Goal: Task Accomplishment & Management: Manage account settings

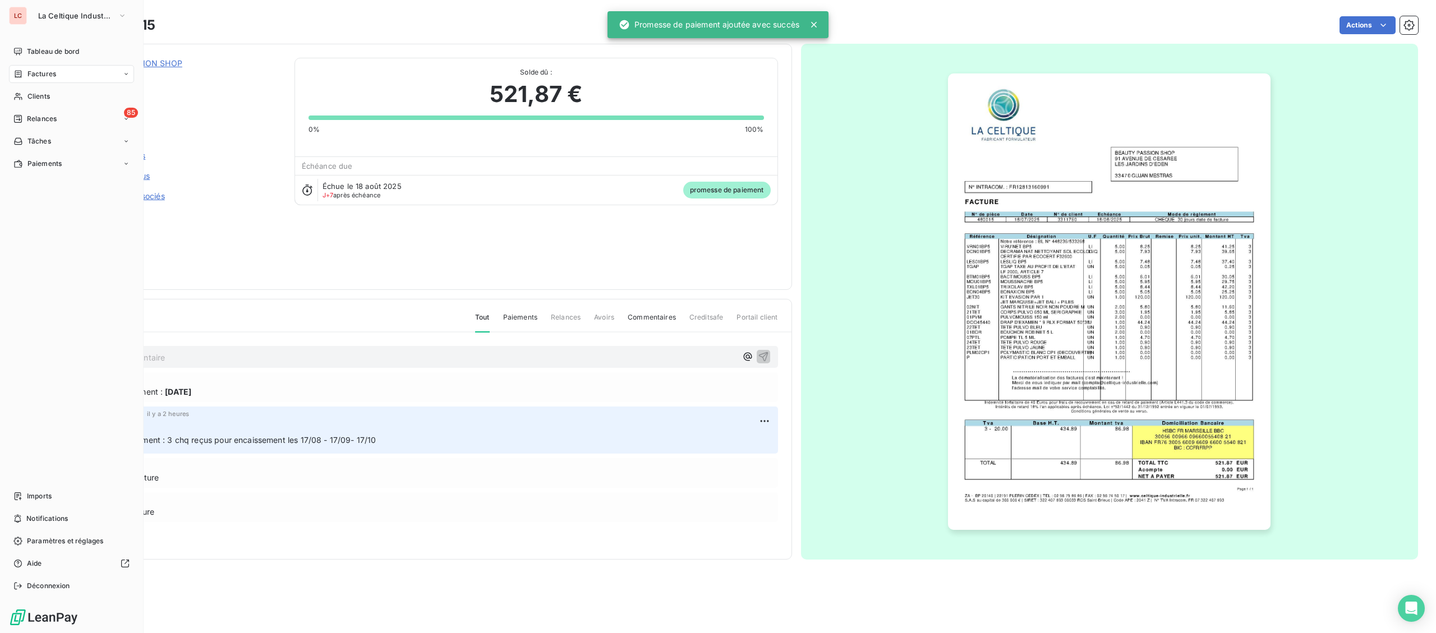
click at [45, 95] on span "Clients" at bounding box center [38, 96] width 22 height 10
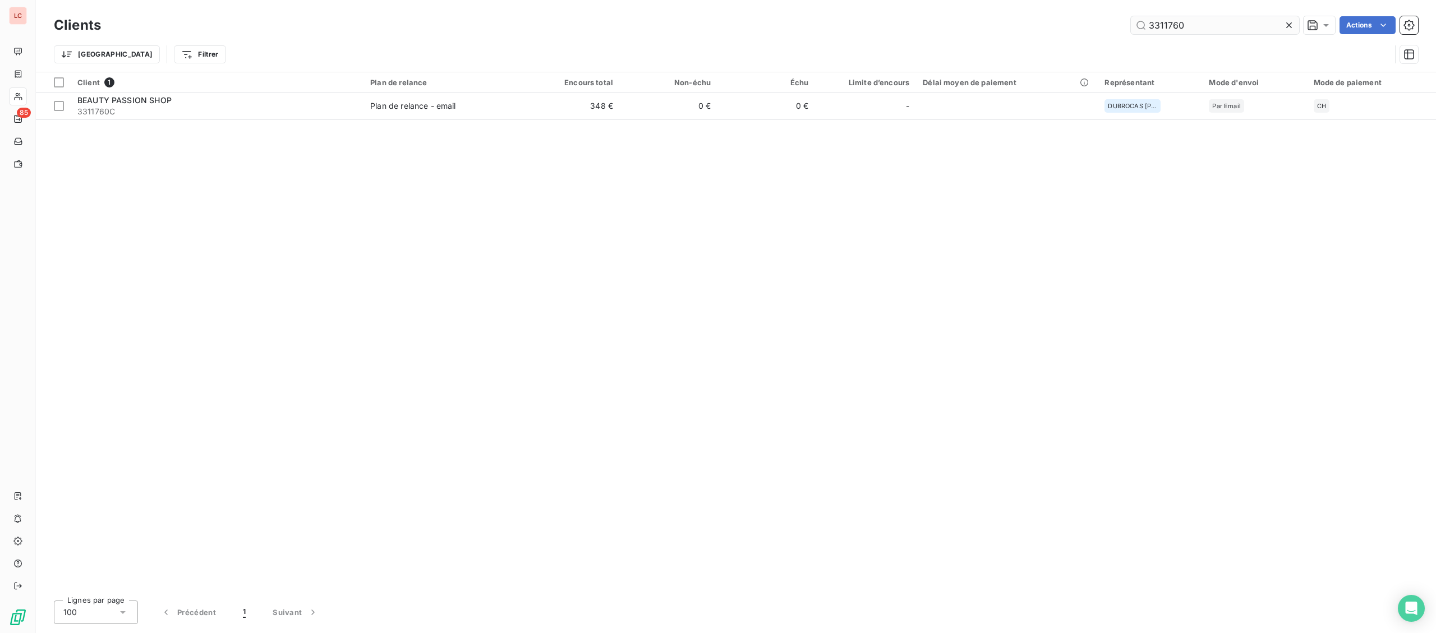
drag, startPoint x: 1210, startPoint y: 24, endPoint x: 948, endPoint y: 20, distance: 262.0
click at [1131, 20] on input "3311760" at bounding box center [1215, 25] width 168 height 18
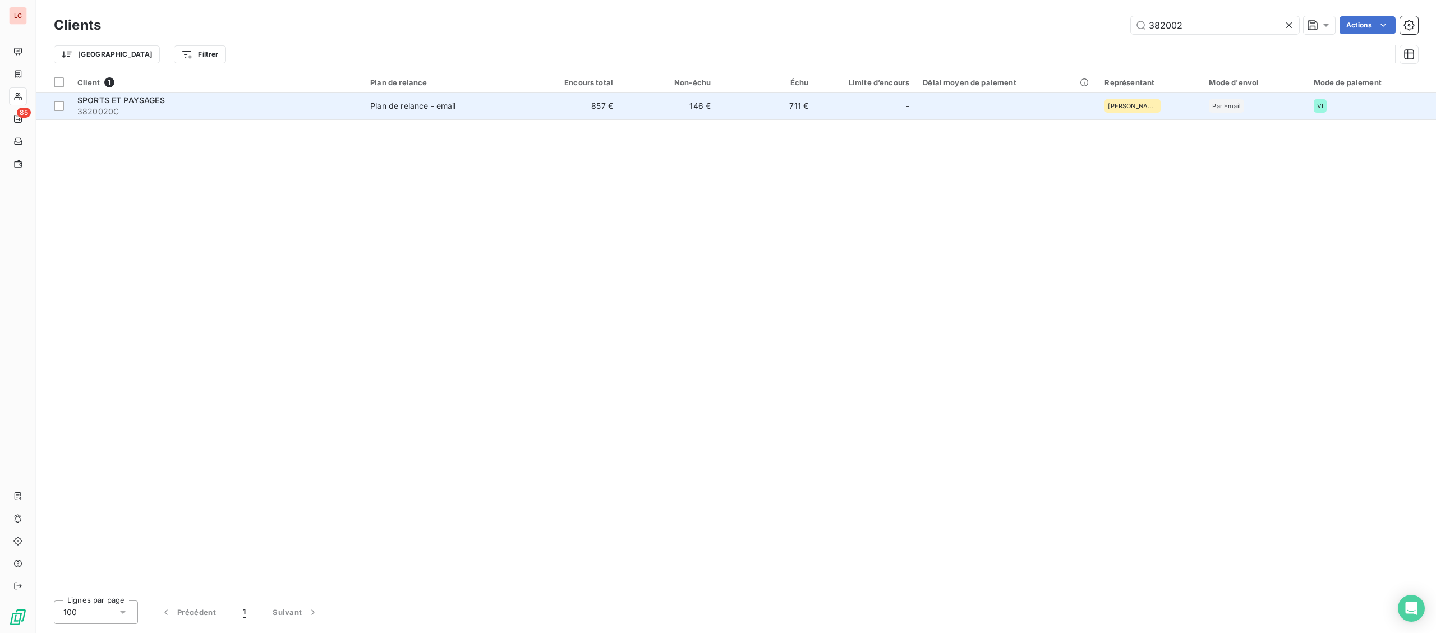
type input "382002"
click at [232, 117] on td "SPORTS ET PAYSAGES 3820020C" at bounding box center [217, 106] width 293 height 27
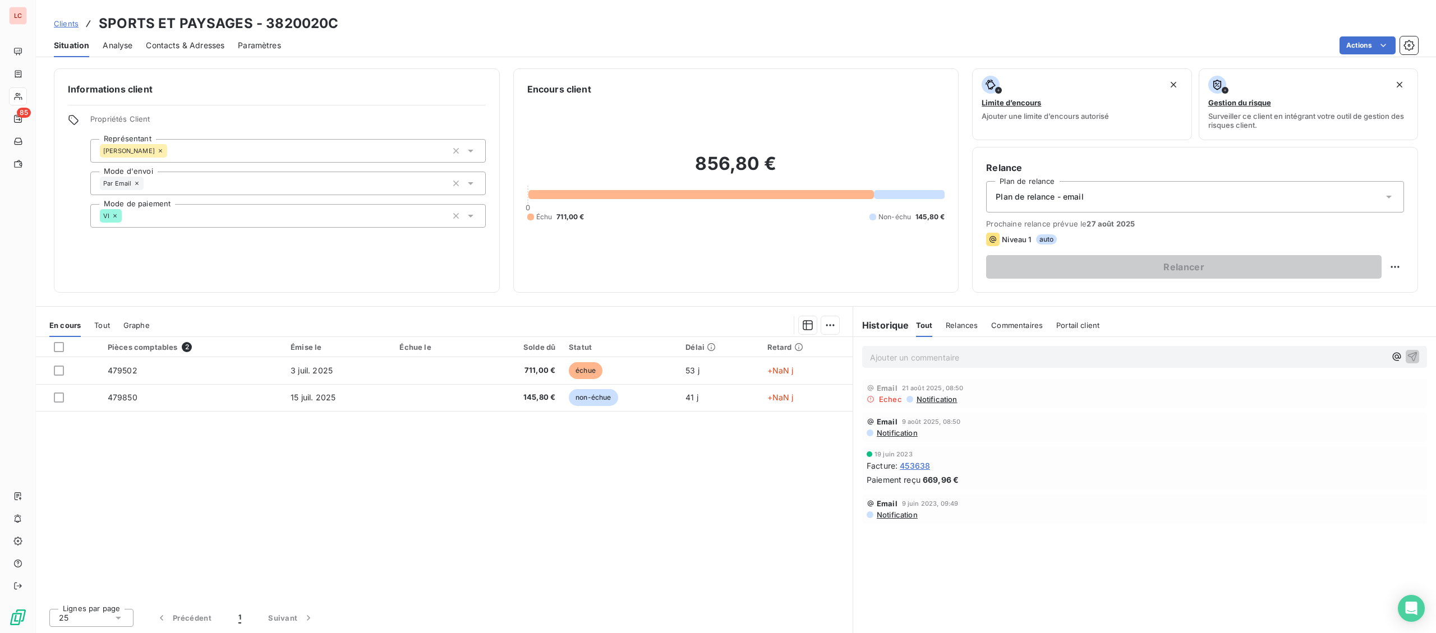
click at [211, 40] on span "Contacts & Adresses" at bounding box center [185, 45] width 79 height 11
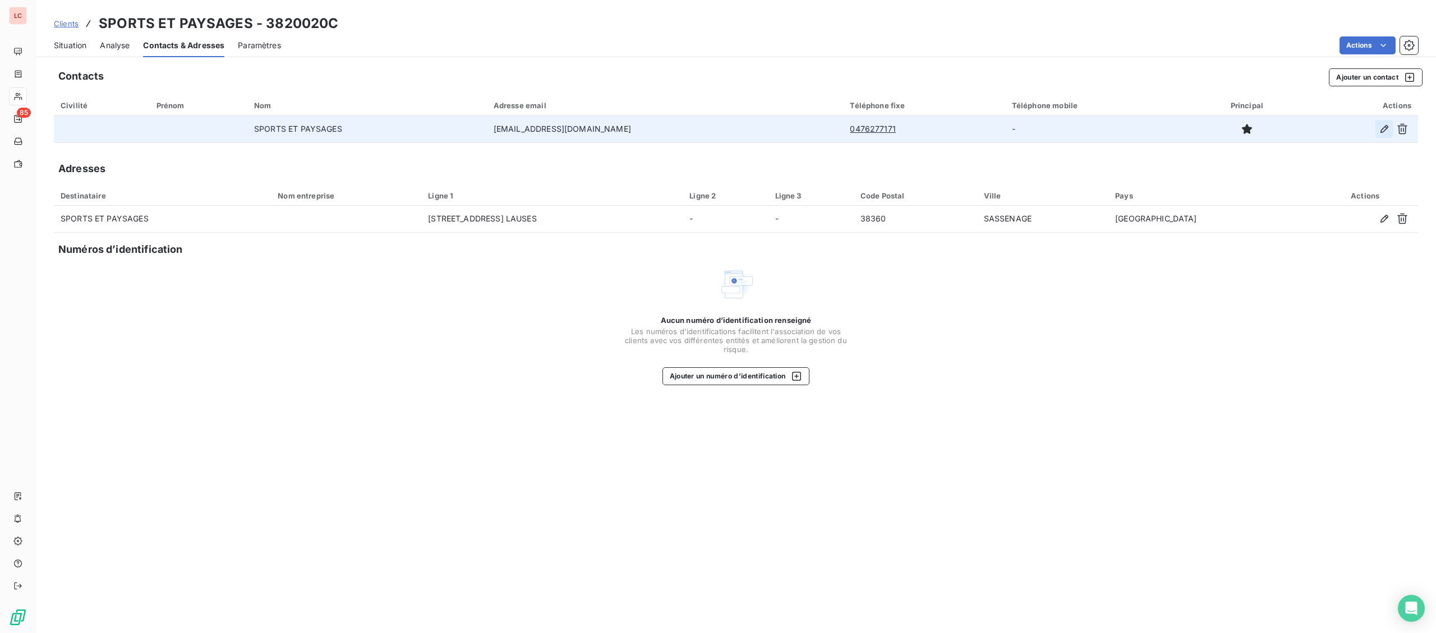
click at [1386, 130] on icon "button" at bounding box center [1385, 129] width 8 height 8
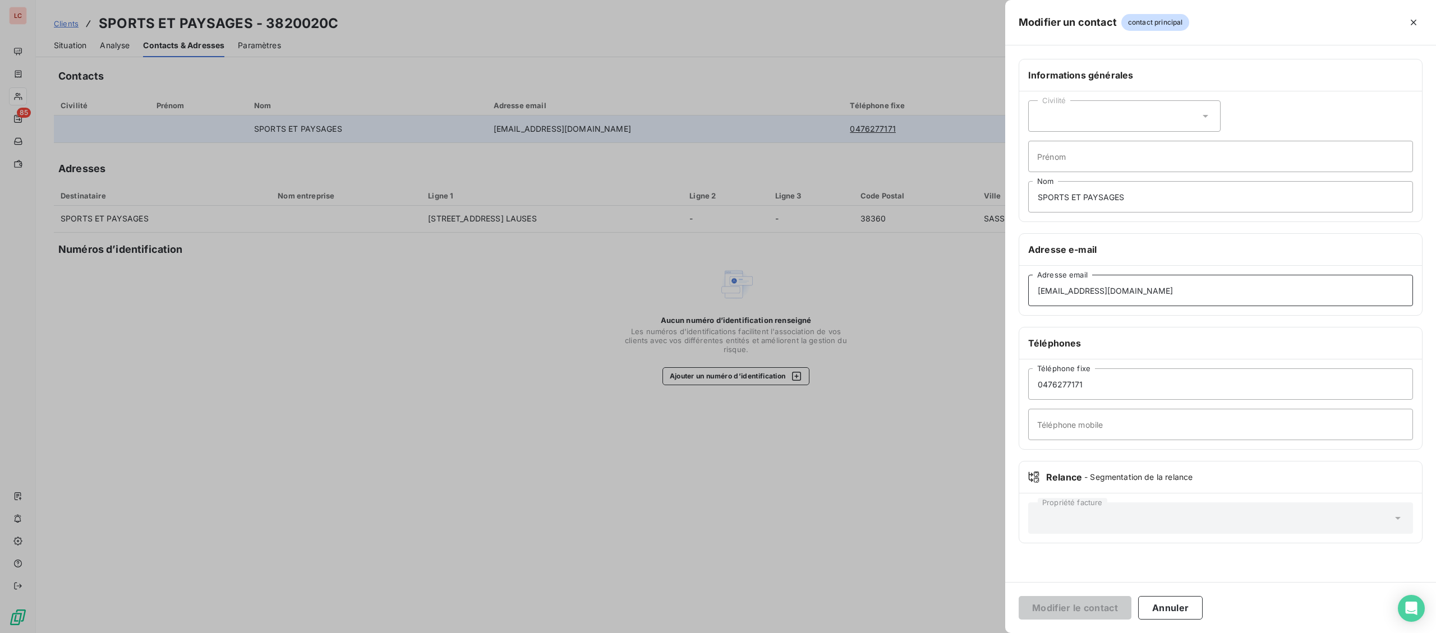
drag, startPoint x: 1181, startPoint y: 295, endPoint x: 965, endPoint y: 298, distance: 215.5
click at [965, 633] on div "Modifier un contact contact principal Informations générales Civilité Prénom SP…" at bounding box center [718, 633] width 1436 height 0
drag, startPoint x: 1136, startPoint y: 293, endPoint x: 889, endPoint y: 293, distance: 247.4
click at [1028, 293] on input "[EMAIL_ADDRESS][DOMAIN_NAME]" at bounding box center [1220, 290] width 385 height 31
paste input "[EMAIL_ADDRESS][PERSON_NAME][DOMAIN_NAME].;"
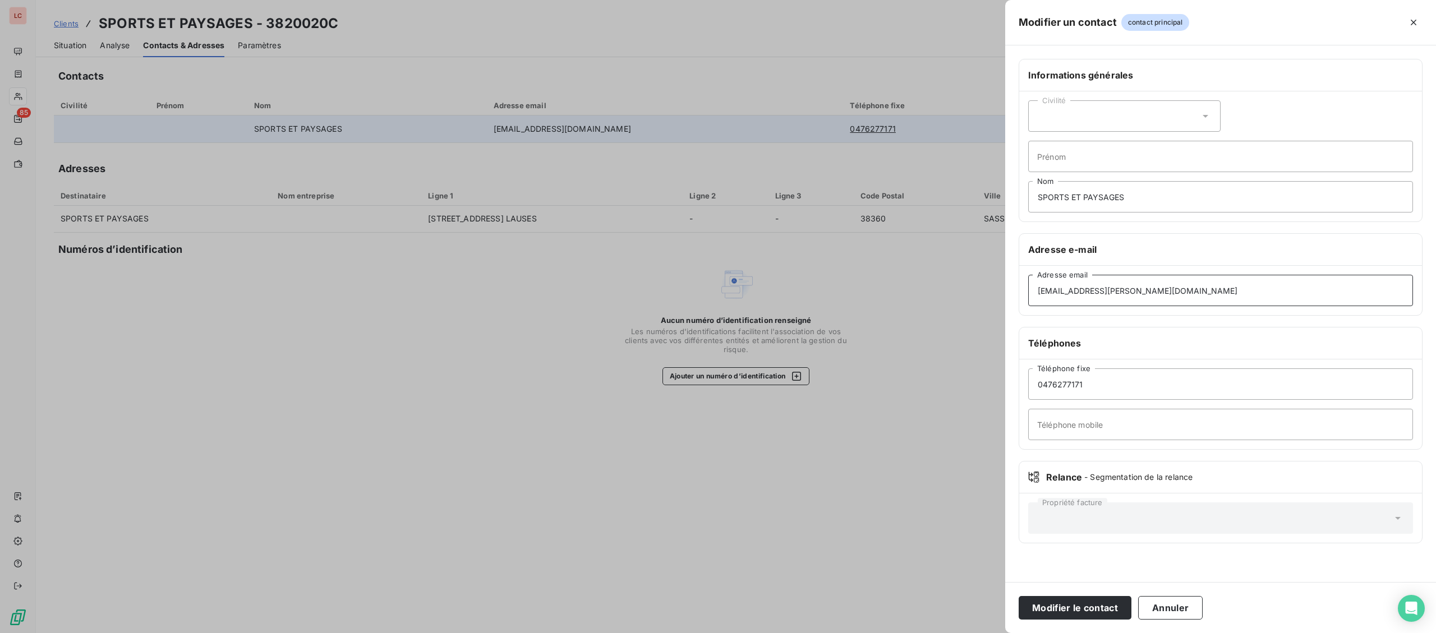
type input "[EMAIL_ADDRESS][PERSON_NAME][DOMAIN_NAME]"
click at [1019, 596] on button "Modifier le contact" at bounding box center [1075, 608] width 113 height 24
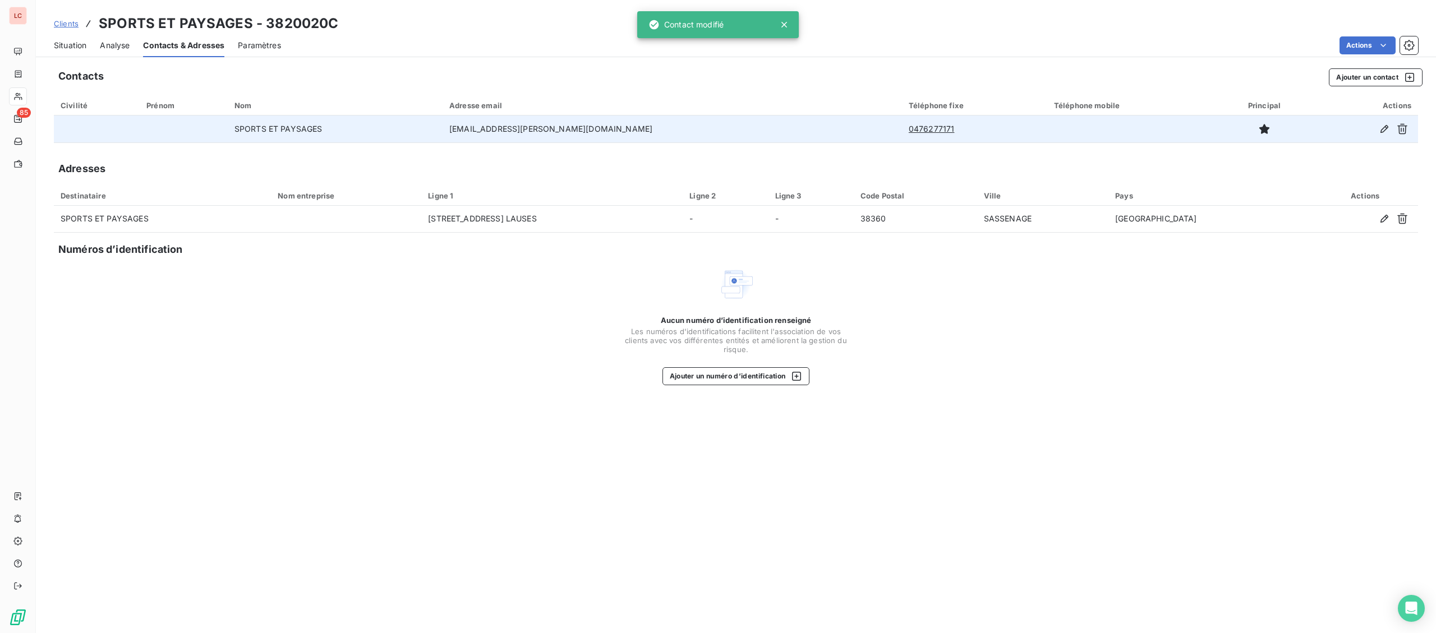
click at [61, 44] on span "Situation" at bounding box center [70, 45] width 33 height 11
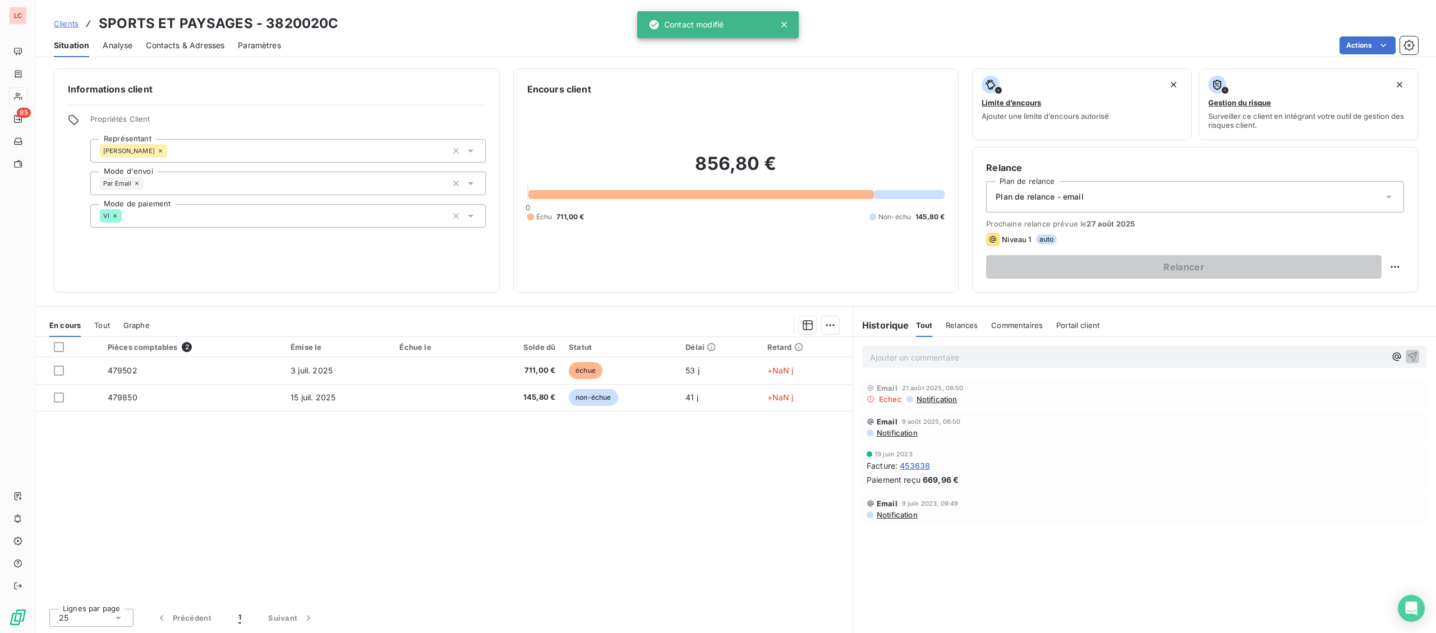
click at [904, 361] on p "Ajouter un commentaire ﻿" at bounding box center [1128, 358] width 516 height 14
click at [1082, 357] on p "[DATE] - FACT 479502-479850 - @ Client "" at bounding box center [1128, 357] width 516 height 13
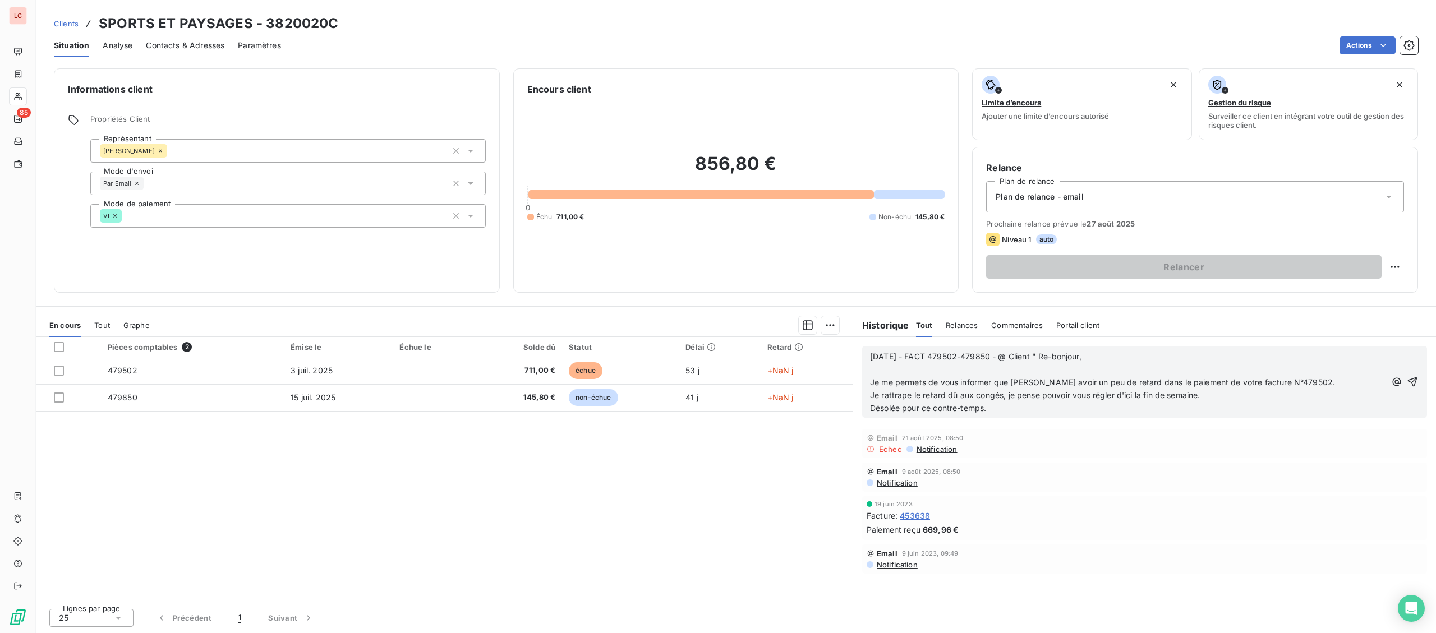
click at [1121, 364] on p "[DATE] - FACT 479502-479850 - @ Client " Re-bonjour," at bounding box center [1128, 357] width 516 height 13
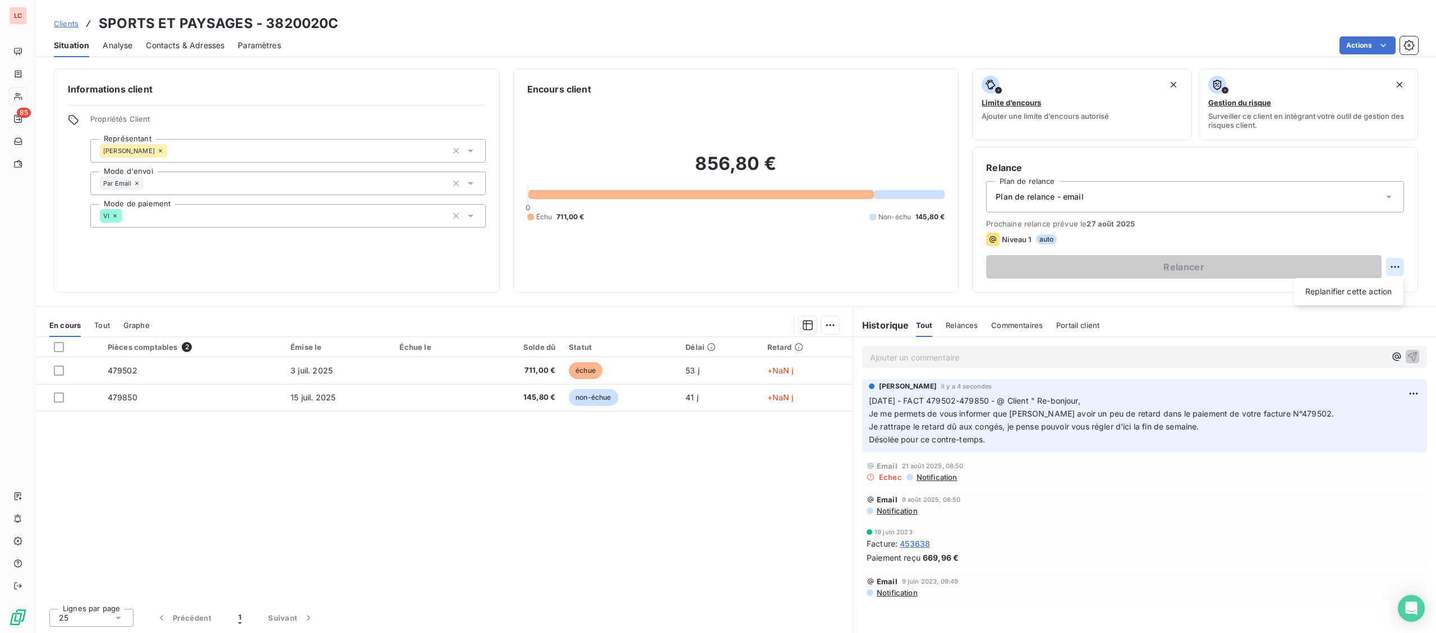
click at [1395, 270] on html "LC 85 Clients SPORTS ET PAYSAGES - 3820020C Situation Analyse Contacts & Adress…" at bounding box center [718, 316] width 1436 height 633
click at [1360, 285] on div "Replanifier cette action" at bounding box center [1349, 292] width 100 height 18
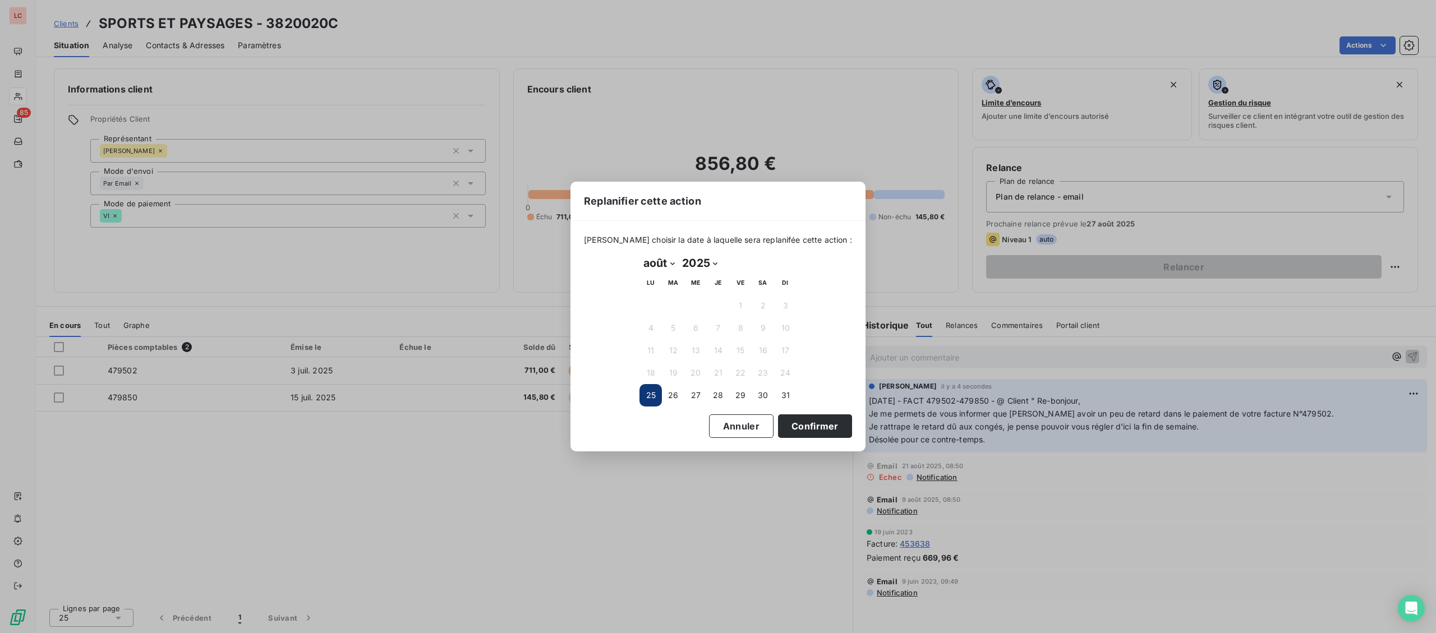
click at [640, 254] on select "janvier février mars avril mai juin juillet août septembre octobre novembre déc…" at bounding box center [659, 263] width 39 height 18
select select "8"
click option "septembre" at bounding box center [0, 0] width 0 height 0
click at [715, 305] on button "4" at bounding box center [718, 306] width 22 height 22
click at [789, 426] on button "Confirmer" at bounding box center [815, 427] width 74 height 24
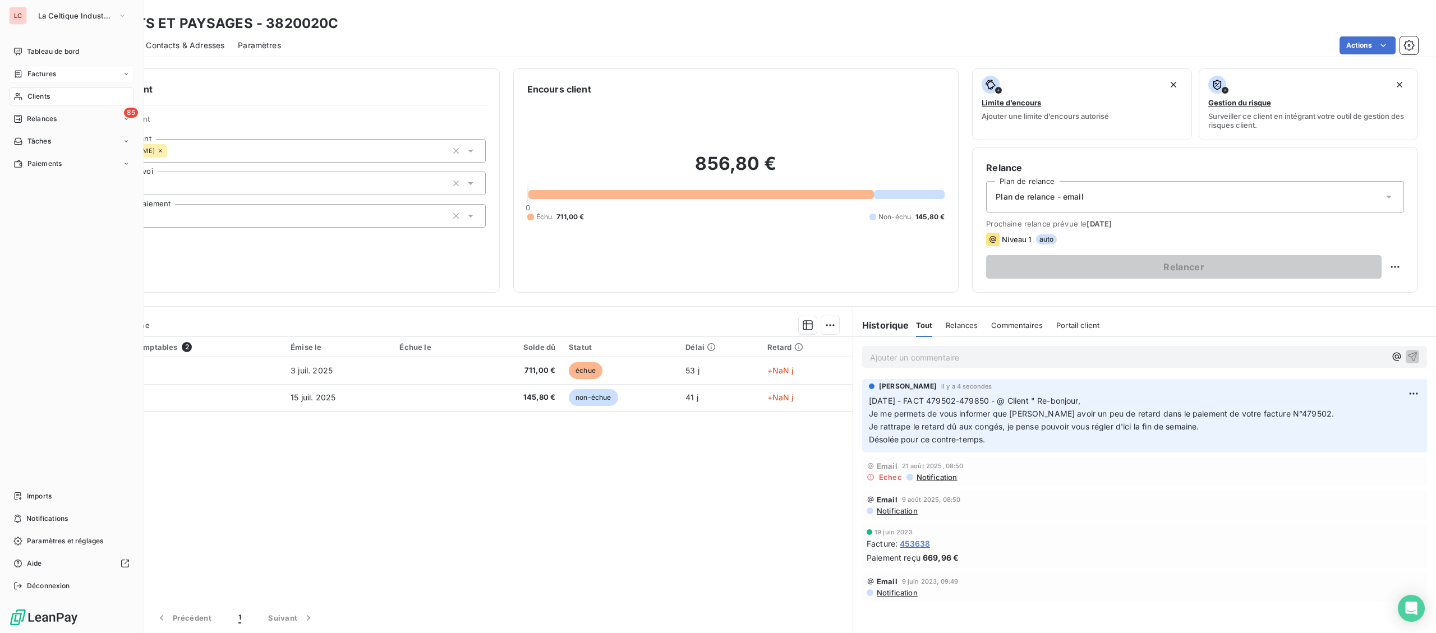
click at [16, 77] on icon at bounding box center [18, 73] width 7 height 7
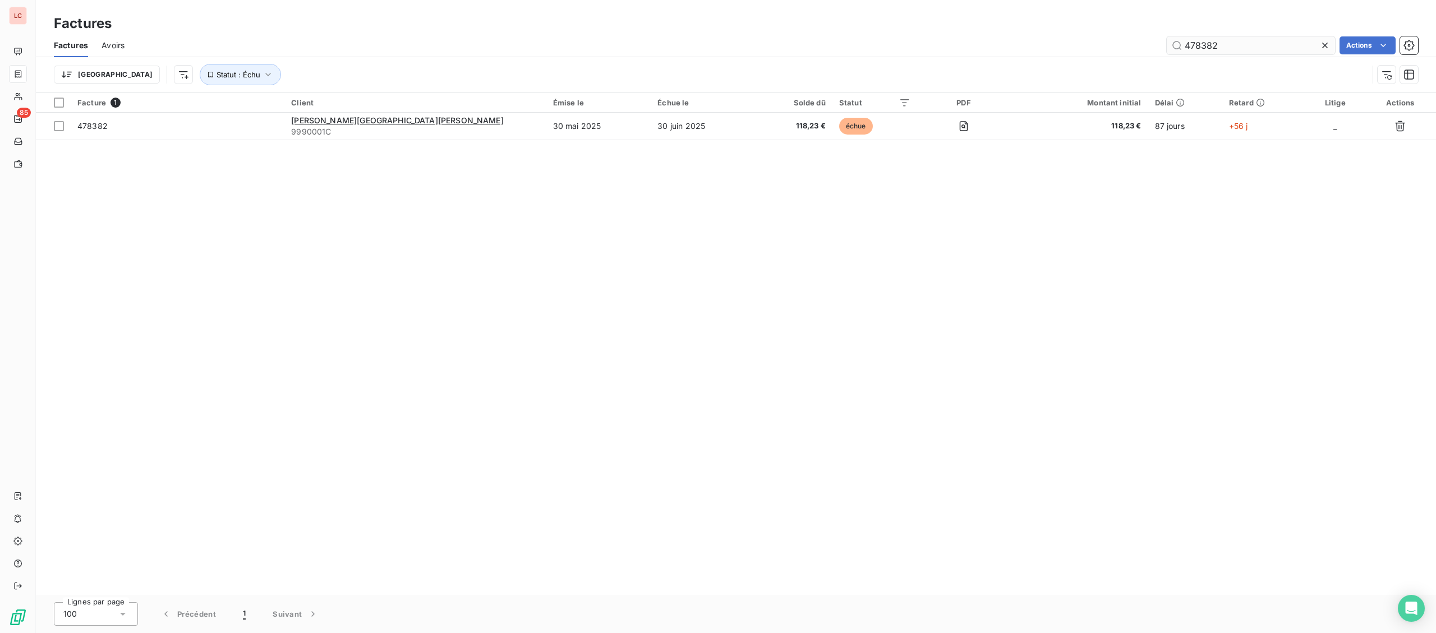
drag, startPoint x: 1294, startPoint y: 38, endPoint x: 1111, endPoint y: 40, distance: 182.9
click at [1167, 40] on input "478382" at bounding box center [1251, 45] width 168 height 18
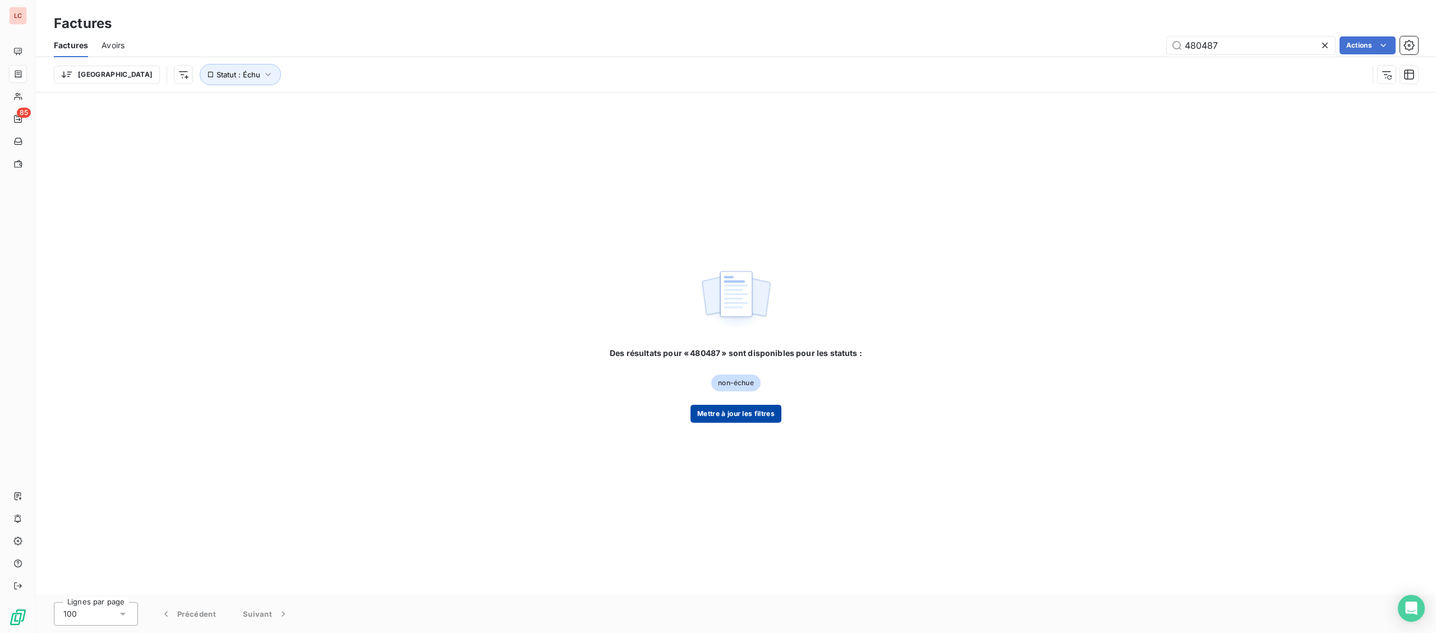
type input "480487"
click at [736, 413] on button "Mettre à jour les filtres" at bounding box center [736, 414] width 91 height 18
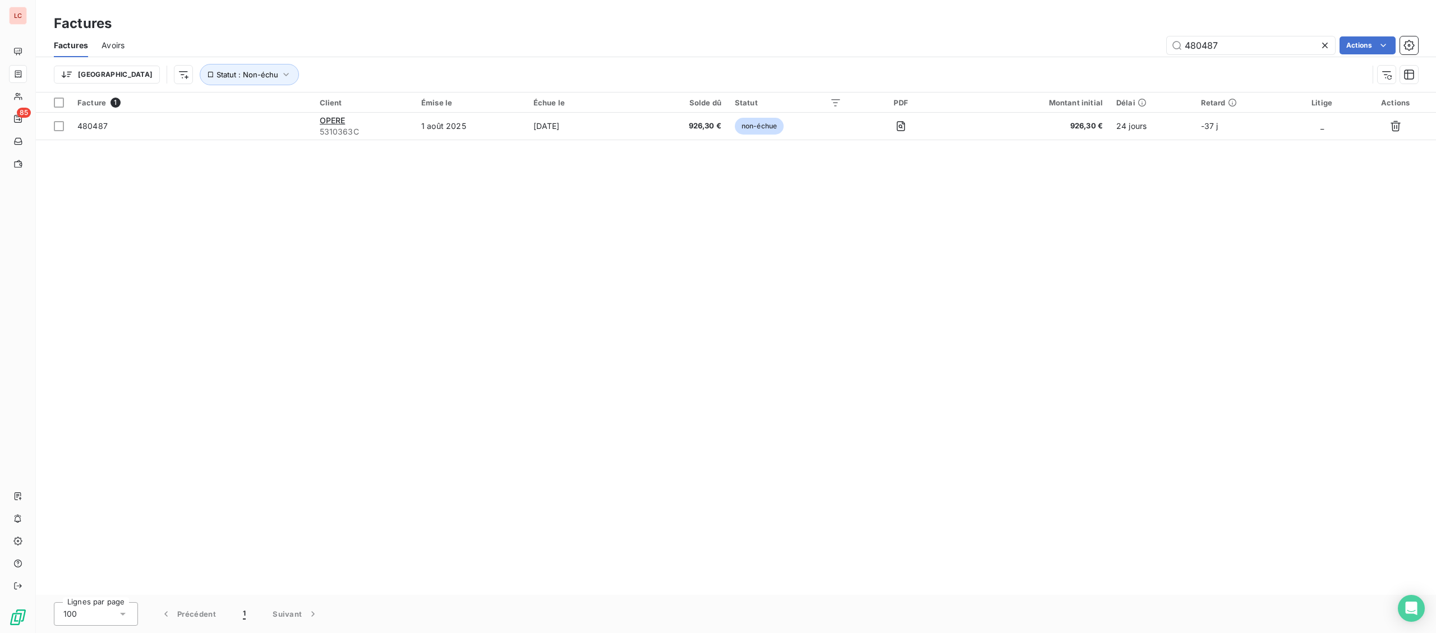
click at [341, 135] on span "5310363C" at bounding box center [364, 131] width 88 height 11
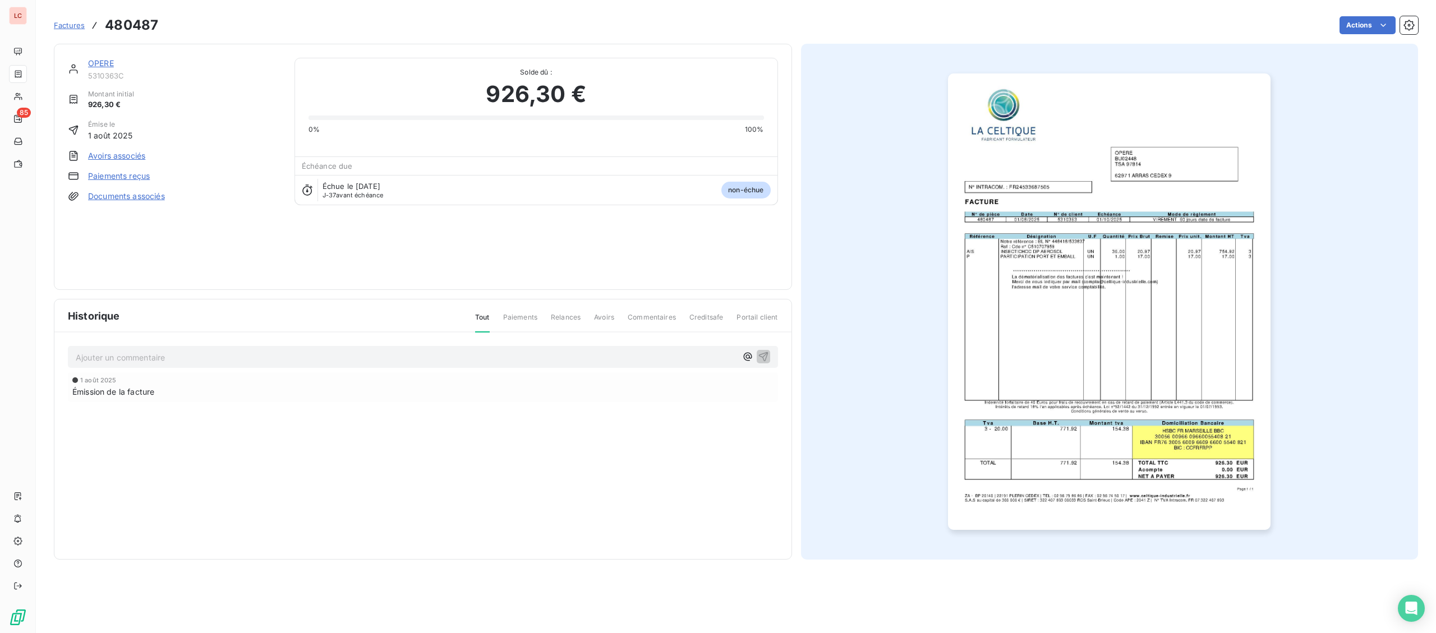
click at [96, 67] on link "OPERE" at bounding box center [101, 63] width 26 height 10
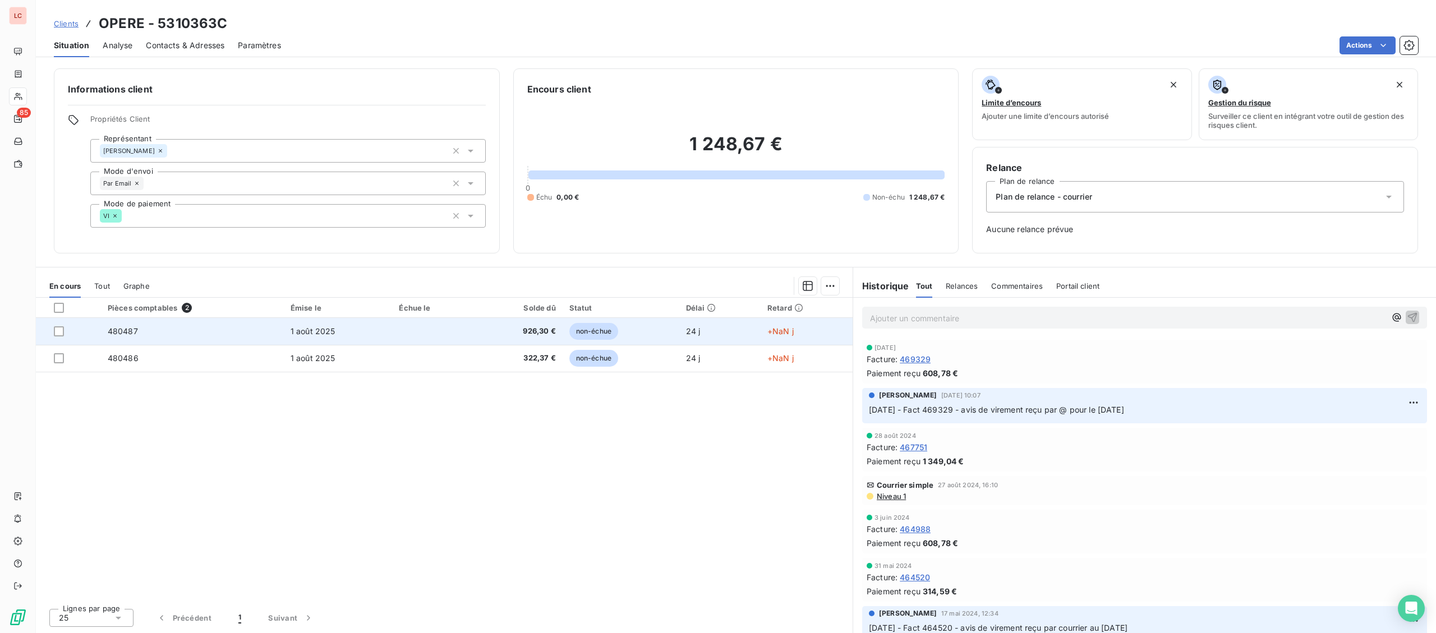
click at [227, 334] on td "480487" at bounding box center [192, 331] width 183 height 27
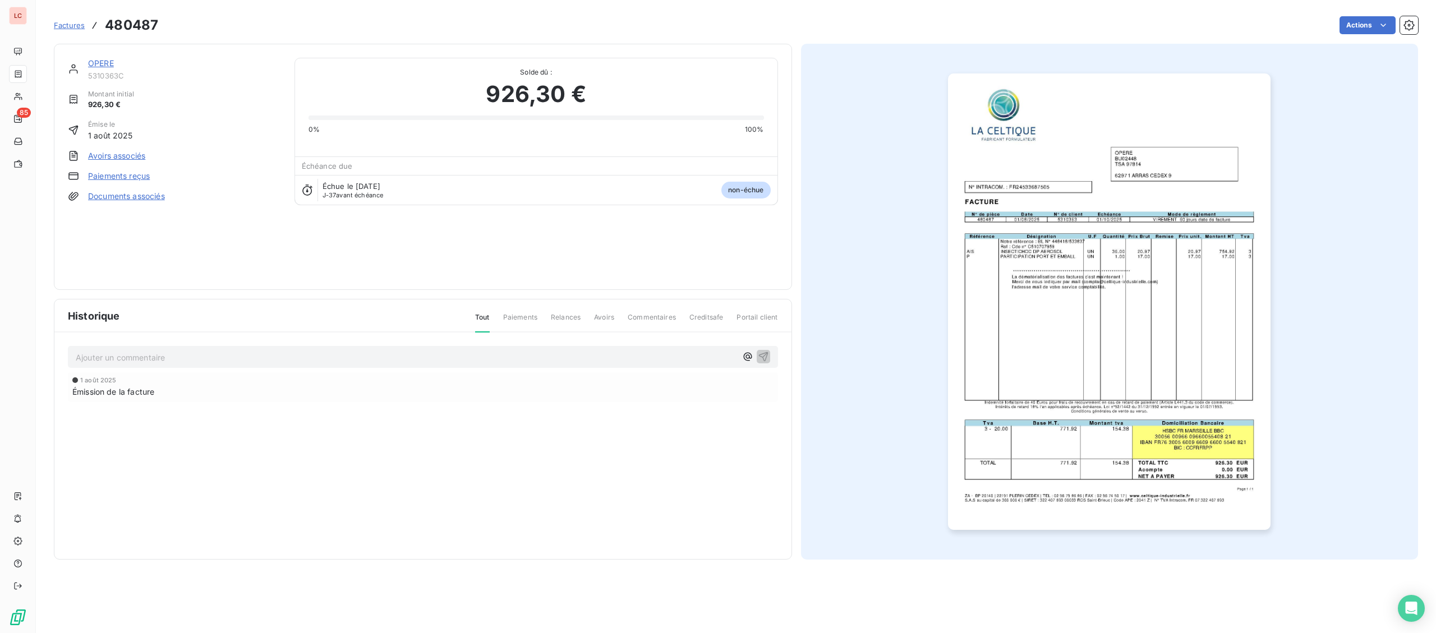
click at [1100, 180] on img "button" at bounding box center [1109, 301] width 323 height 457
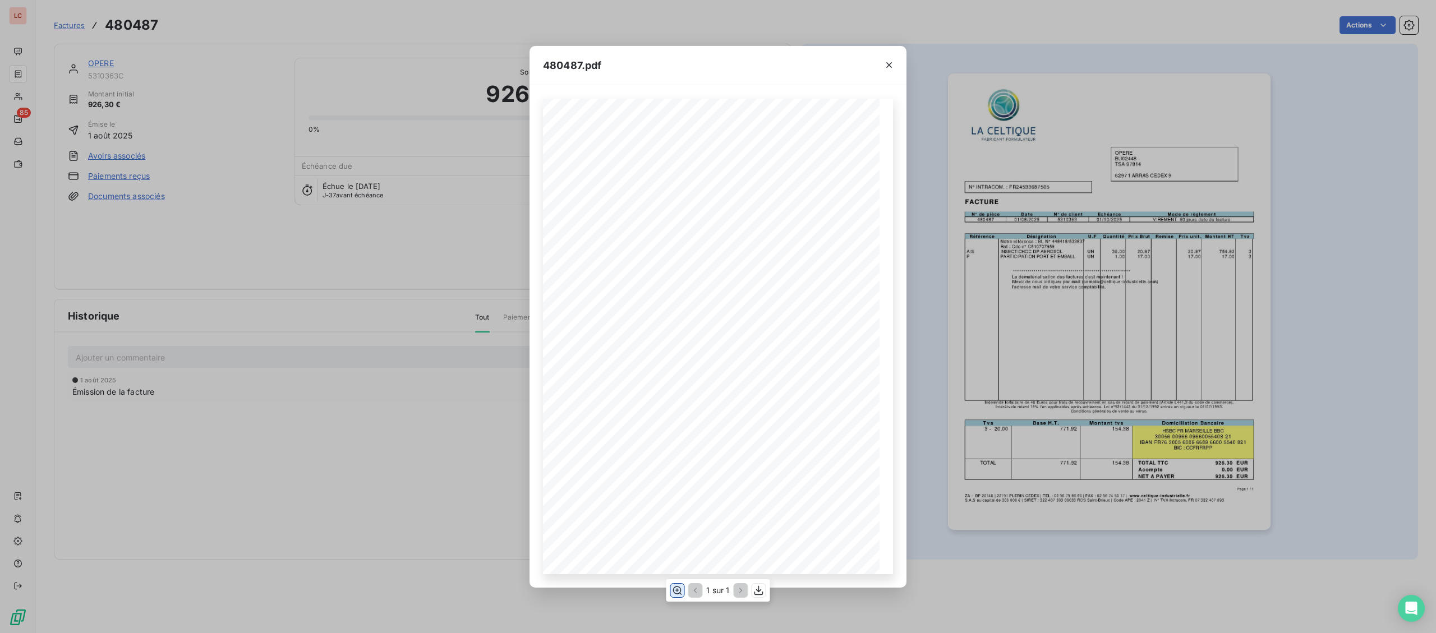
click at [675, 586] on icon "button" at bounding box center [677, 590] width 11 height 11
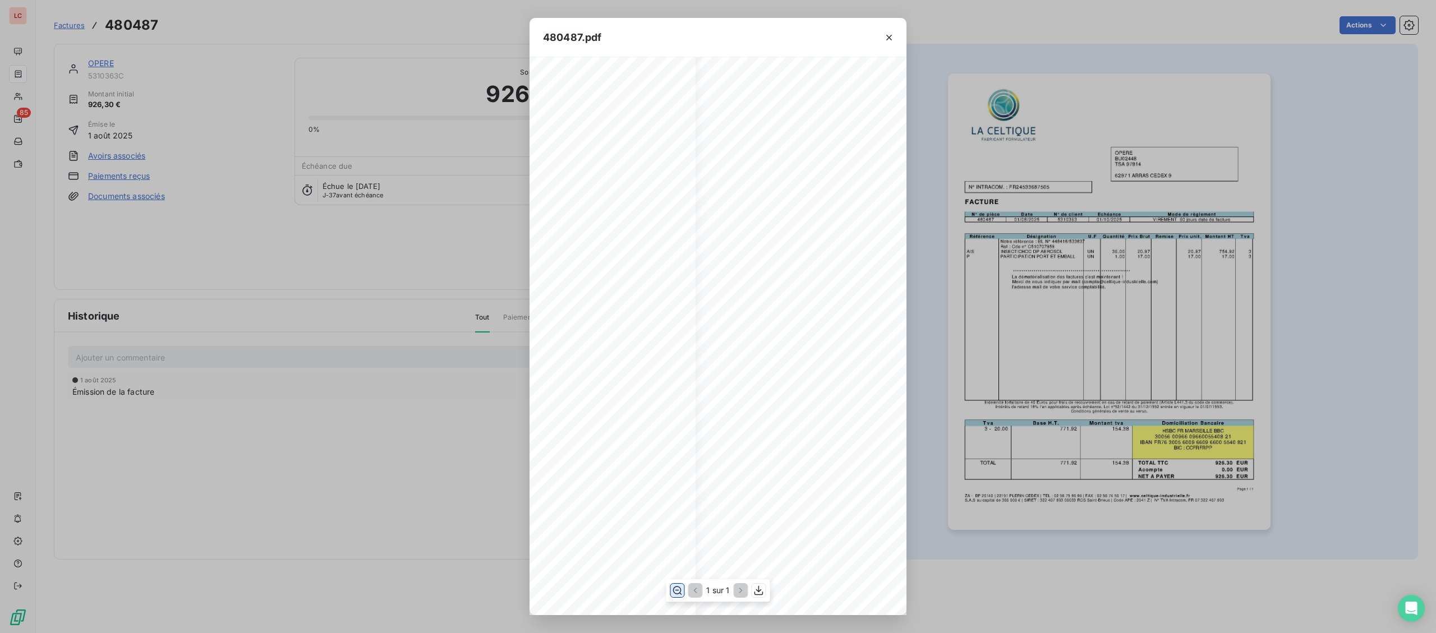
scroll to position [233, 197]
click at [893, 34] on icon "button" at bounding box center [889, 37] width 11 height 11
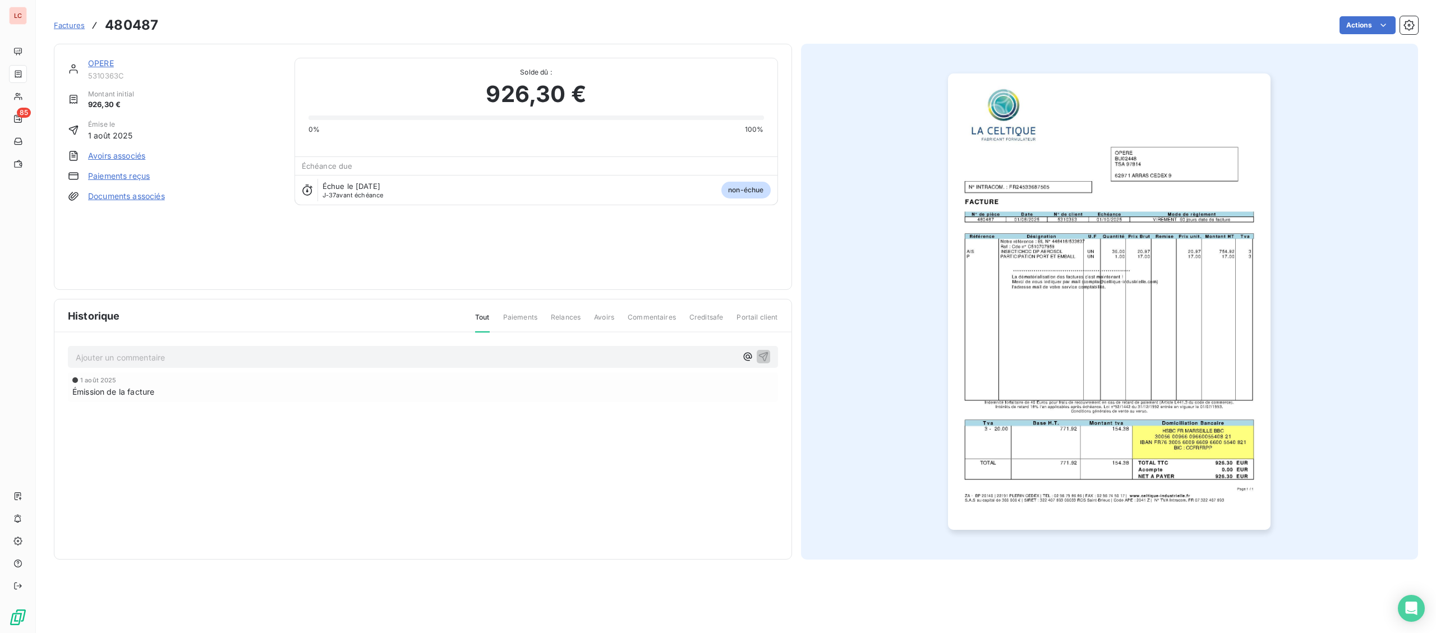
click at [105, 61] on link "OPERE" at bounding box center [101, 63] width 26 height 10
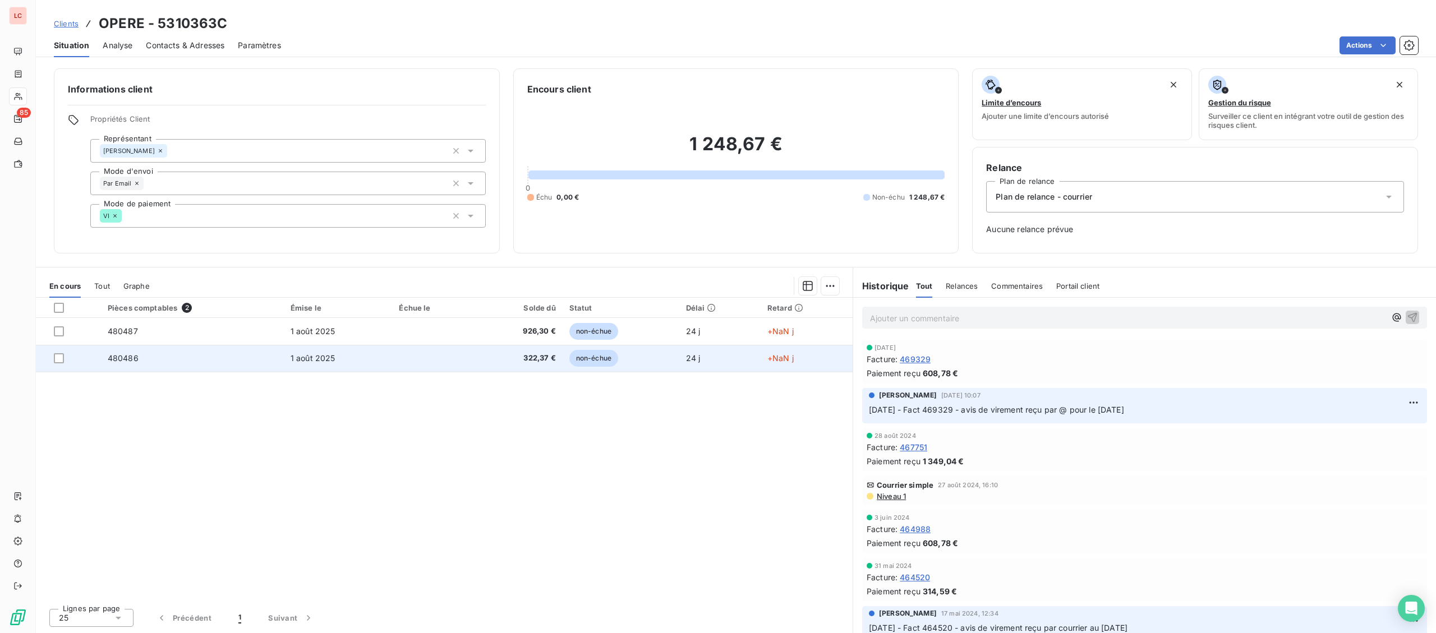
click at [161, 364] on td "480486" at bounding box center [192, 358] width 183 height 27
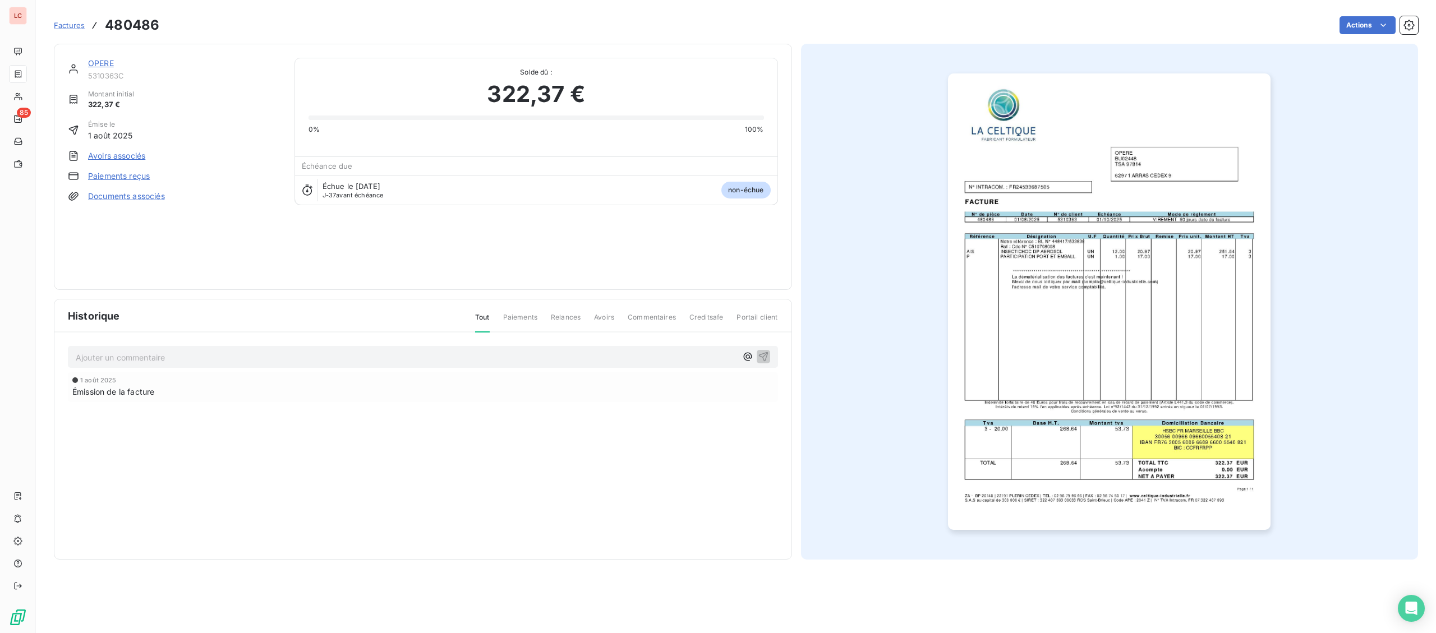
click at [983, 312] on img "button" at bounding box center [1109, 301] width 323 height 457
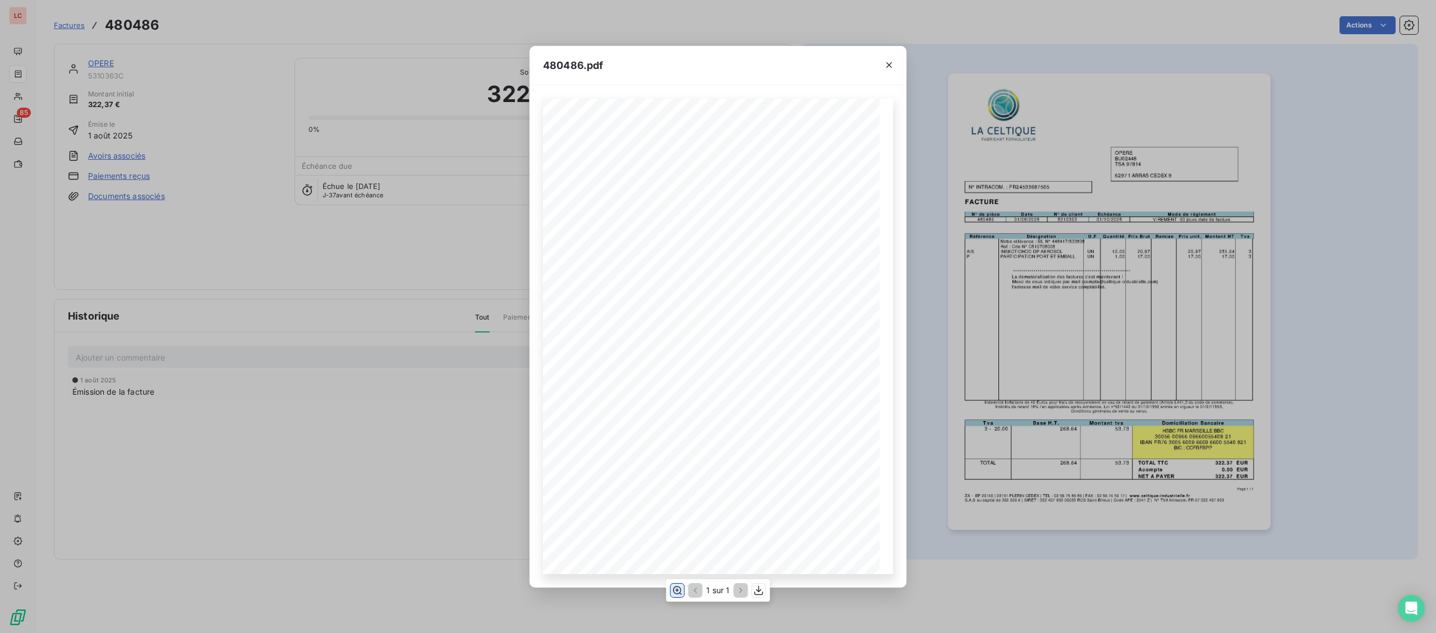
click at [680, 594] on icon "button" at bounding box center [677, 590] width 9 height 8
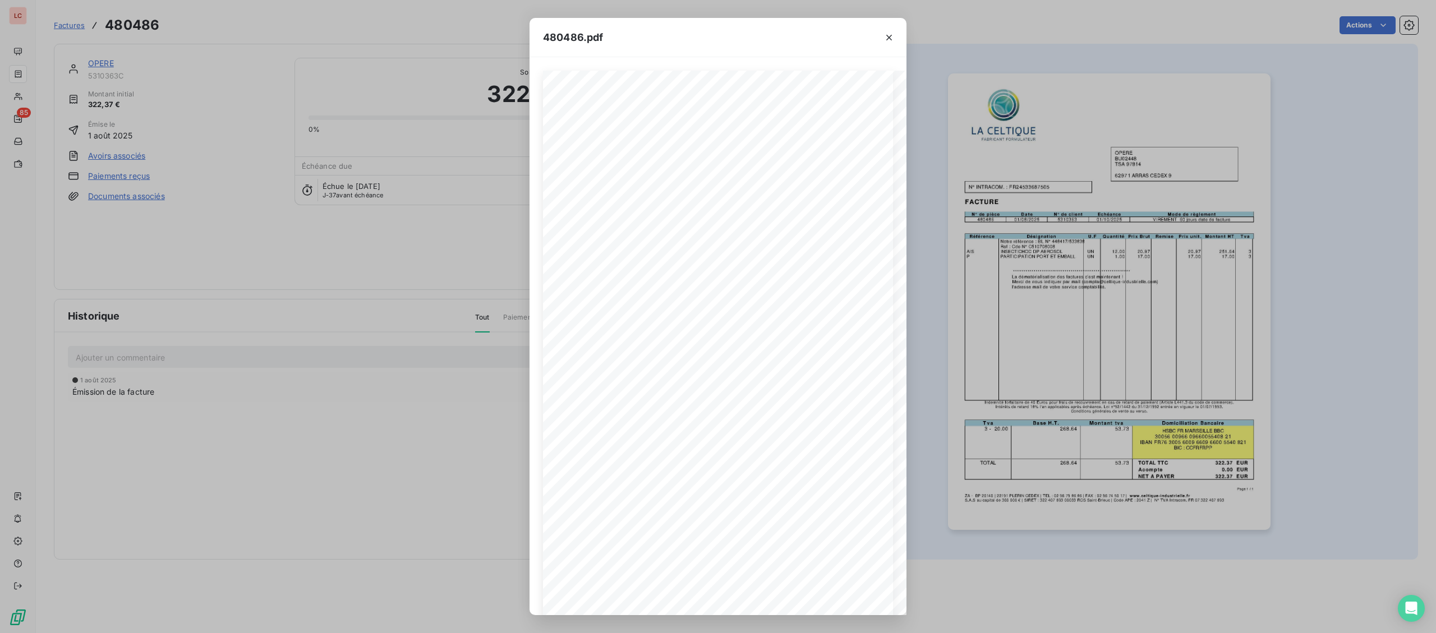
click at [105, 422] on div "**********" at bounding box center [718, 316] width 1436 height 633
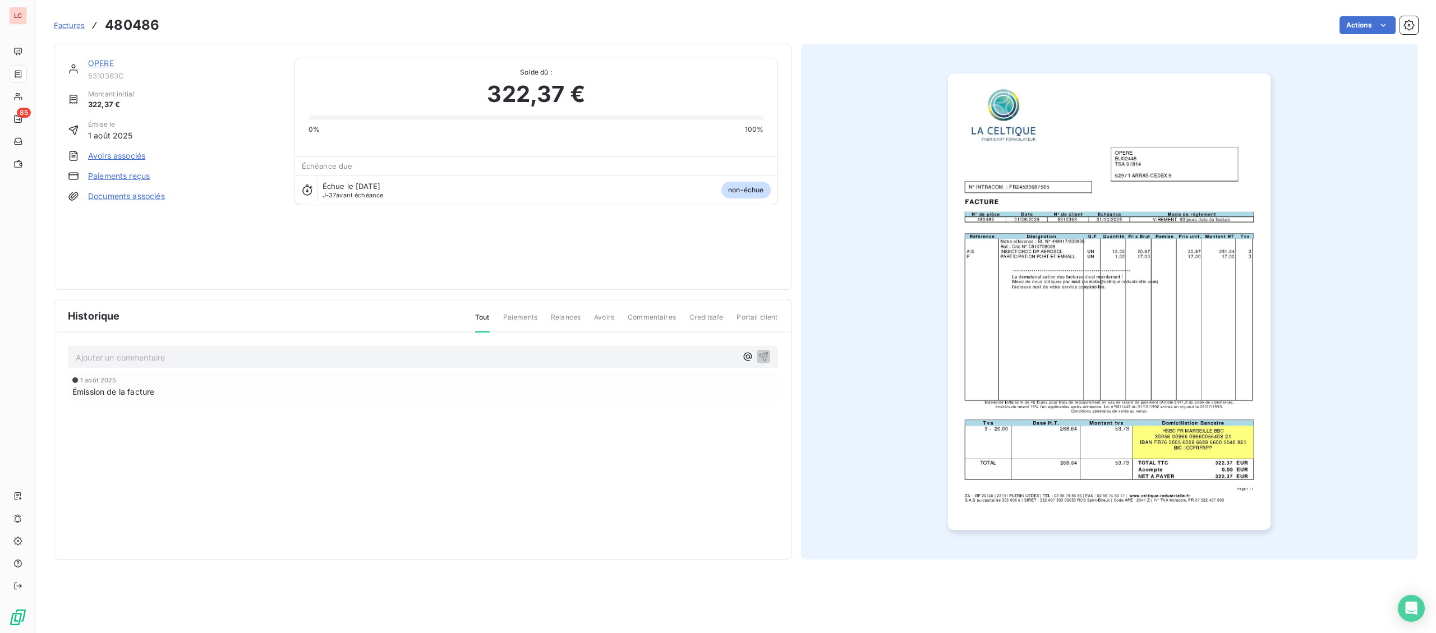
click at [97, 63] on link "OPERE" at bounding box center [101, 63] width 26 height 10
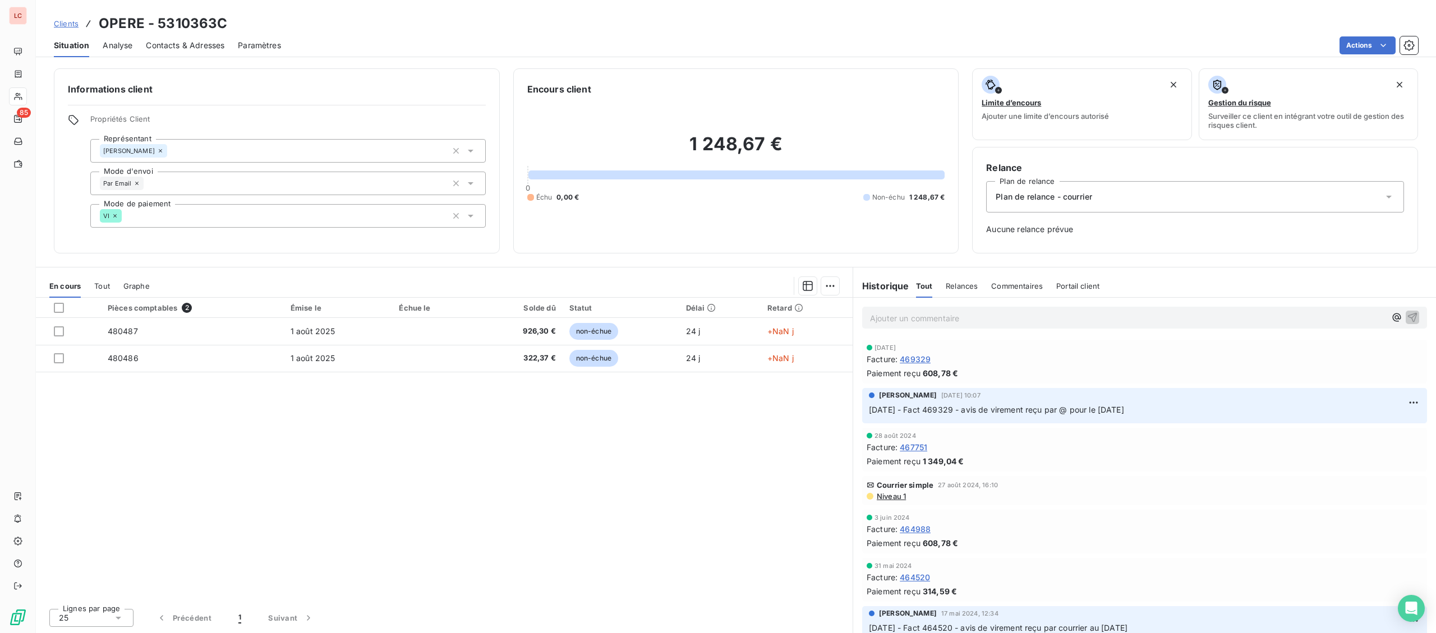
click at [907, 314] on p "Ajouter un commentaire ﻿" at bounding box center [1128, 318] width 516 height 14
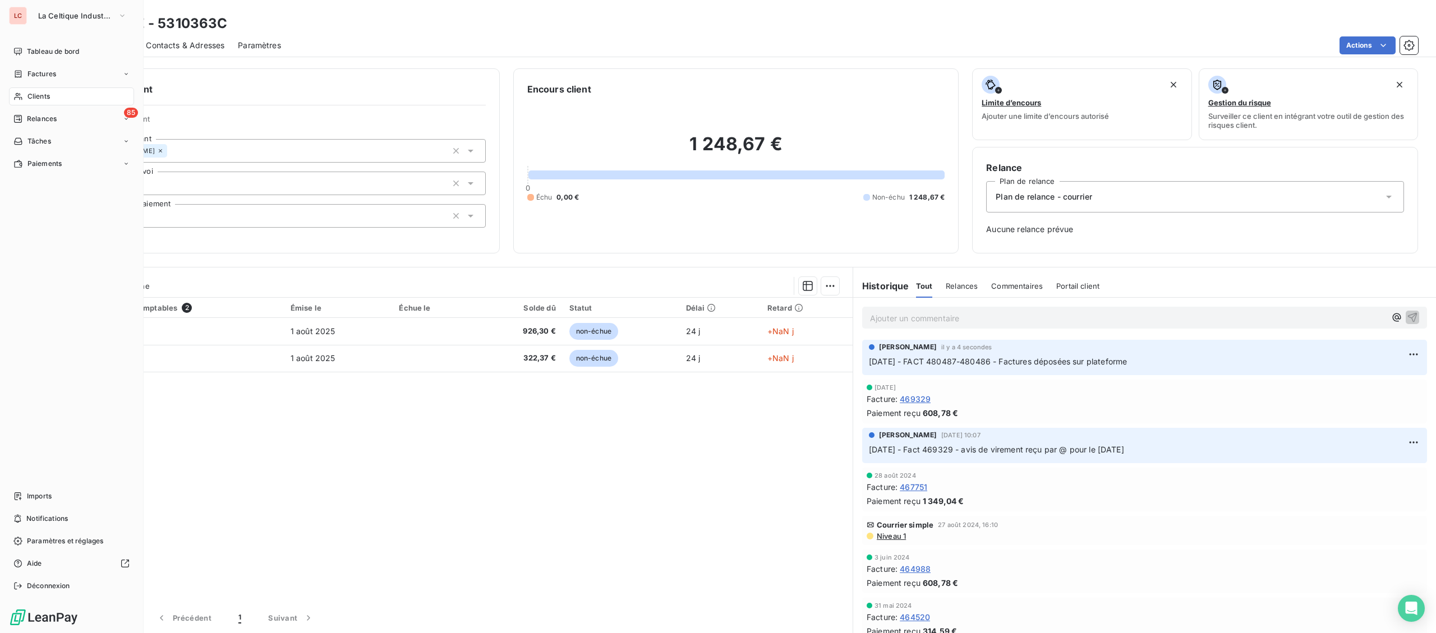
click at [35, 98] on span "Clients" at bounding box center [38, 96] width 22 height 10
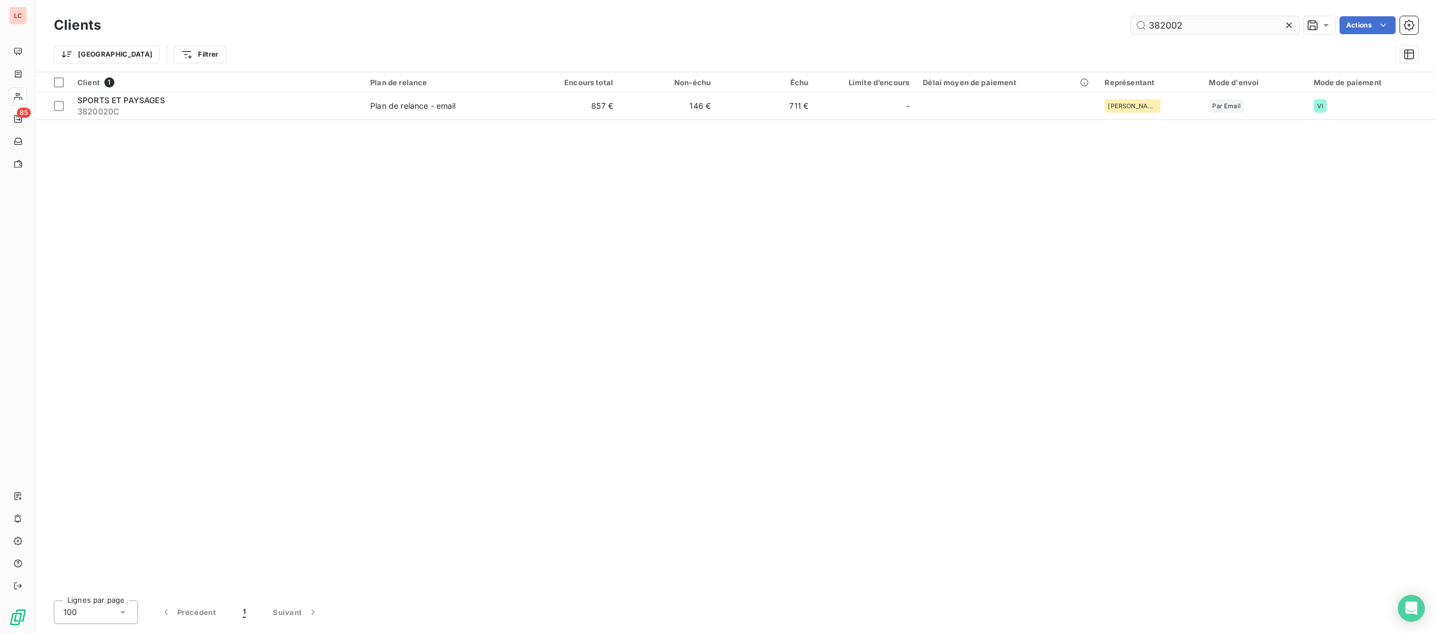
drag, startPoint x: 1154, startPoint y: 18, endPoint x: 937, endPoint y: 19, distance: 216.6
click at [1131, 19] on input "382002" at bounding box center [1215, 25] width 168 height 18
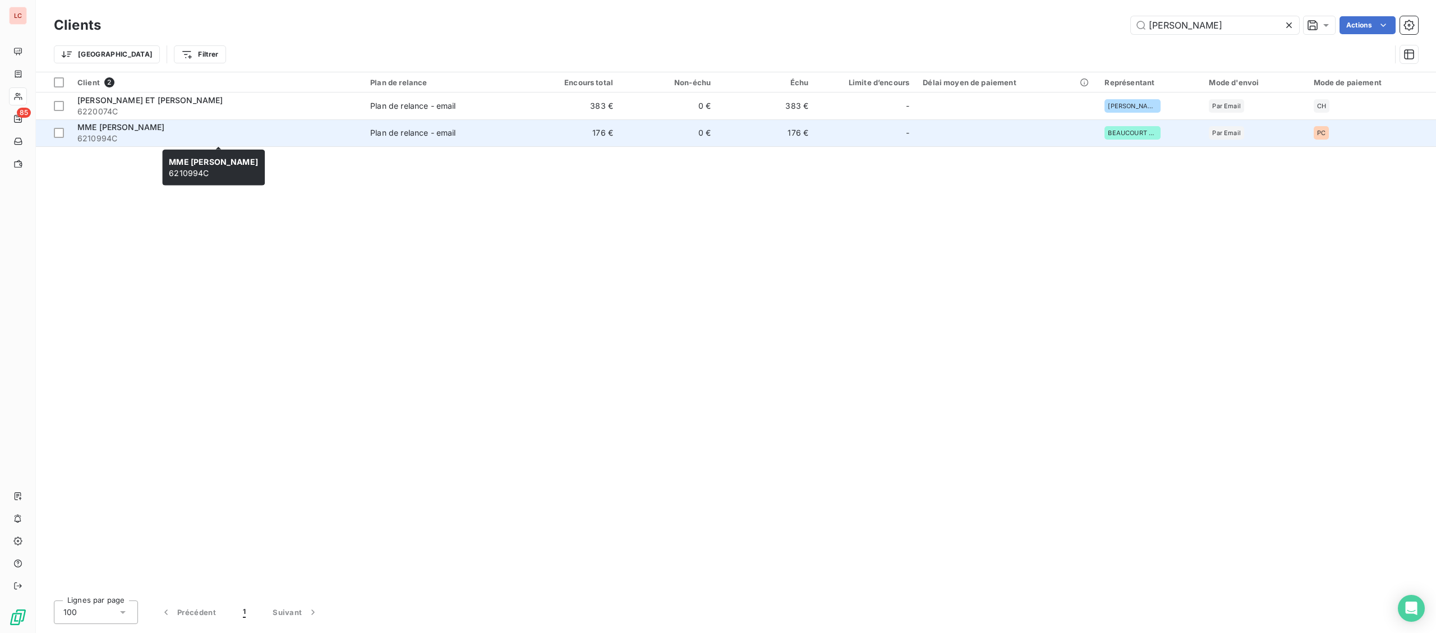
type input "[PERSON_NAME]"
click at [211, 133] on span "6210994C" at bounding box center [216, 138] width 279 height 11
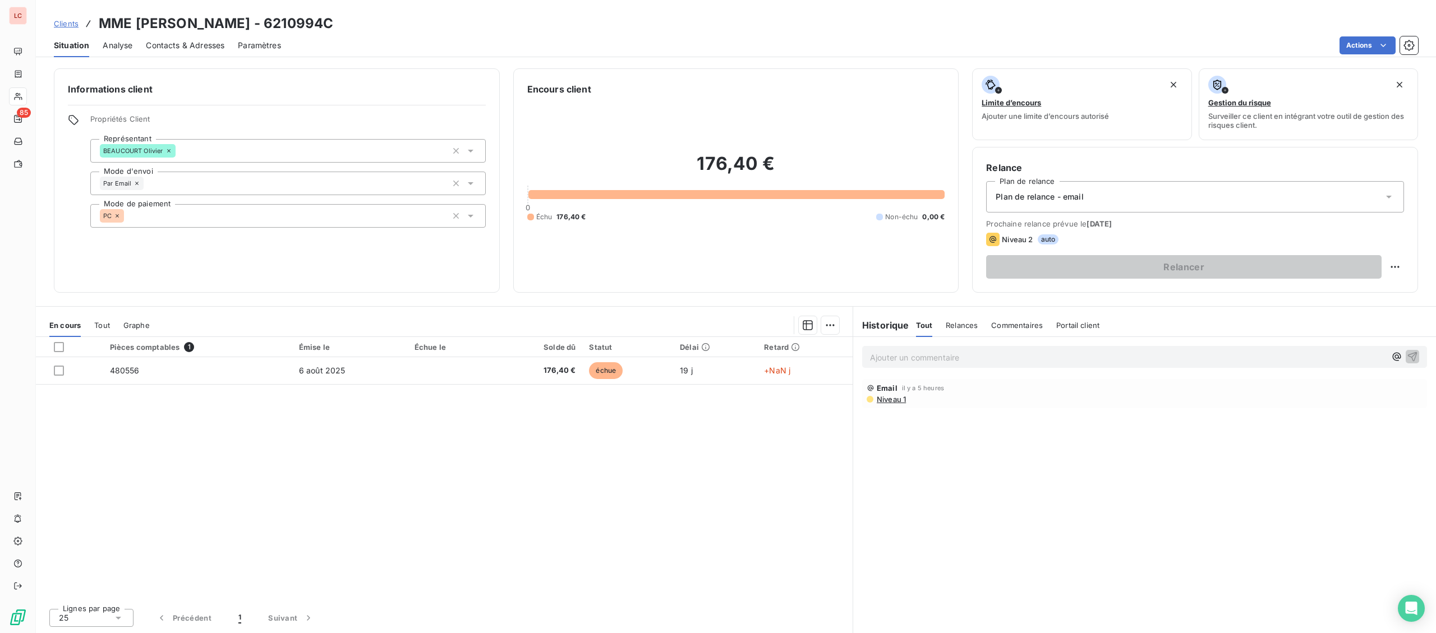
click at [907, 366] on div "Ajouter un commentaire ﻿" at bounding box center [1144, 357] width 565 height 22
click at [913, 364] on p "Ajouter un commentaire ﻿" at bounding box center [1128, 358] width 516 height 14
click at [1032, 360] on p "[DATE] -fct 480556 - @ client "" at bounding box center [1128, 357] width 516 height 13
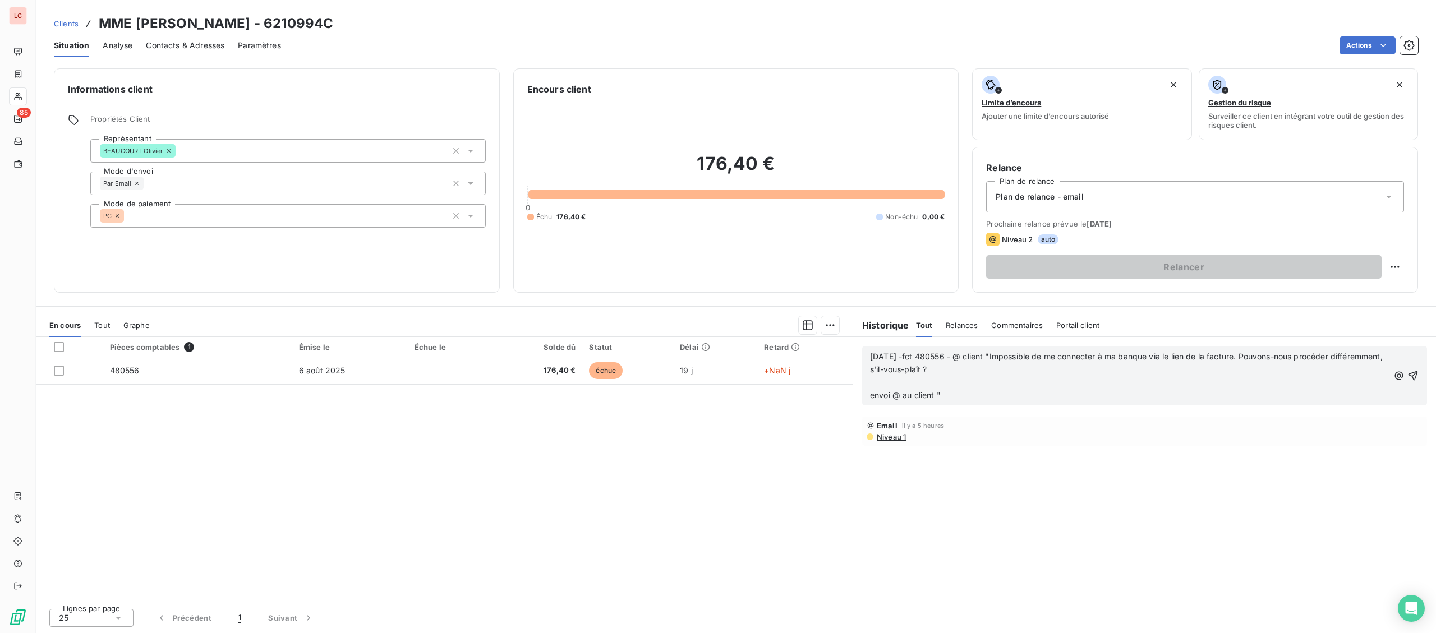
drag, startPoint x: 1031, startPoint y: 404, endPoint x: 1032, endPoint y: 397, distance: 7.9
click at [1031, 402] on div "[DATE] -fct 480556 - @ client "Impossible de me connecter à ma banque via le li…" at bounding box center [1144, 375] width 565 height 59
click at [1031, 397] on p "[DATE] -fct 480556 - @ client "Impossible de me connecter à ma banque via le li…" at bounding box center [1129, 377] width 518 height 52
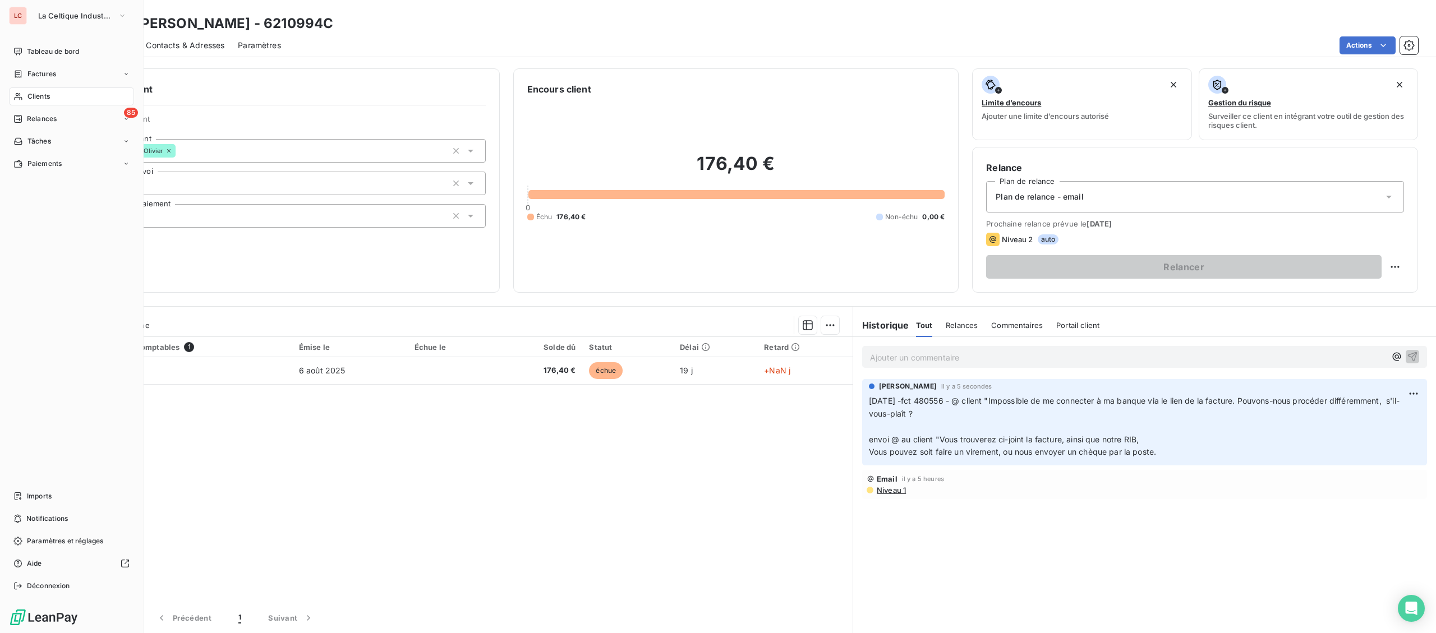
click at [38, 94] on span "Clients" at bounding box center [38, 96] width 22 height 10
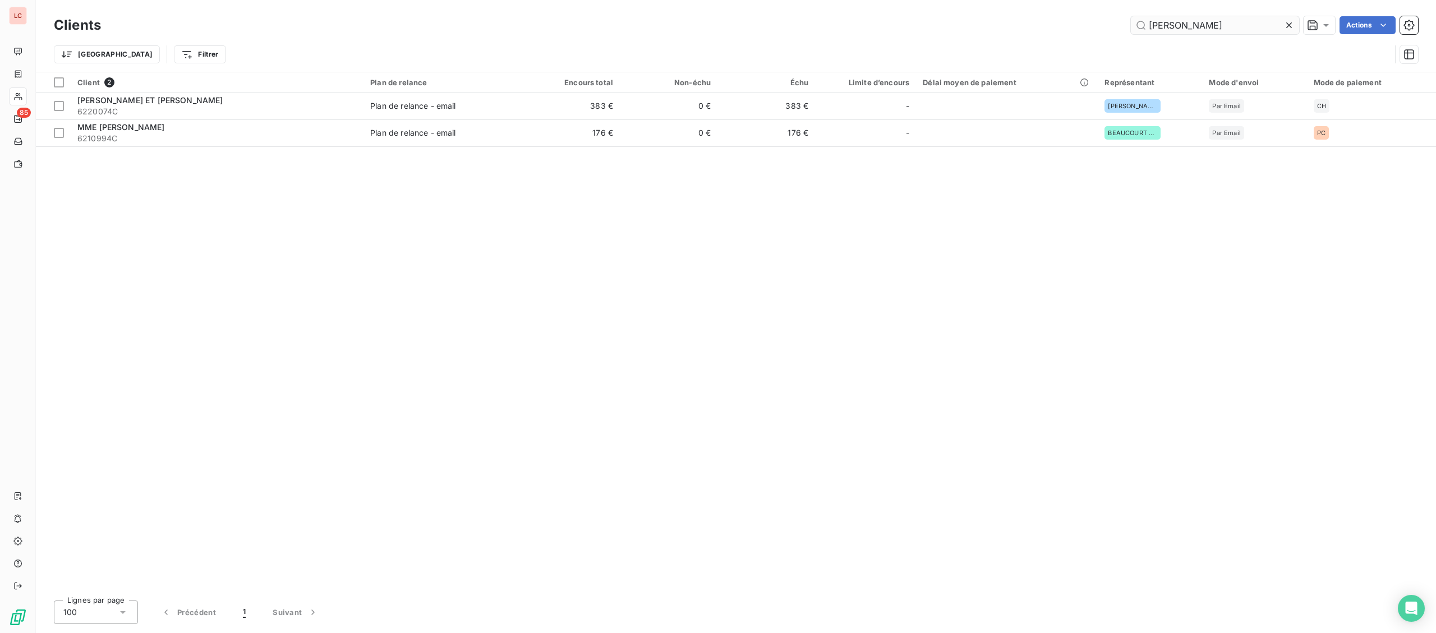
drag, startPoint x: 1190, startPoint y: 19, endPoint x: 1020, endPoint y: 19, distance: 169.4
click at [1131, 19] on input "[PERSON_NAME]" at bounding box center [1215, 25] width 168 height 18
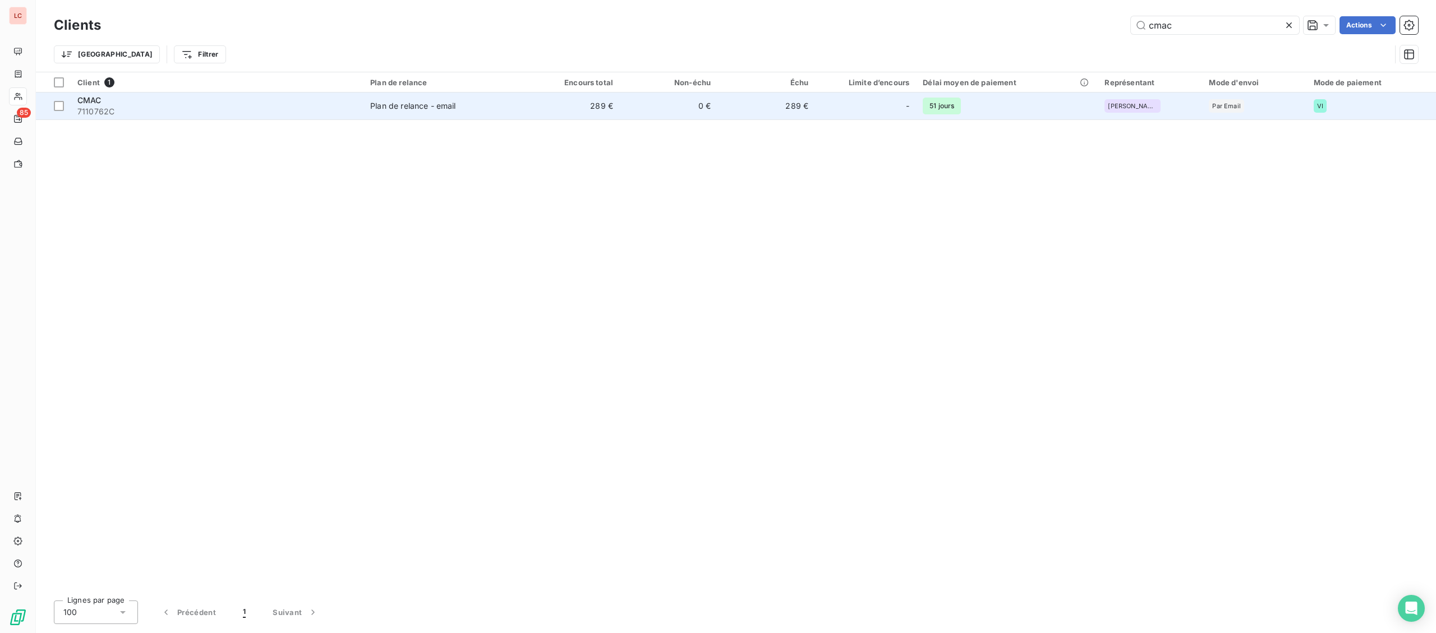
type input "cmac"
click at [495, 108] on span "Plan de relance - email" at bounding box center [442, 105] width 145 height 11
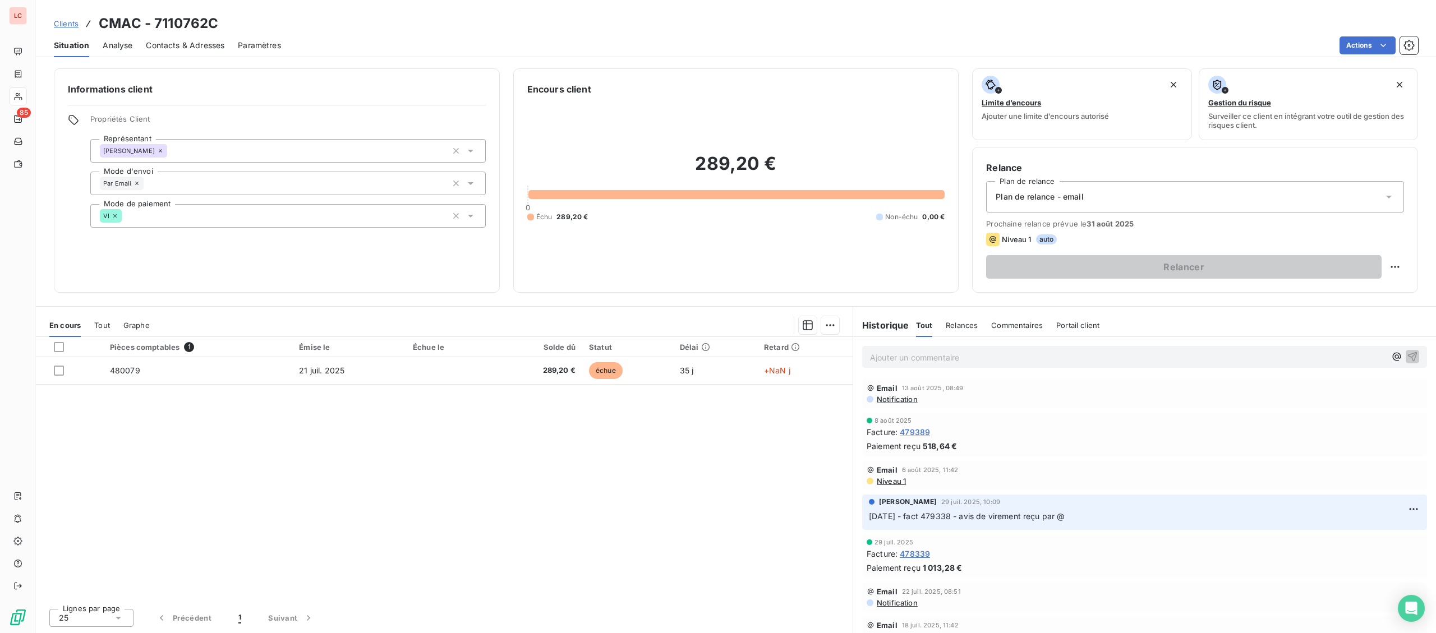
click at [957, 365] on p "Ajouter un commentaire ﻿" at bounding box center [1128, 358] width 516 height 14
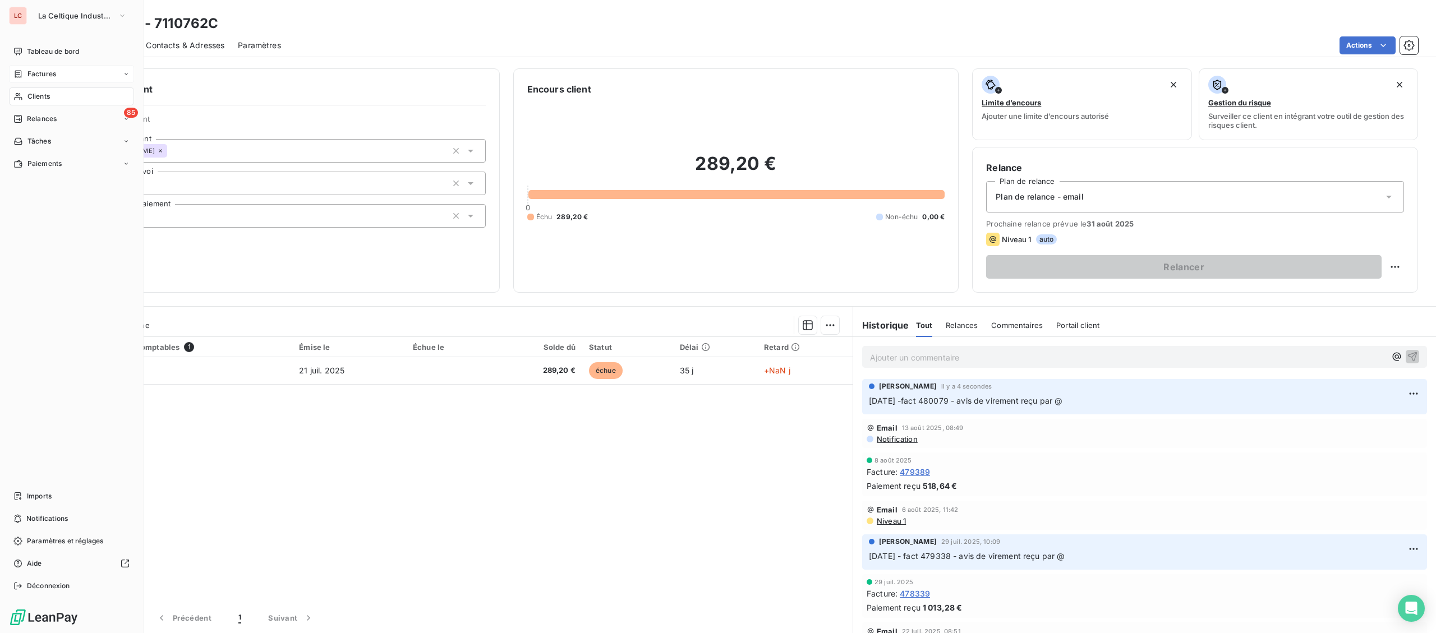
click at [31, 75] on span "Factures" at bounding box center [41, 74] width 29 height 10
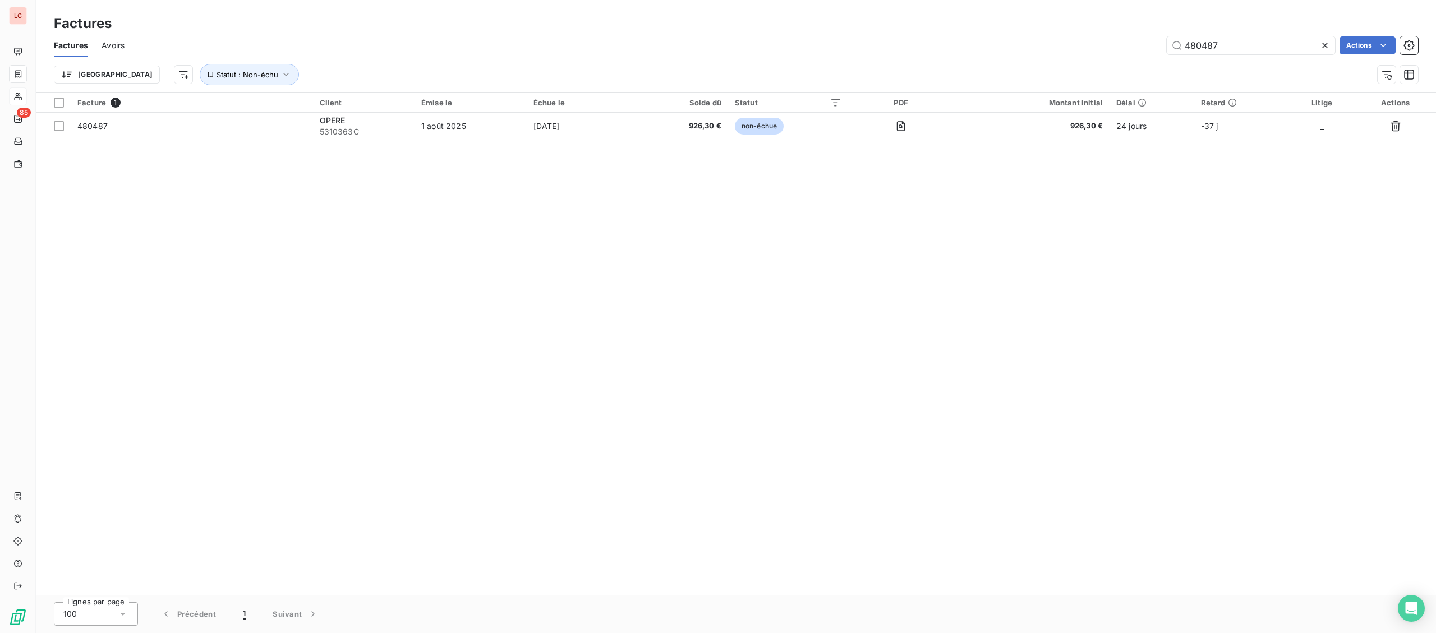
drag, startPoint x: 1227, startPoint y: 49, endPoint x: 1090, endPoint y: 47, distance: 136.9
click at [1167, 47] on input "480487" at bounding box center [1251, 45] width 168 height 18
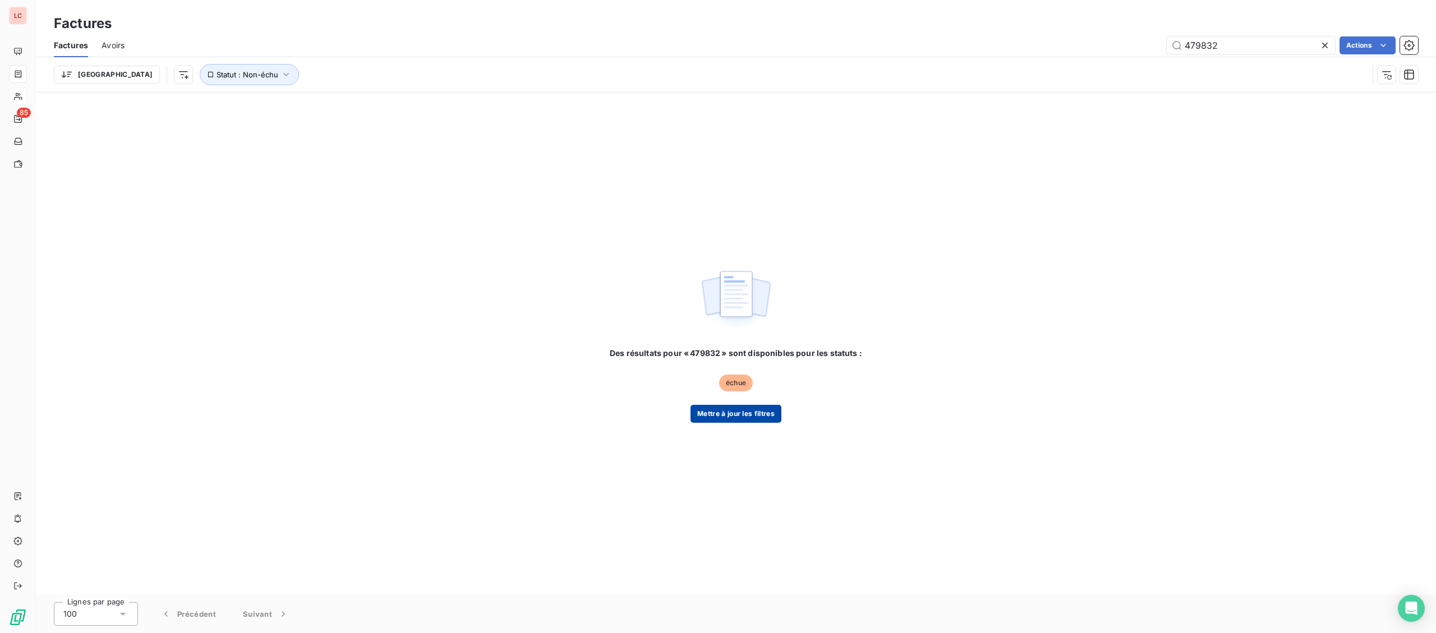
type input "479832"
click at [743, 406] on button "Mettre à jour les filtres" at bounding box center [736, 414] width 91 height 18
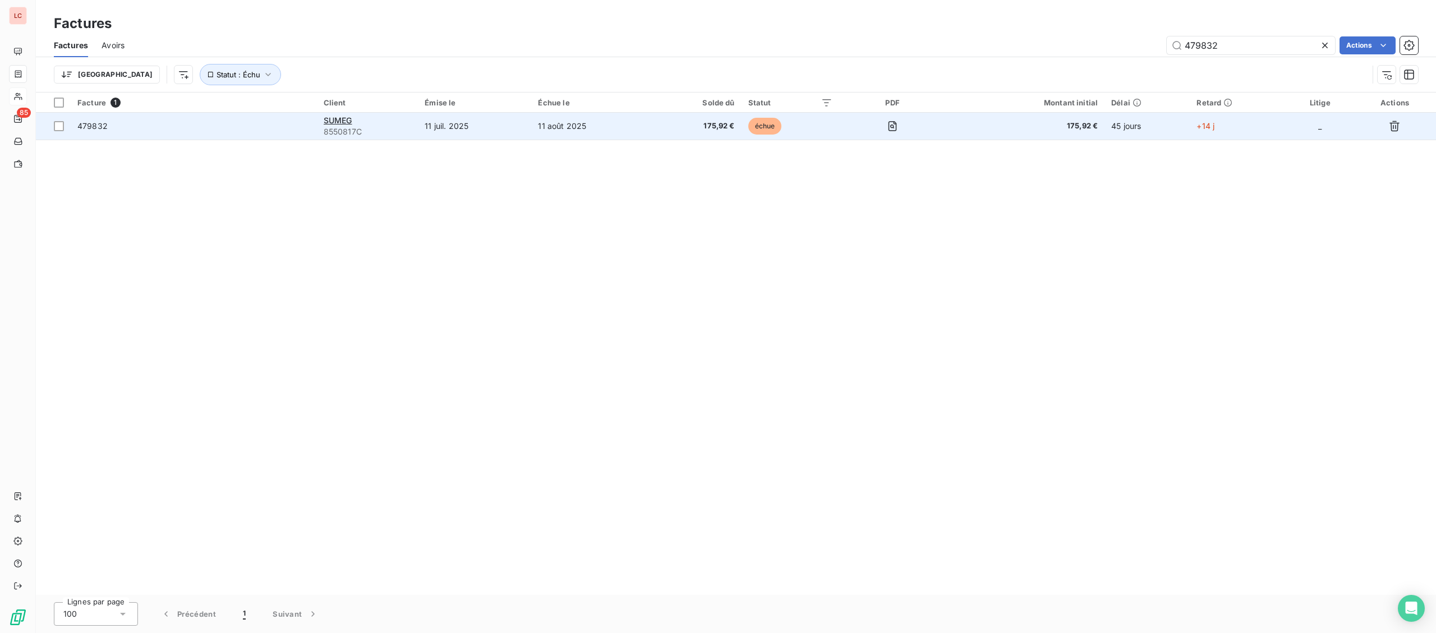
click at [646, 128] on td "11 août 2025" at bounding box center [591, 126] width 121 height 27
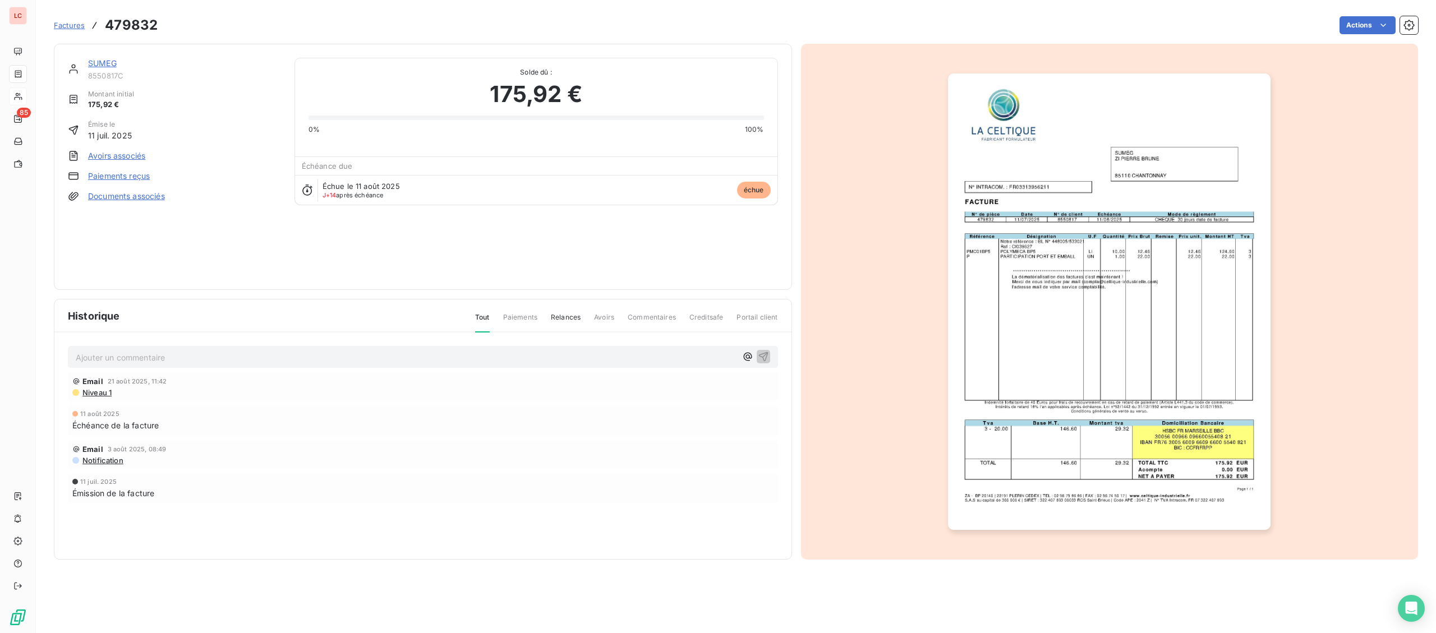
click at [108, 53] on div "SUMEG 8550817C Montant initial 175,92 € Émise le 11 juil. 2025 Avoirs associés …" at bounding box center [423, 167] width 738 height 246
click at [96, 67] on link "SUMEG" at bounding box center [102, 63] width 29 height 10
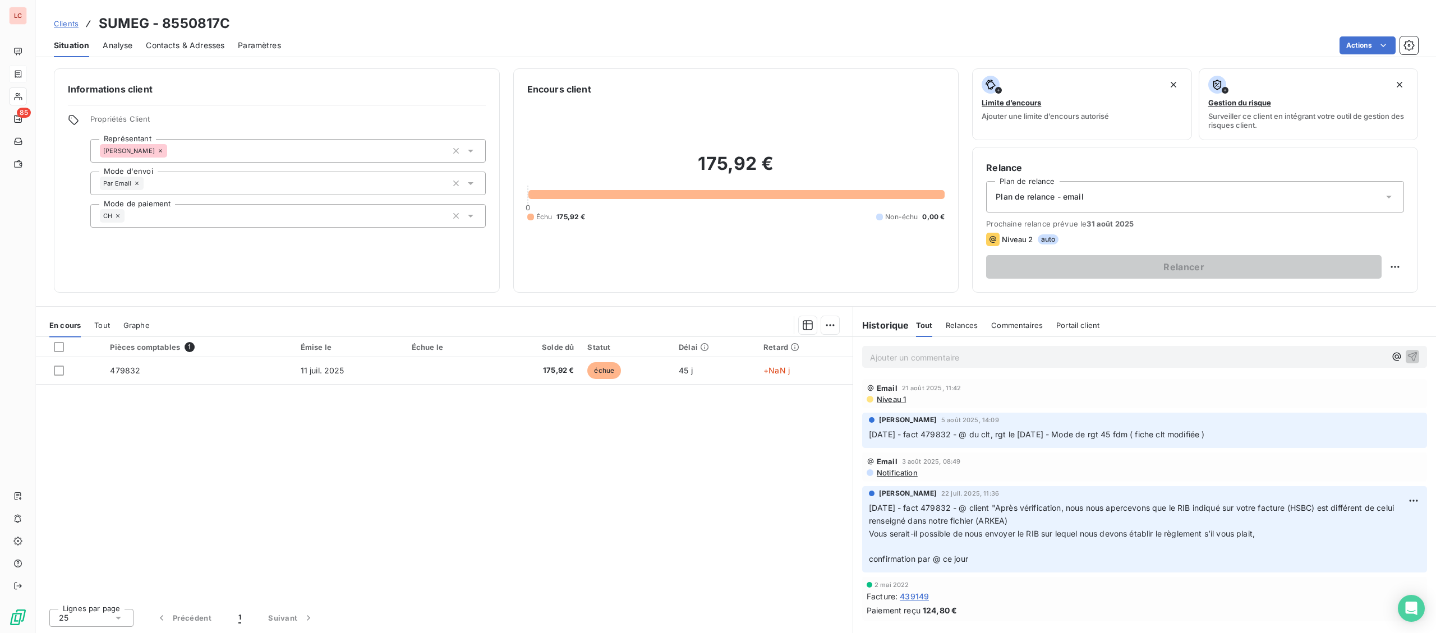
click at [942, 353] on p "Ajouter un commentaire ﻿" at bounding box center [1128, 358] width 516 height 14
click at [1095, 364] on div "[DATE] - fact 479832 - @ client "" at bounding box center [1144, 356] width 565 height 21
click at [1095, 361] on p "[DATE] - fact 479832 - @ client "" at bounding box center [1128, 357] width 516 height 13
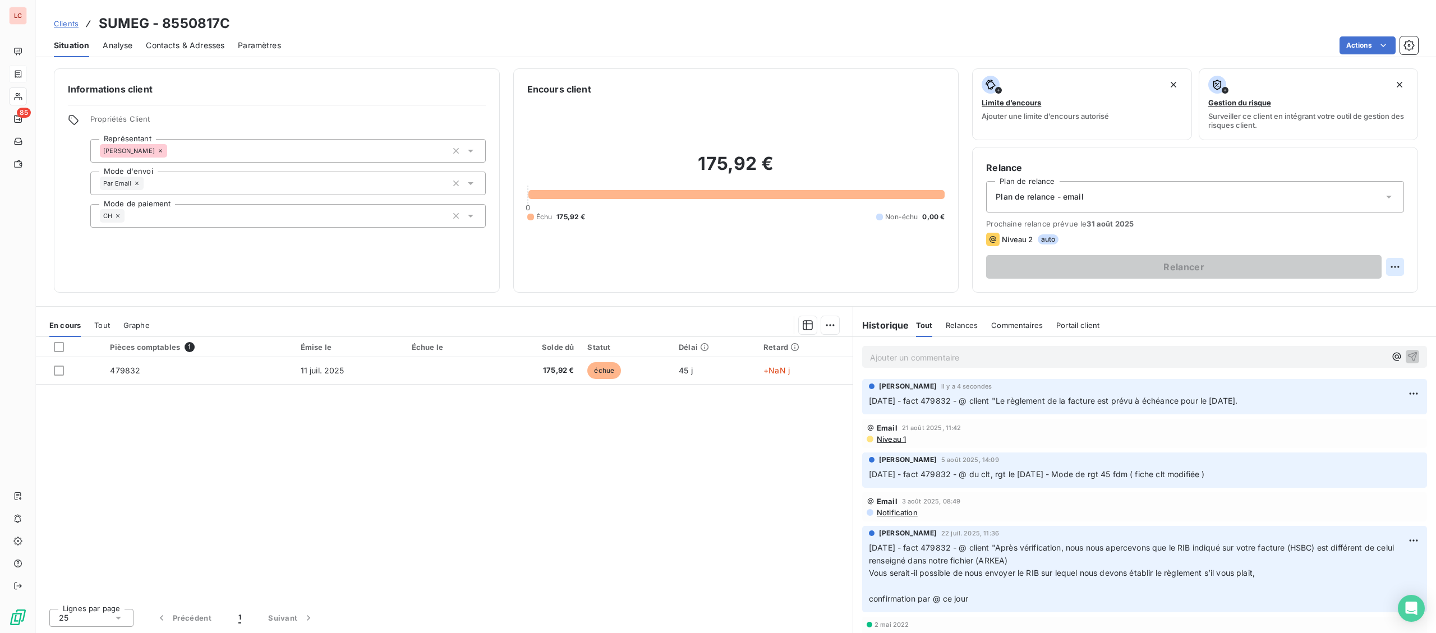
click at [1395, 269] on html "LC 85 Clients SUMEG - 8550817C Situation Analyse Contacts & Adresses Paramètres…" at bounding box center [718, 316] width 1436 height 633
click at [1355, 294] on div "Replanifier cette action" at bounding box center [1349, 292] width 100 height 18
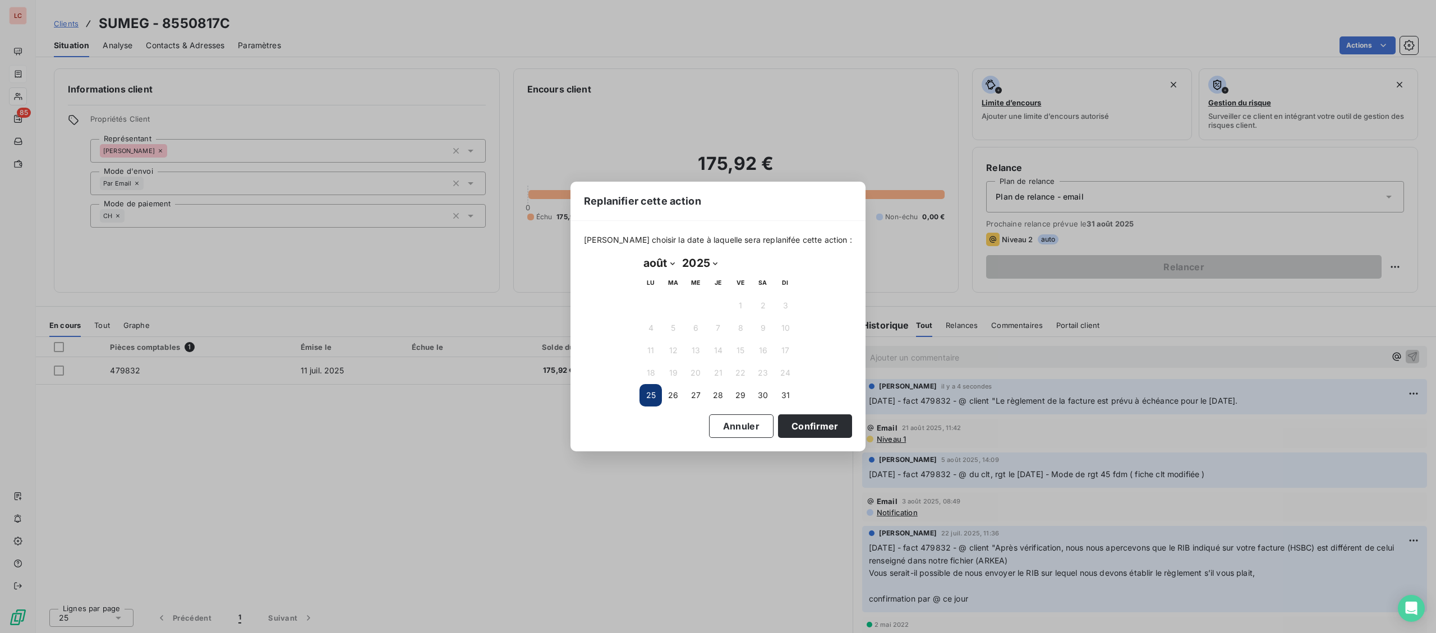
click at [640, 254] on select "janvier février mars avril mai juin juillet août septembre octobre novembre déc…" at bounding box center [659, 263] width 39 height 18
select select "8"
click option "septembre" at bounding box center [0, 0] width 0 height 0
drag, startPoint x: 698, startPoint y: 305, endPoint x: 739, endPoint y: 346, distance: 57.9
click at [698, 304] on button "3" at bounding box center [695, 306] width 22 height 22
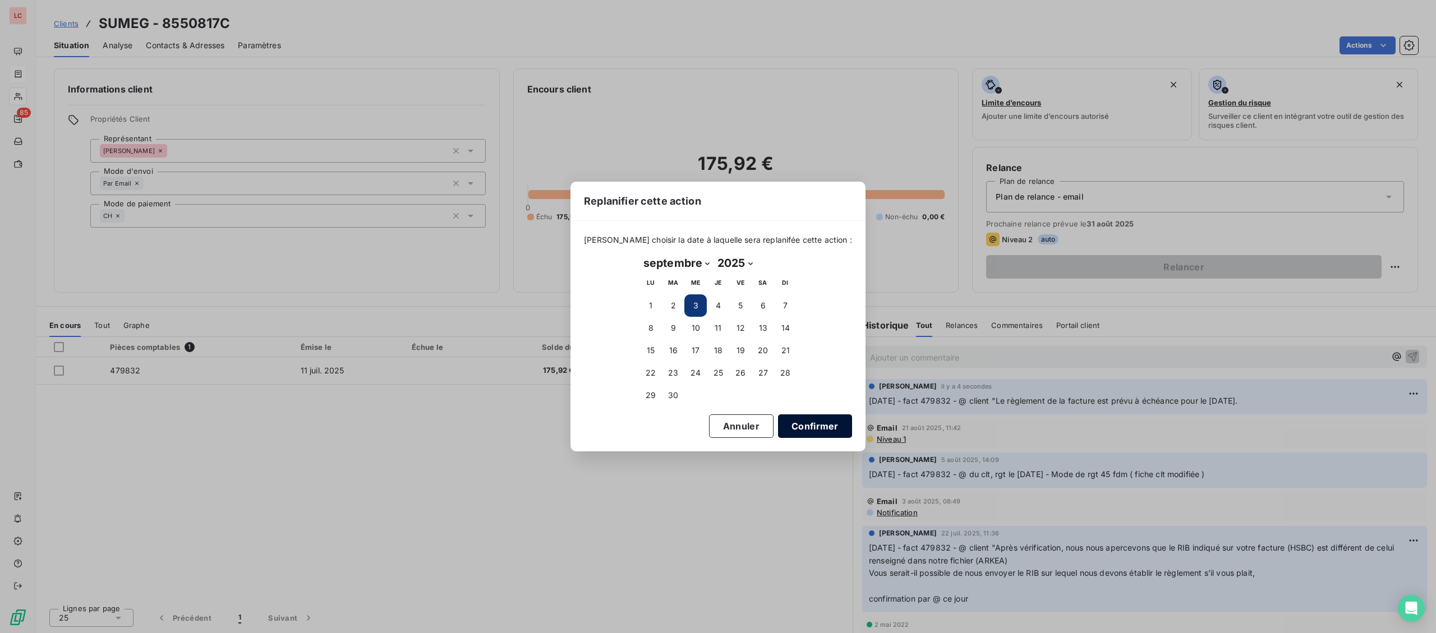
click at [785, 424] on button "Confirmer" at bounding box center [815, 427] width 74 height 24
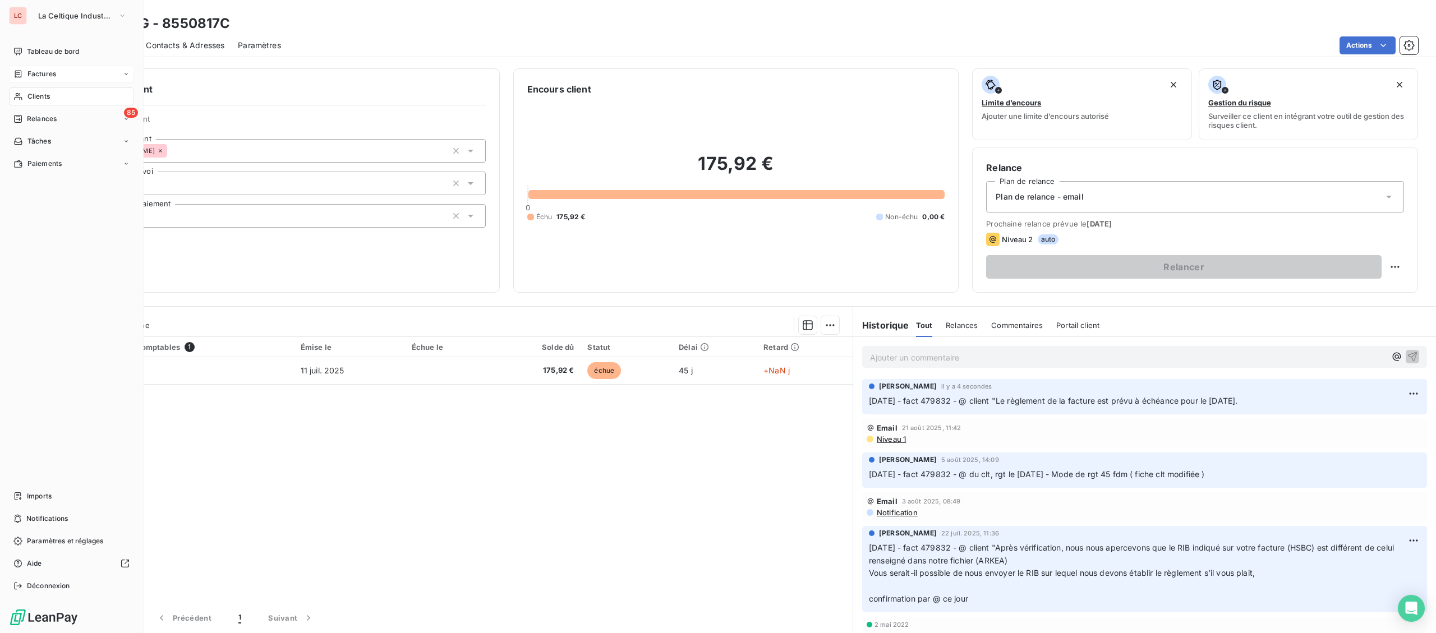
click at [22, 98] on icon at bounding box center [18, 96] width 10 height 9
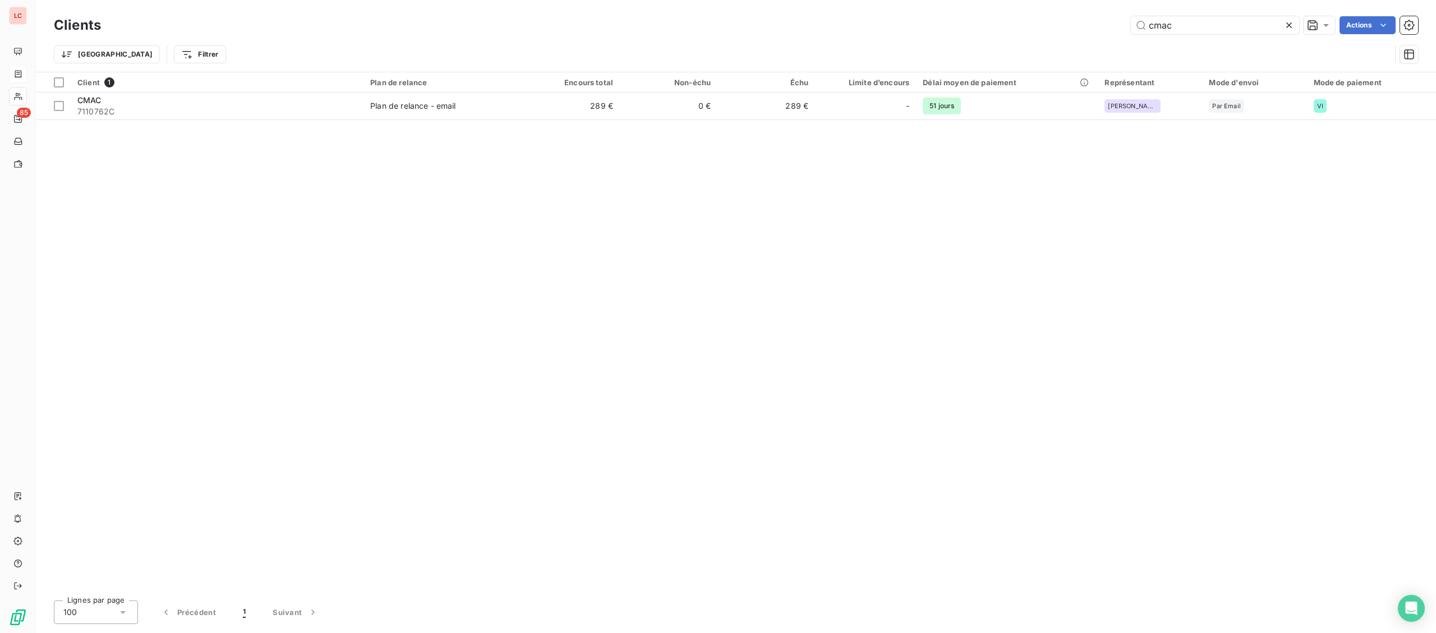
drag, startPoint x: 1209, startPoint y: 20, endPoint x: 934, endPoint y: 18, distance: 274.9
click at [1131, 26] on input "cmac" at bounding box center [1215, 25] width 168 height 18
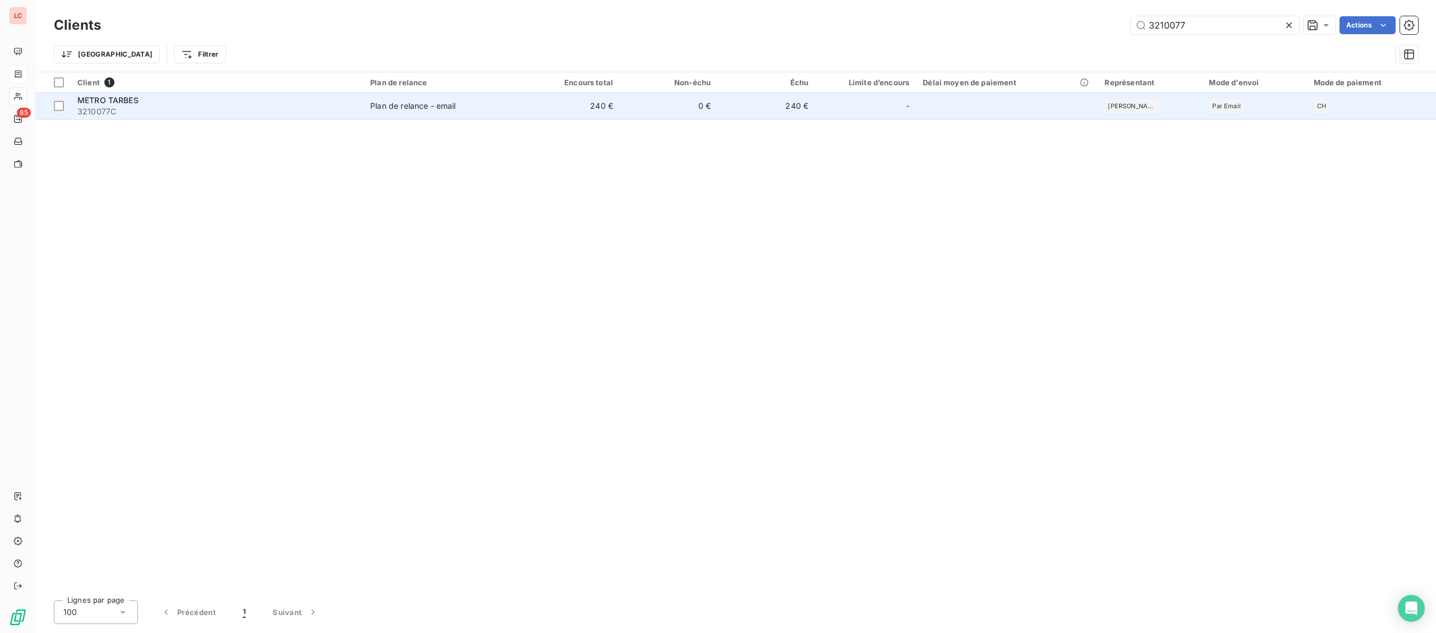
type input "3210077"
click at [731, 108] on td "240 €" at bounding box center [767, 106] width 98 height 27
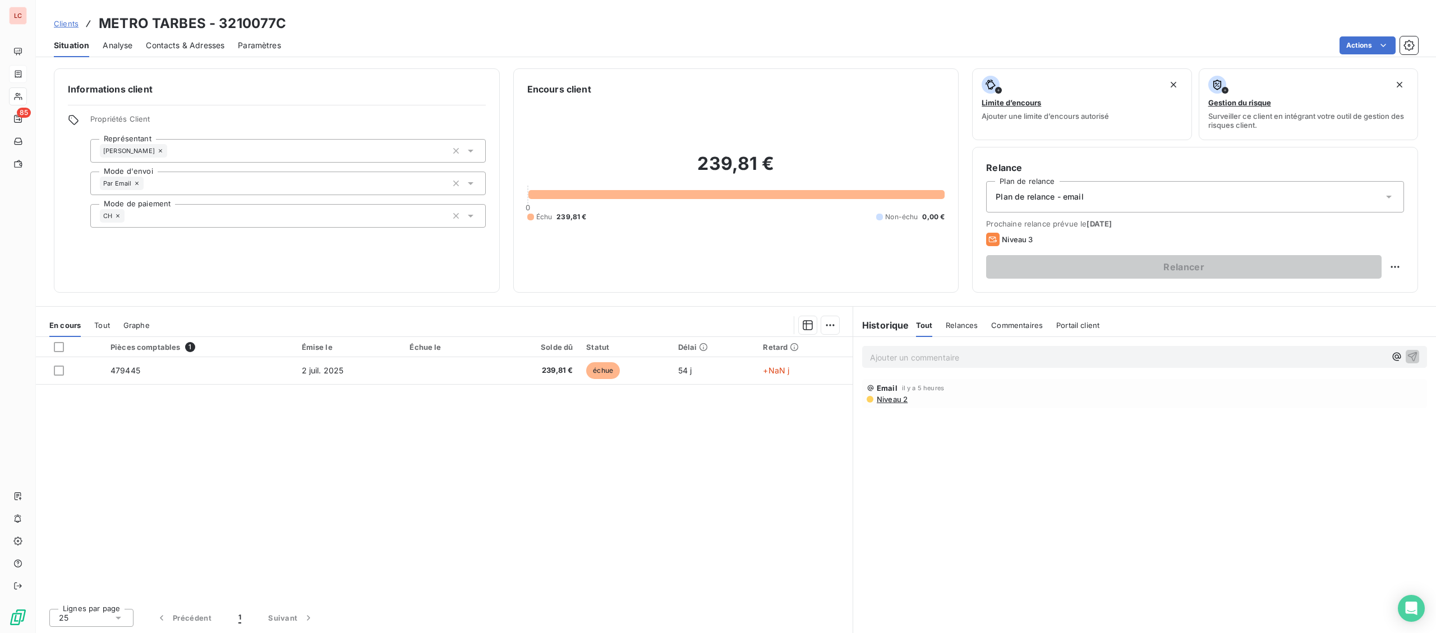
click at [916, 355] on p "Ajouter un commentaire ﻿" at bounding box center [1128, 358] width 516 height 14
click at [1045, 361] on p "[DATE] -FACT 479445 - @ Client "" at bounding box center [1128, 357] width 516 height 13
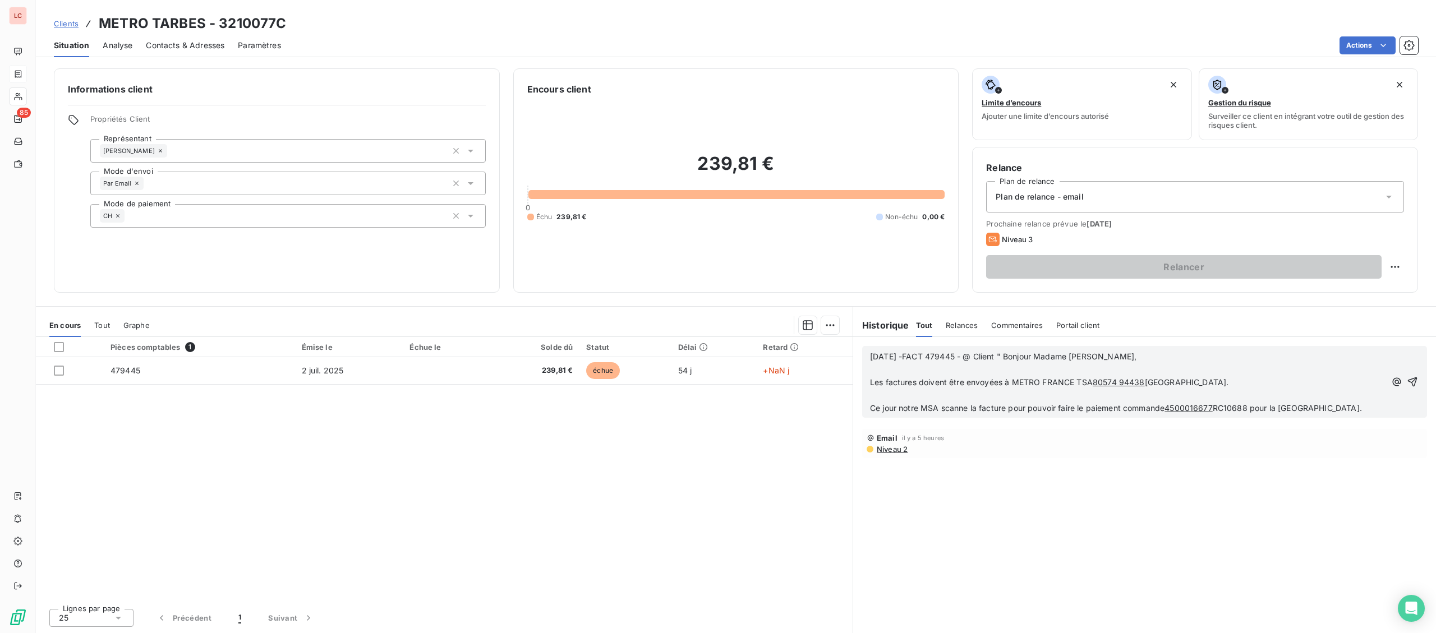
click at [1165, 358] on p "[DATE] -FACT 479445 - @ Client " Bonjour Madame [PERSON_NAME]," at bounding box center [1128, 357] width 516 height 13
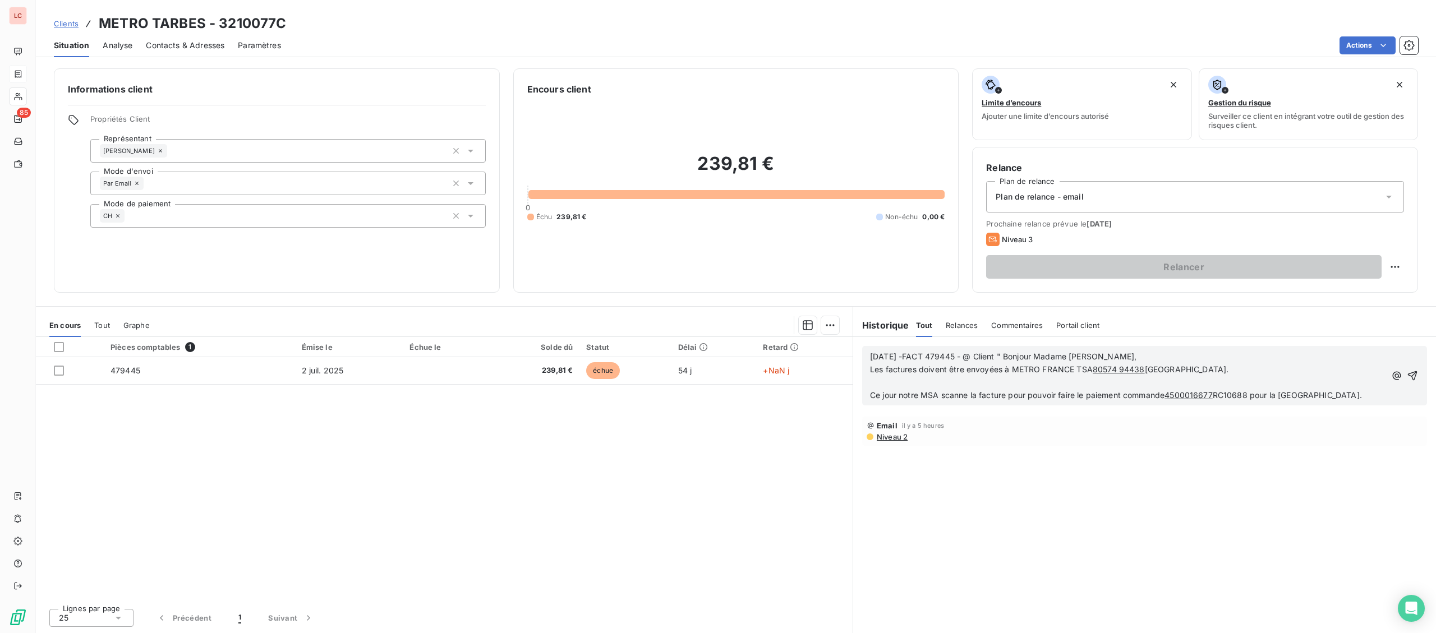
click at [1261, 375] on p "Les factures doivent être envoyées à METRO FRANCE TSA 80574 94438 [GEOGRAPHIC_D…" at bounding box center [1128, 370] width 516 height 13
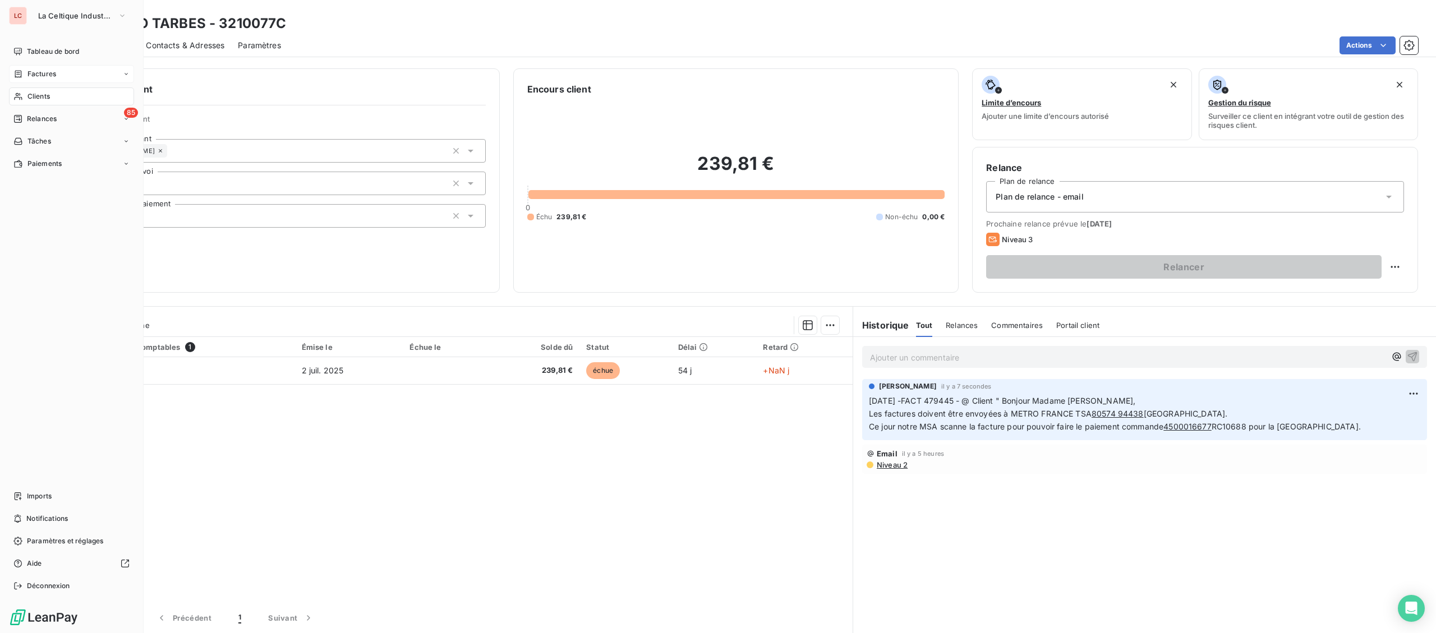
click at [32, 90] on div "Clients" at bounding box center [71, 97] width 125 height 18
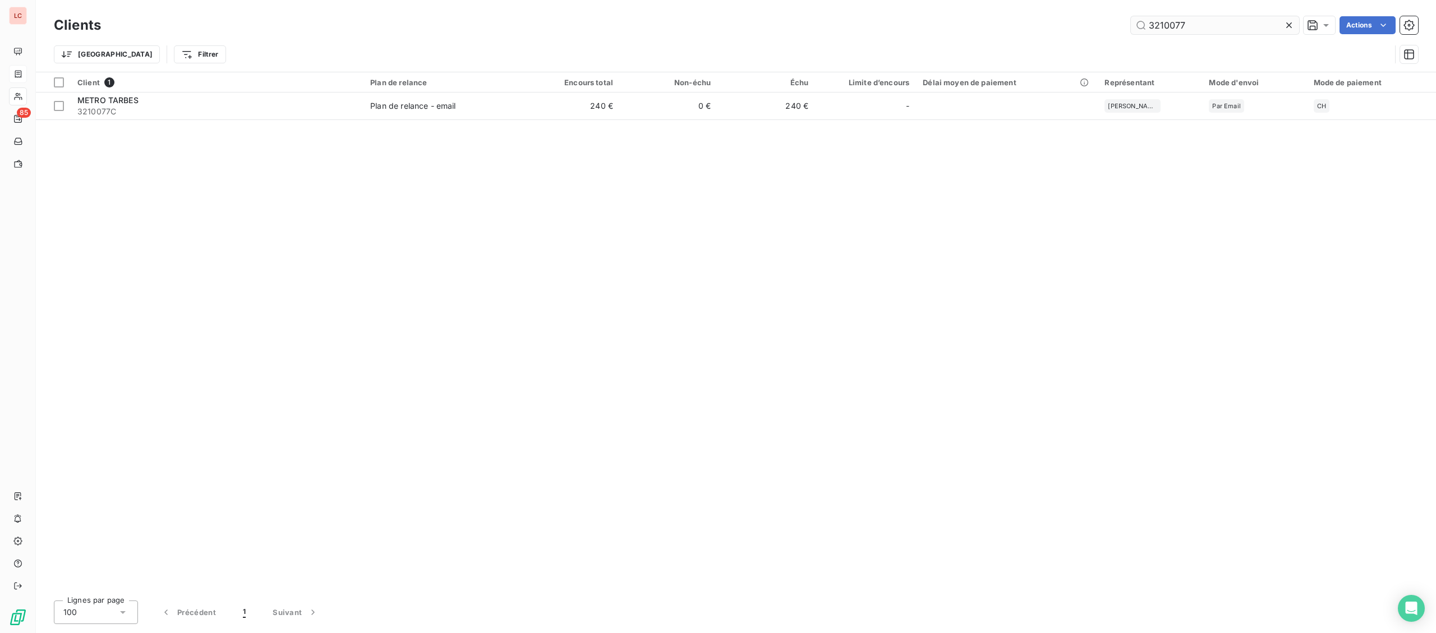
drag, startPoint x: 1200, startPoint y: 24, endPoint x: 1110, endPoint y: 27, distance: 89.8
click at [1131, 27] on input "3210077" at bounding box center [1215, 25] width 168 height 18
type input "jager"
click at [213, 121] on div "Client 1 Plan de relance Encours total Non-échu Échu Limite d’encours Délai moy…" at bounding box center [736, 331] width 1400 height 519
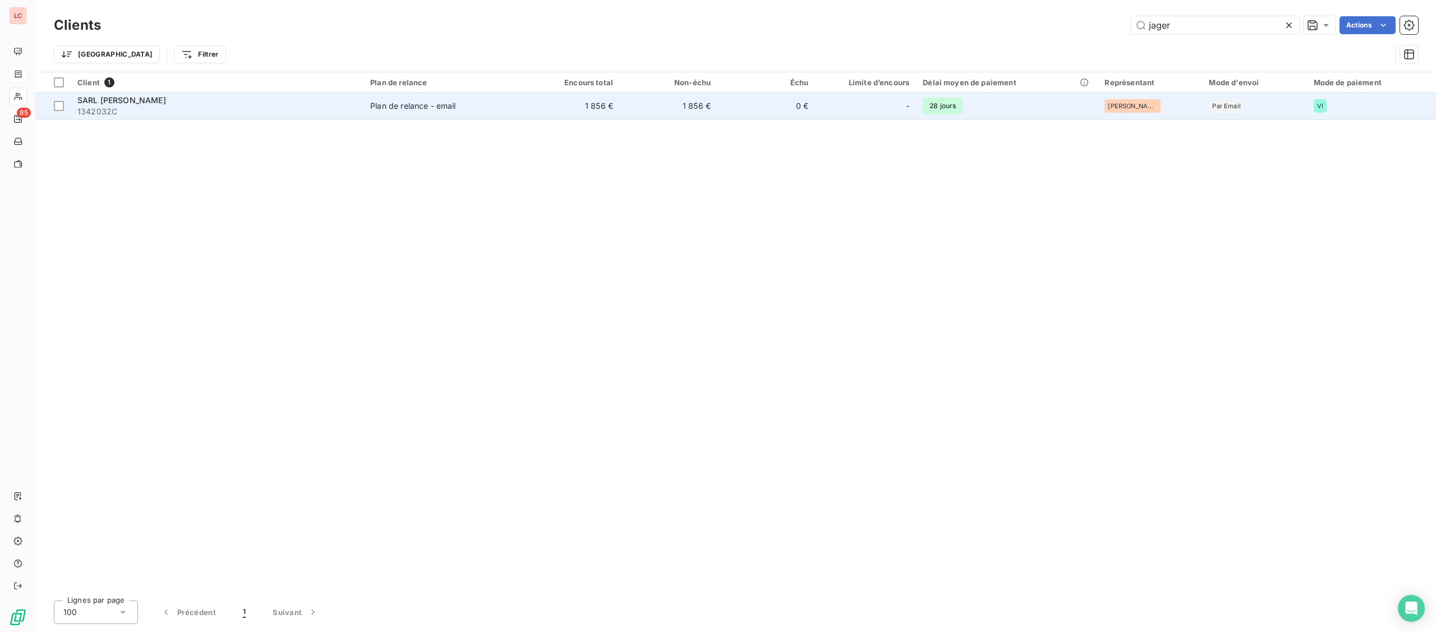
click at [223, 112] on span "1342032C" at bounding box center [216, 111] width 279 height 11
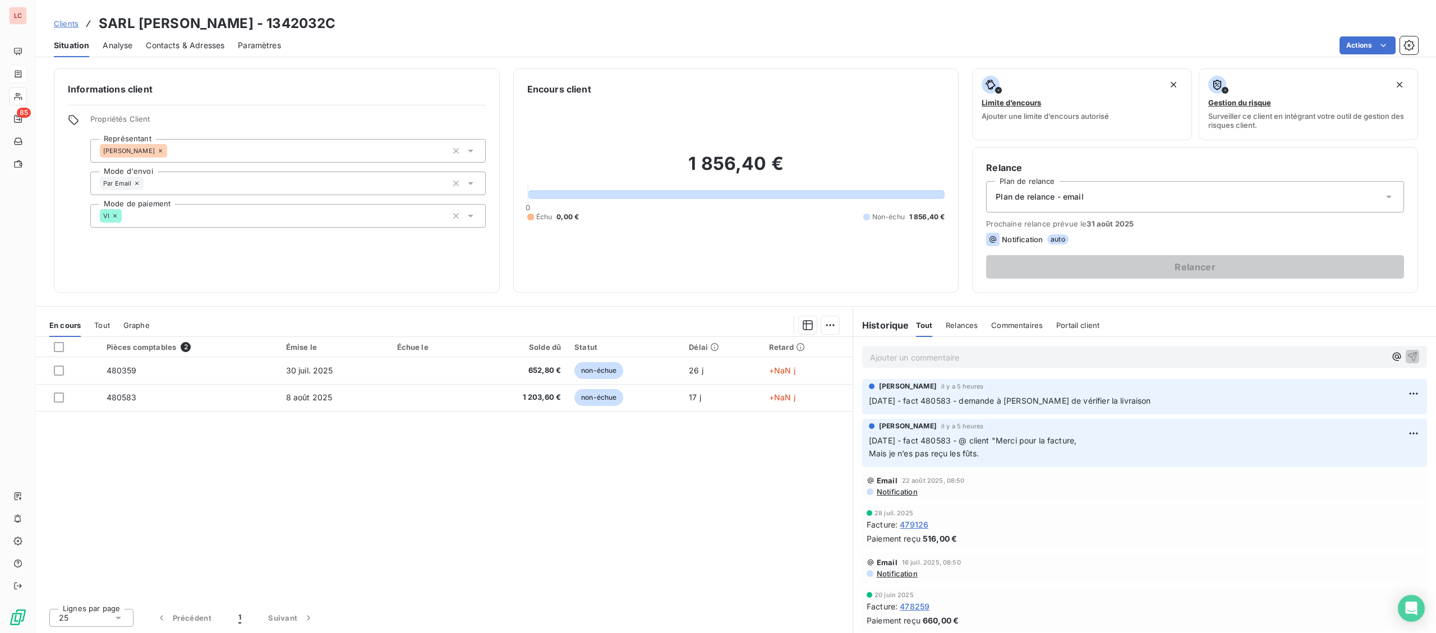
click at [990, 353] on p "Ajouter un commentaire ﻿" at bounding box center [1128, 358] width 516 height 14
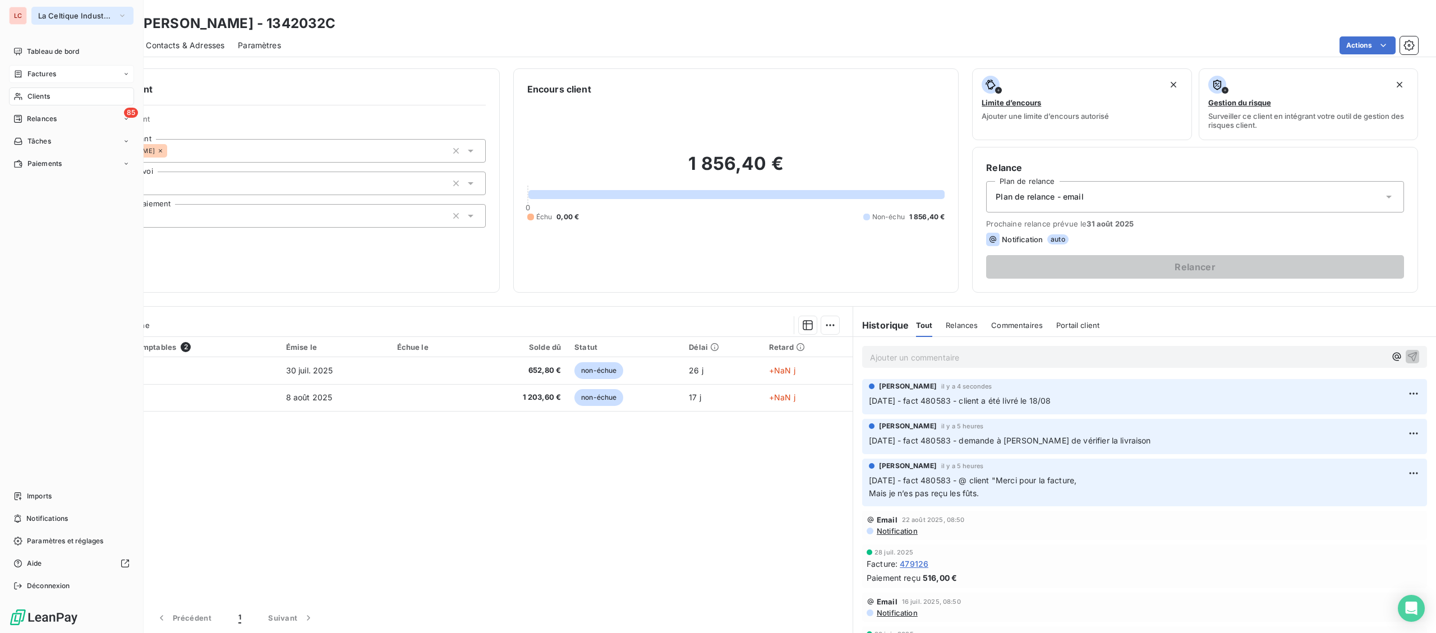
click at [54, 13] on span "La Celtique Industrielle" at bounding box center [75, 15] width 75 height 9
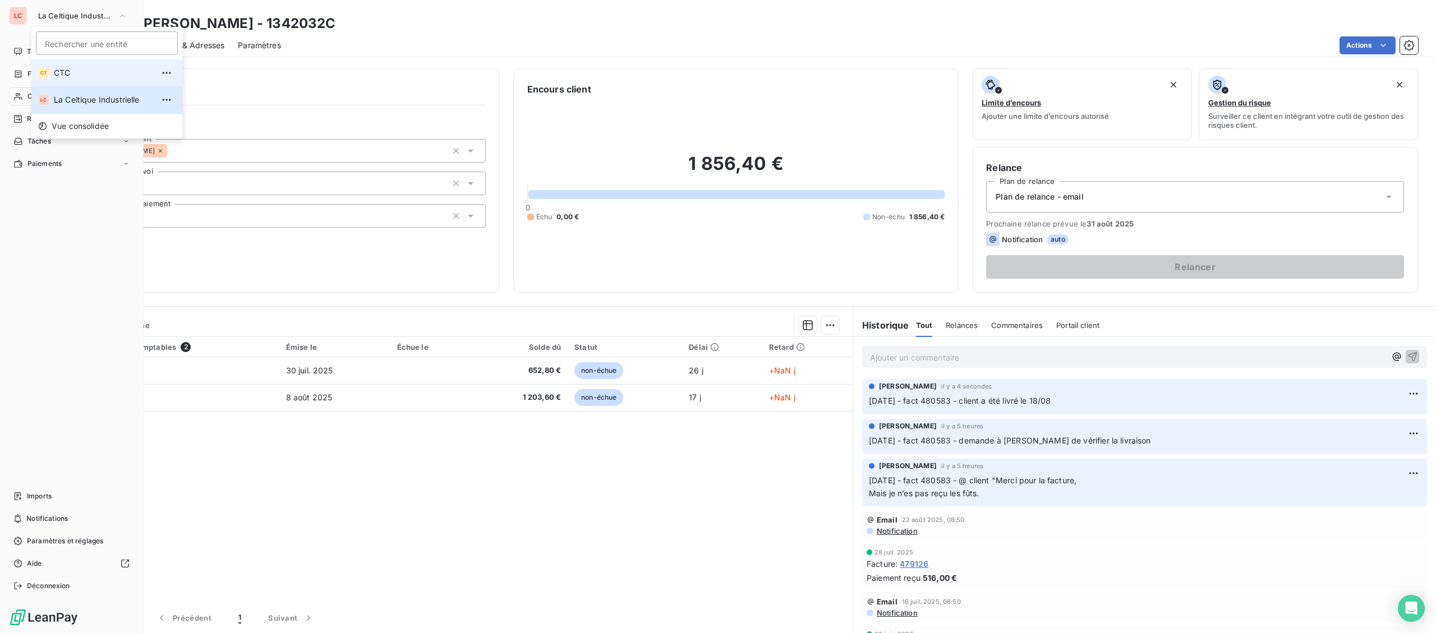
click at [56, 72] on span "CTC" at bounding box center [103, 72] width 99 height 11
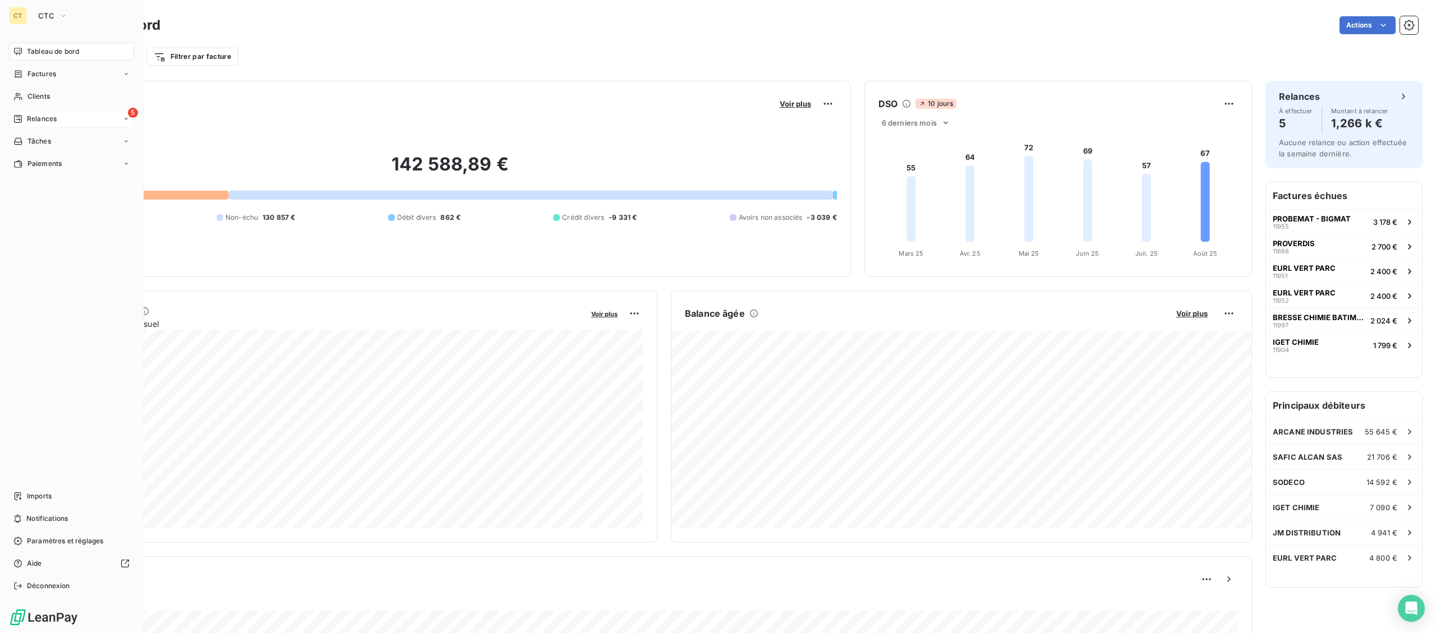
click at [29, 114] on span "Relances" at bounding box center [42, 119] width 30 height 10
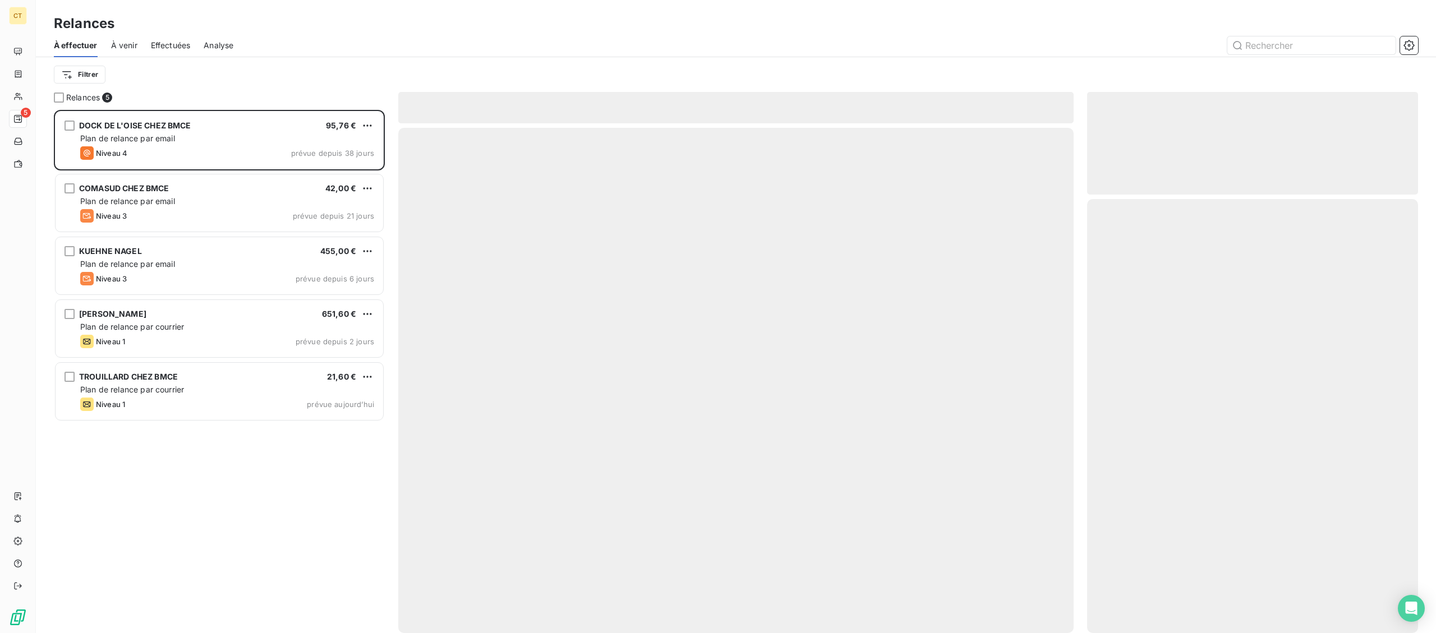
scroll to position [523, 330]
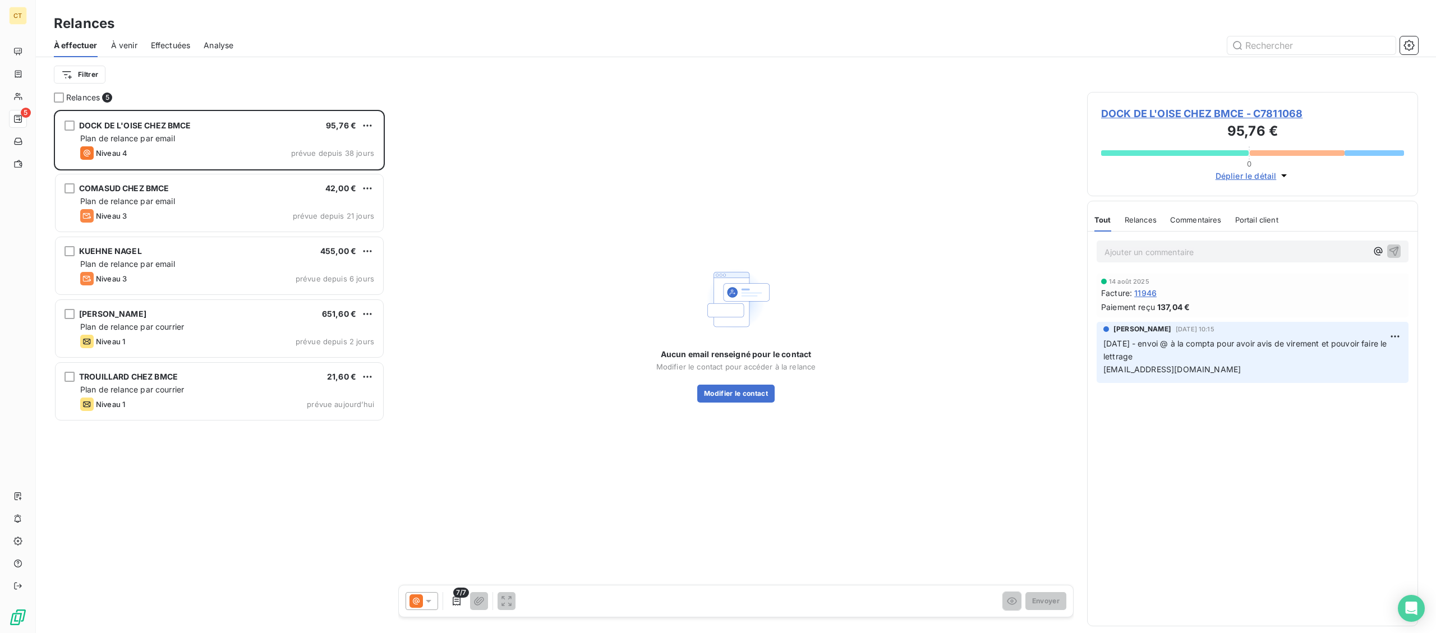
click at [31, 94] on div "CT 5" at bounding box center [18, 316] width 36 height 633
click at [25, 94] on div at bounding box center [18, 97] width 18 height 18
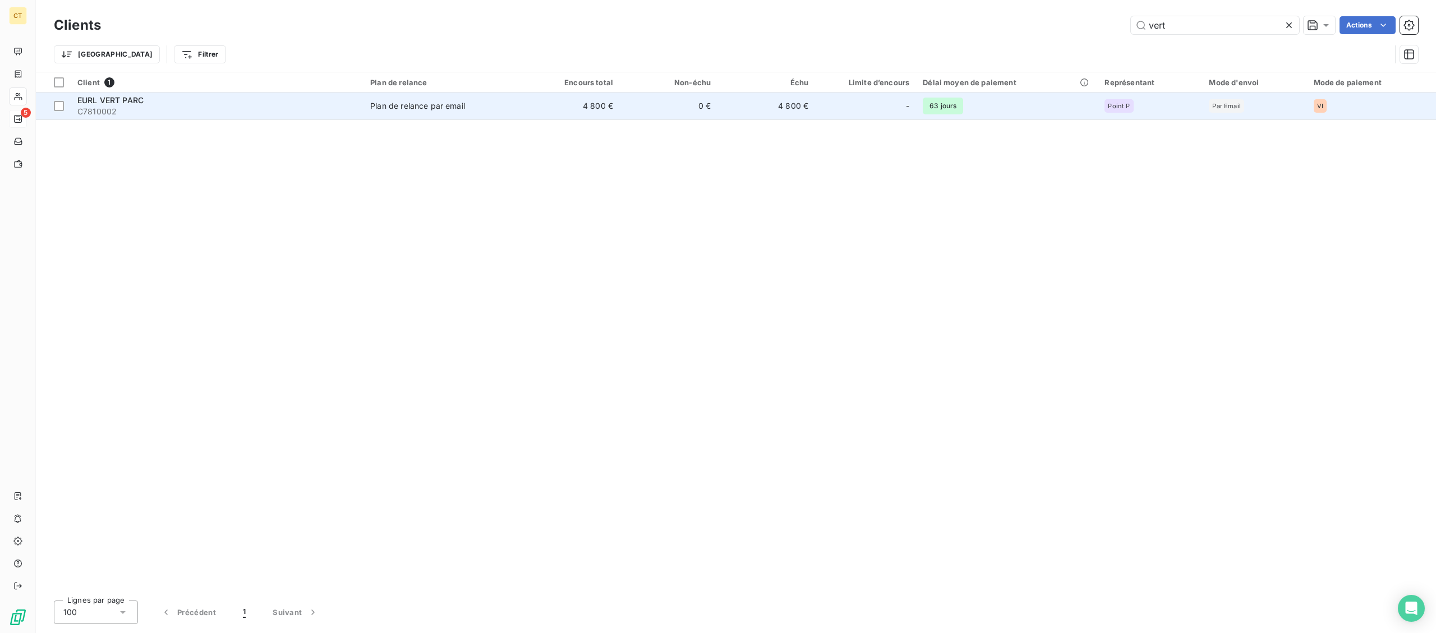
type input "vert"
click at [269, 112] on span "C7810002" at bounding box center [216, 111] width 279 height 11
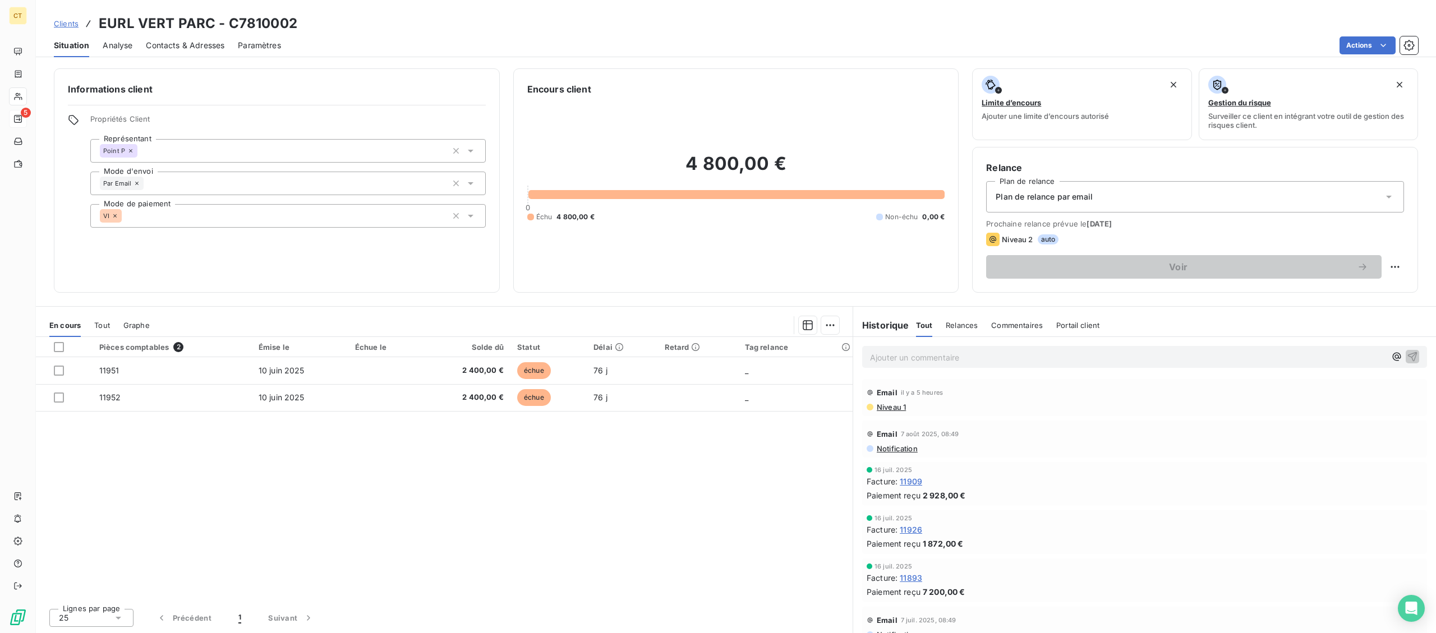
click at [887, 361] on p "Ajouter un commentaire ﻿" at bounding box center [1128, 358] width 516 height 14
click at [1060, 359] on p "25/08/2025 - fact 11951-11952 - @ client "" at bounding box center [1128, 357] width 516 height 13
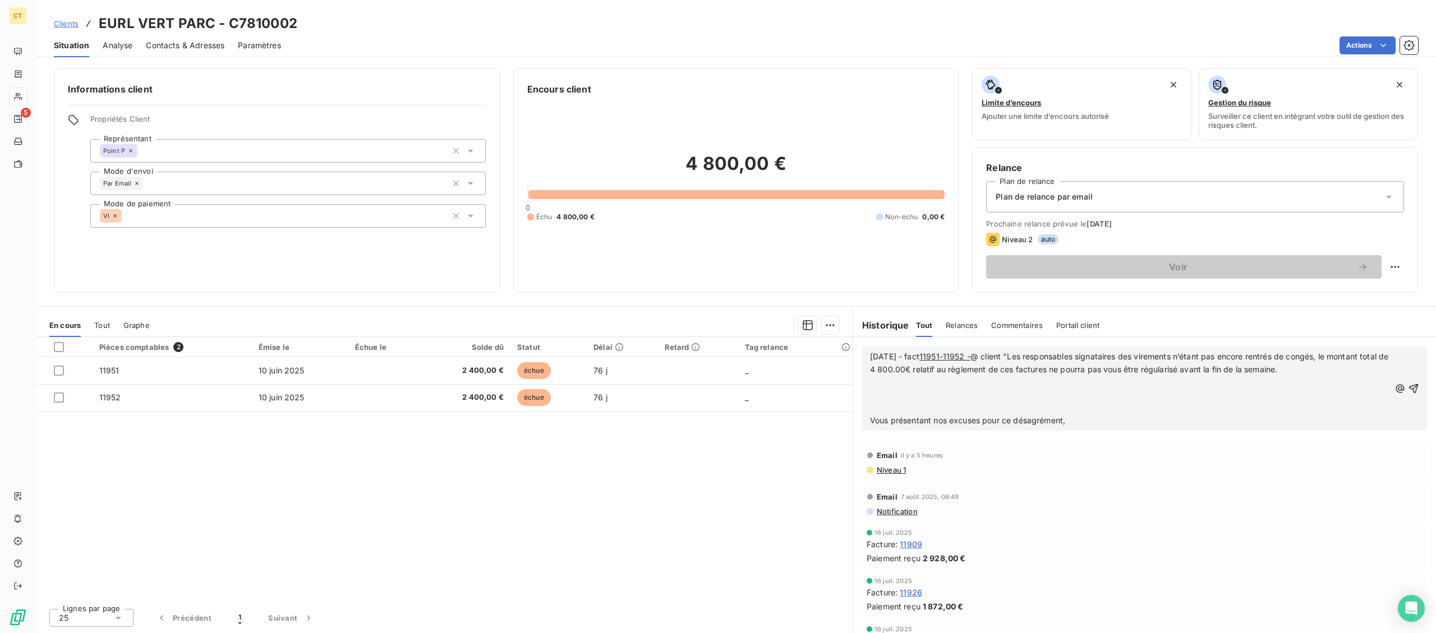
click at [1079, 382] on p "﻿" at bounding box center [1130, 382] width 520 height 13
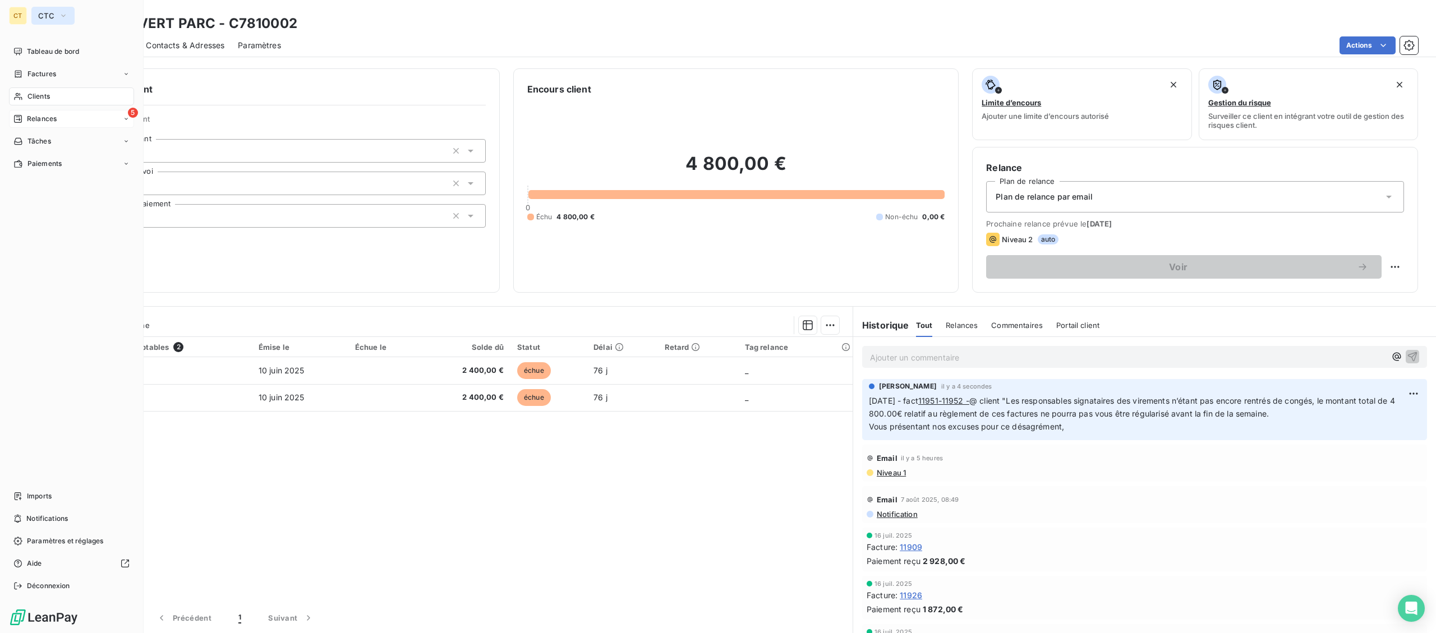
click at [42, 17] on span "CTC" at bounding box center [46, 15] width 16 height 9
click at [61, 102] on span "La Celtique Industrielle" at bounding box center [103, 99] width 99 height 11
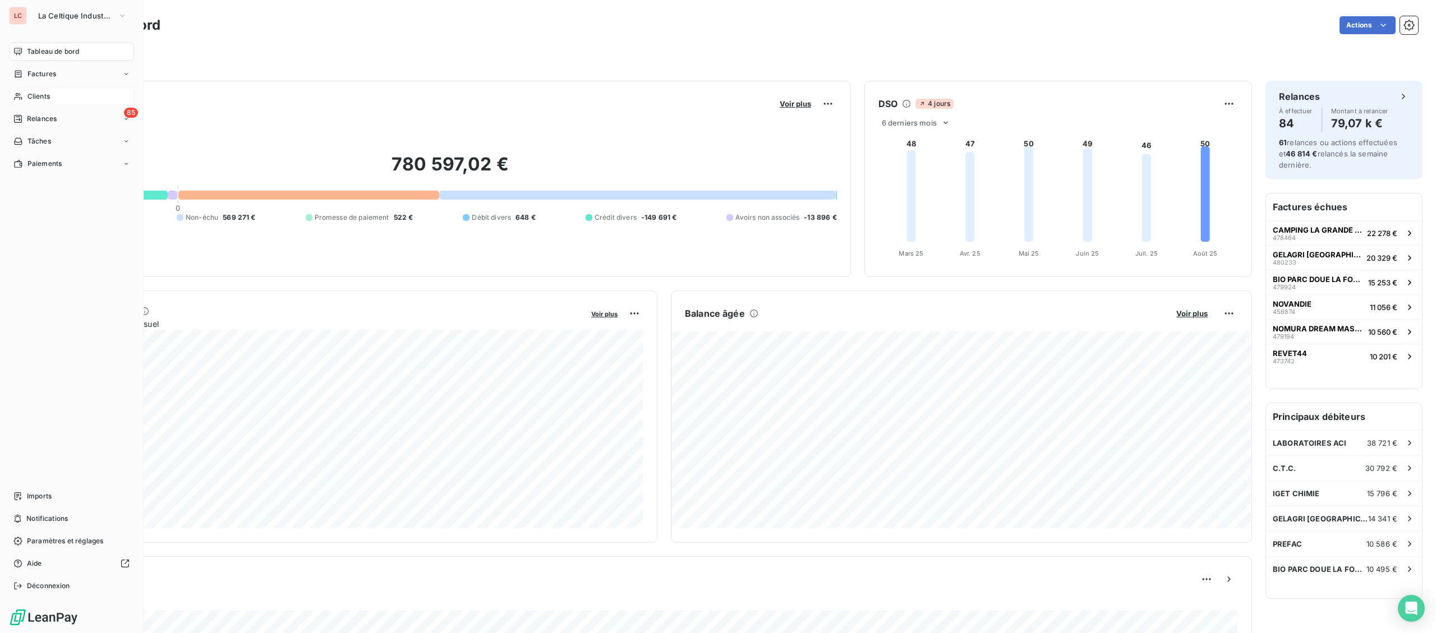
click at [52, 99] on div "Clients" at bounding box center [71, 97] width 125 height 18
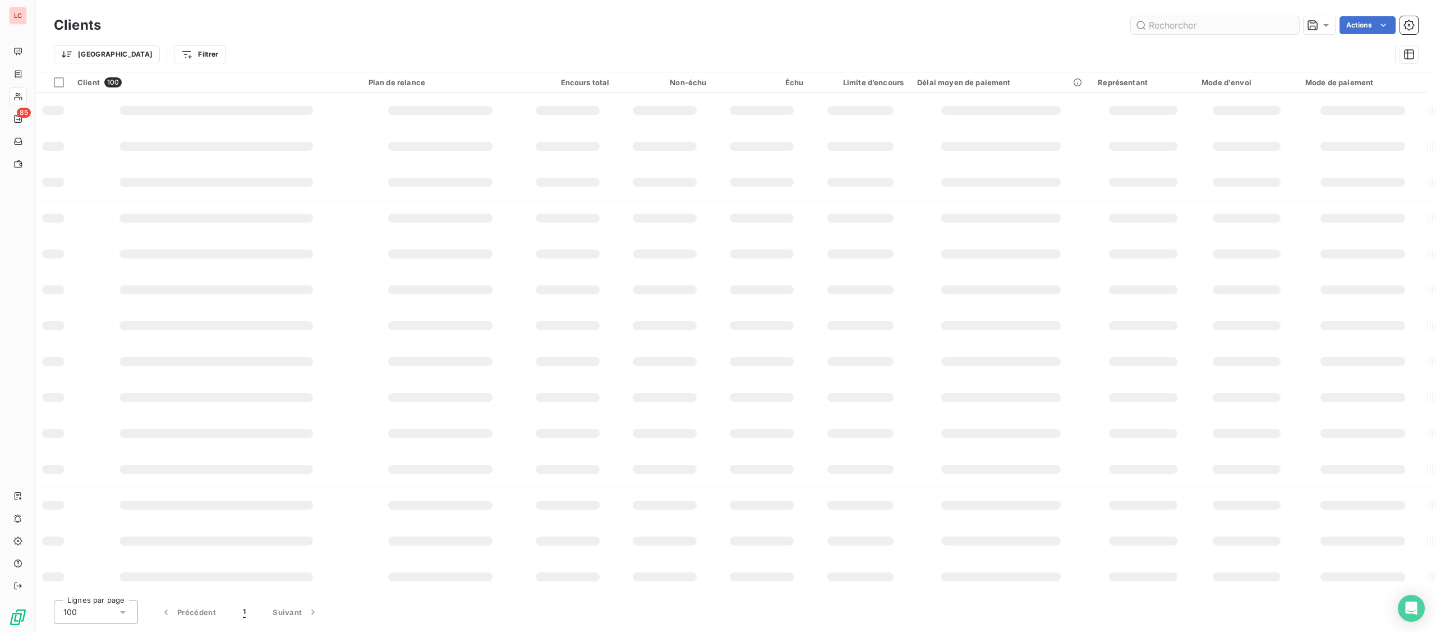
click at [1167, 23] on input "text" at bounding box center [1215, 25] width 168 height 18
type input "kaden"
click at [177, 91] on th "Client 1" at bounding box center [217, 82] width 293 height 20
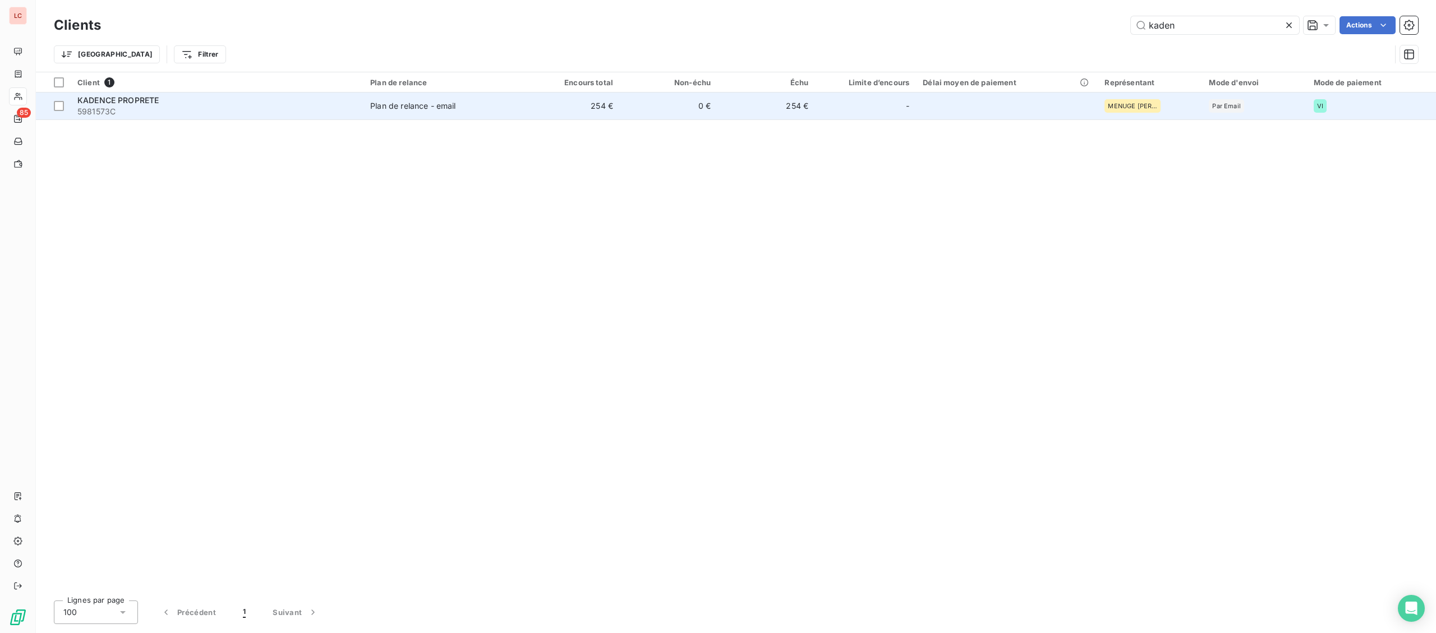
click at [176, 105] on div "KADENCE PROPRETE" at bounding box center [216, 100] width 279 height 11
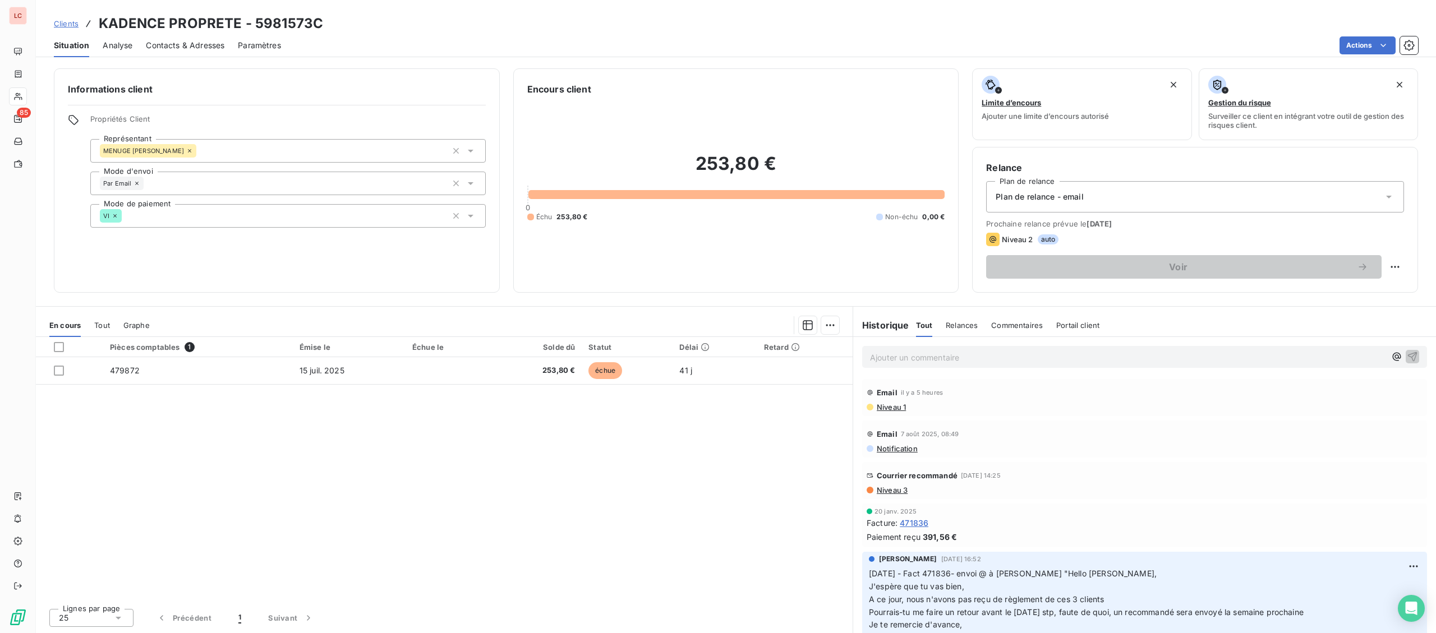
click at [997, 359] on p "Ajouter un commentaire ﻿" at bounding box center [1128, 358] width 516 height 14
click at [1056, 360] on p "25/08/2025 - fact 479872 - @ client "" at bounding box center [1128, 357] width 516 height 13
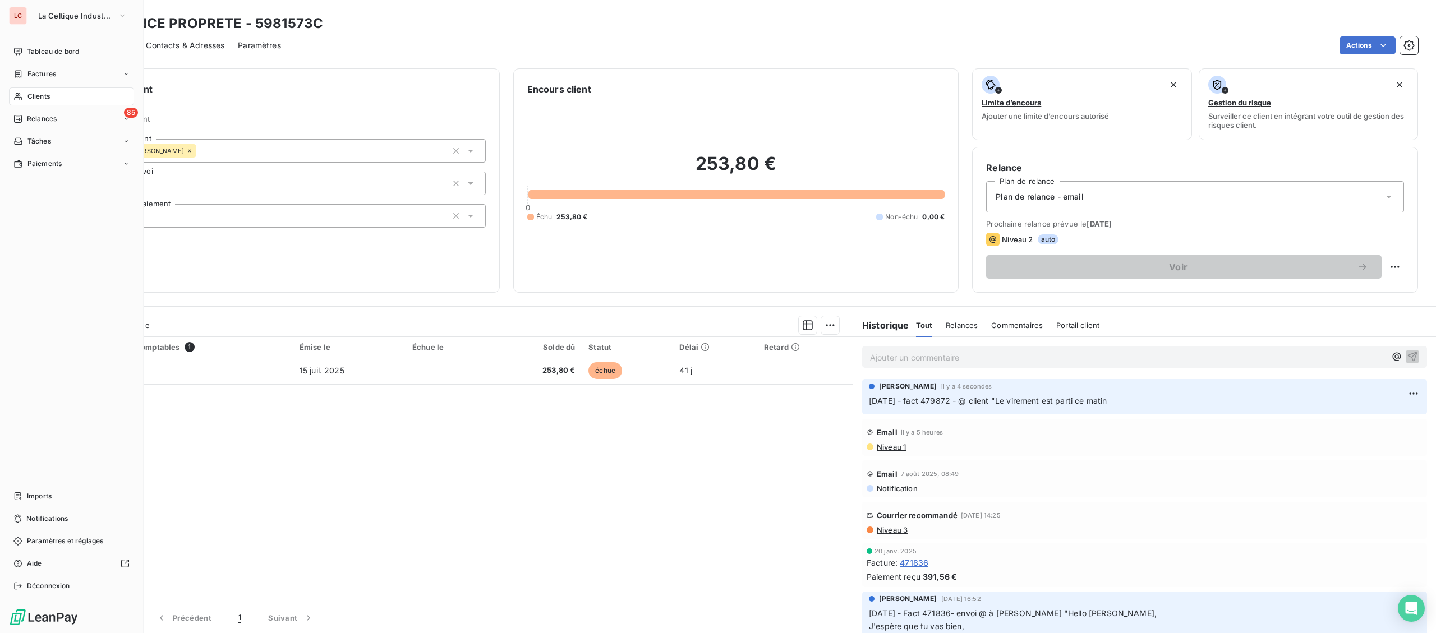
click at [33, 92] on span "Clients" at bounding box center [38, 96] width 22 height 10
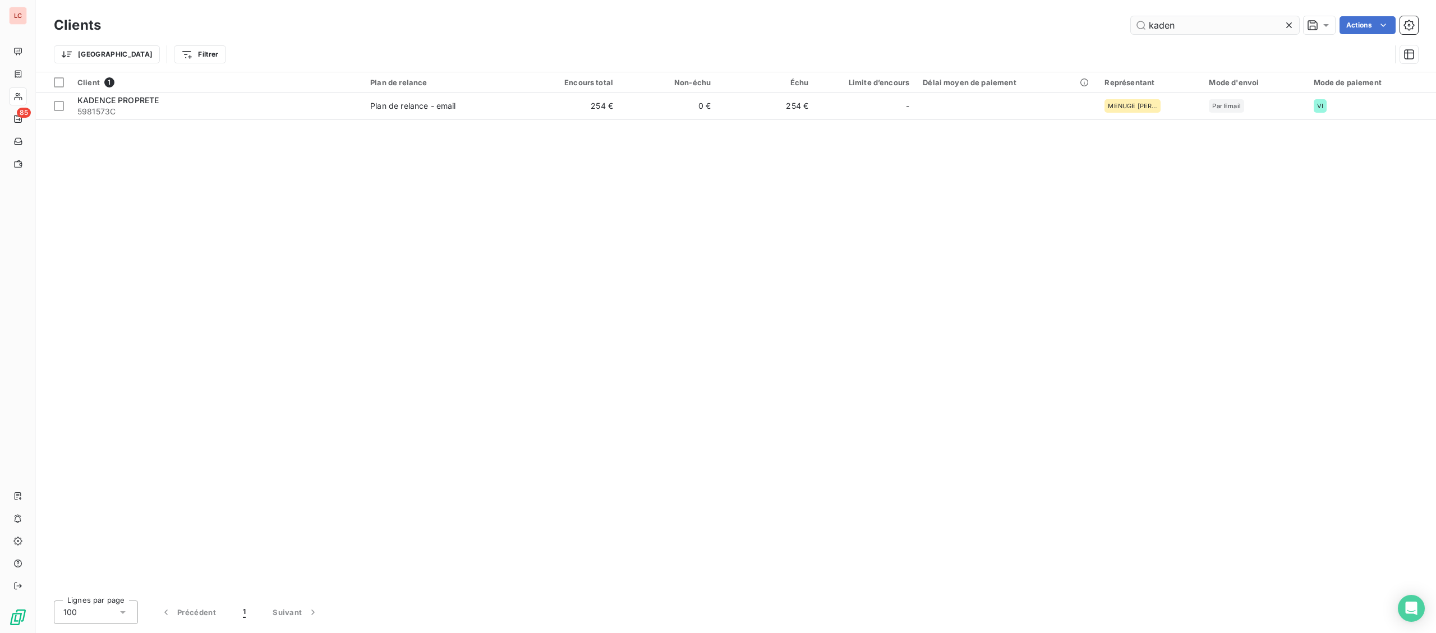
drag, startPoint x: 1193, startPoint y: 25, endPoint x: 1058, endPoint y: 29, distance: 135.8
click at [1131, 29] on input "kaden" at bounding box center [1215, 25] width 168 height 18
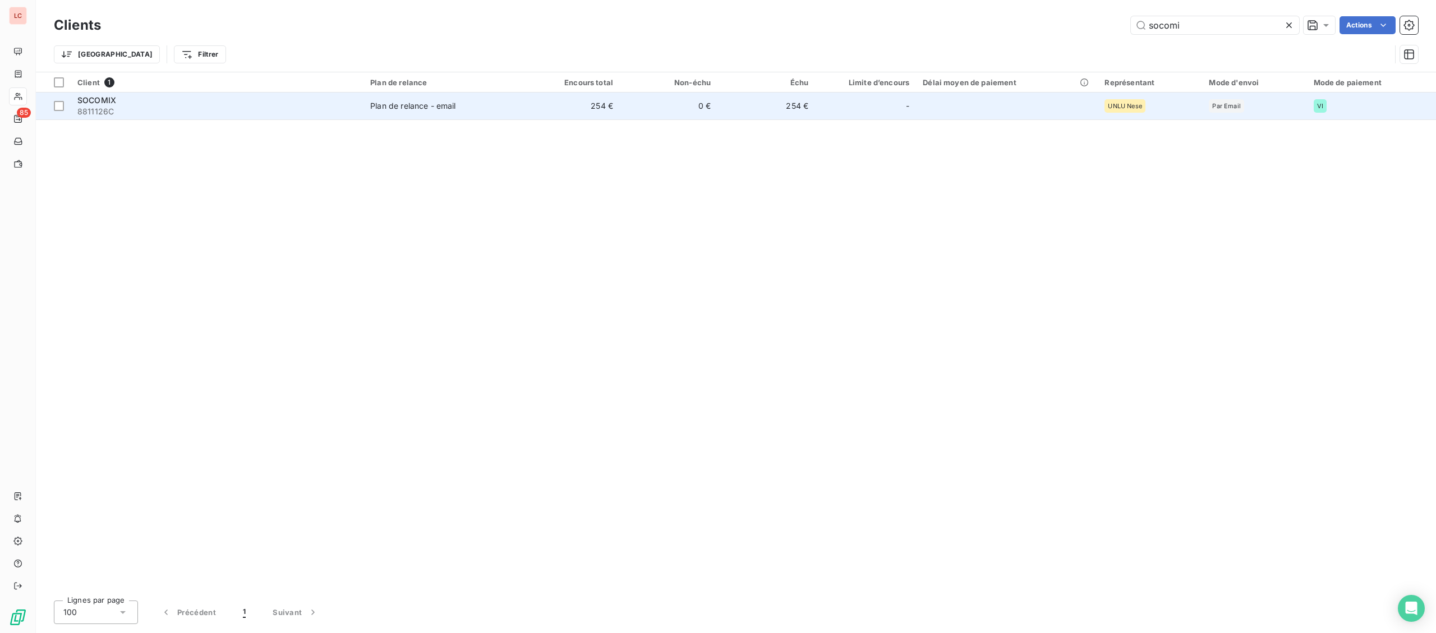
type input "socomi"
click at [154, 104] on div "SOCOMIX" at bounding box center [216, 100] width 279 height 11
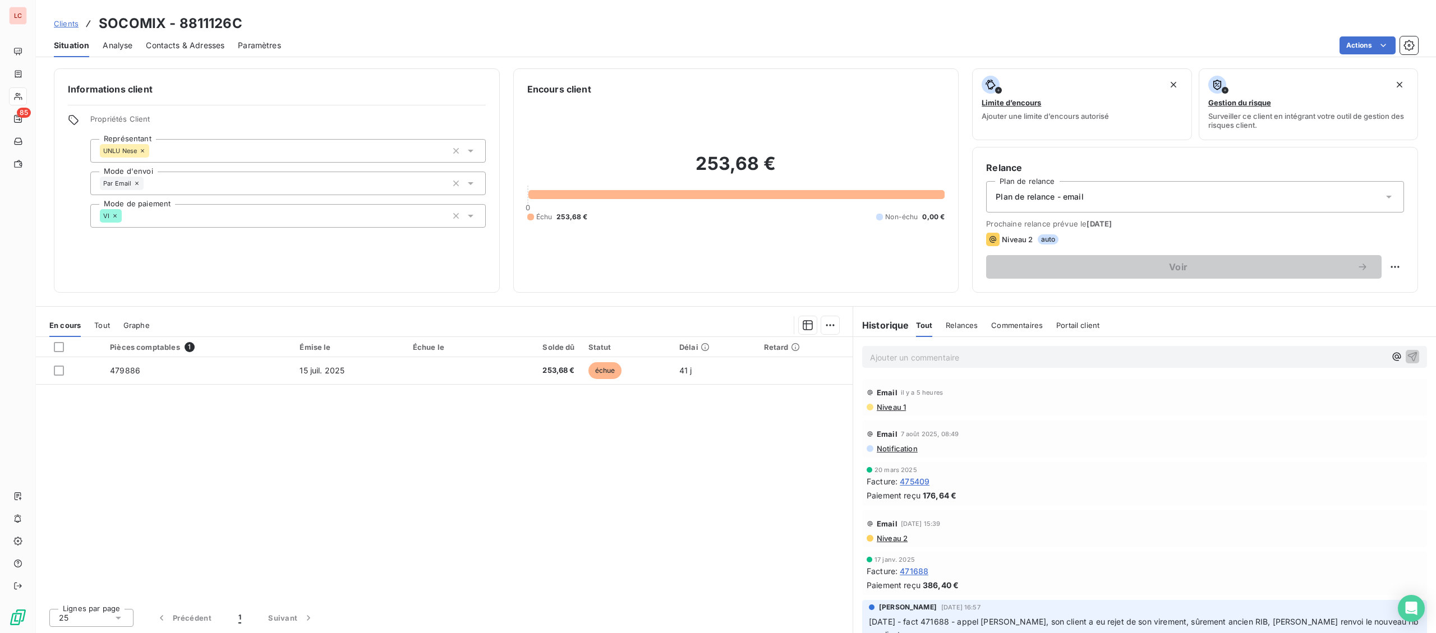
click at [900, 365] on p "Ajouter un commentaire ﻿" at bounding box center [1128, 358] width 516 height 14
click at [1047, 353] on p "25/08/2025 - fact 479886 - @ client "" at bounding box center [1128, 357] width 516 height 13
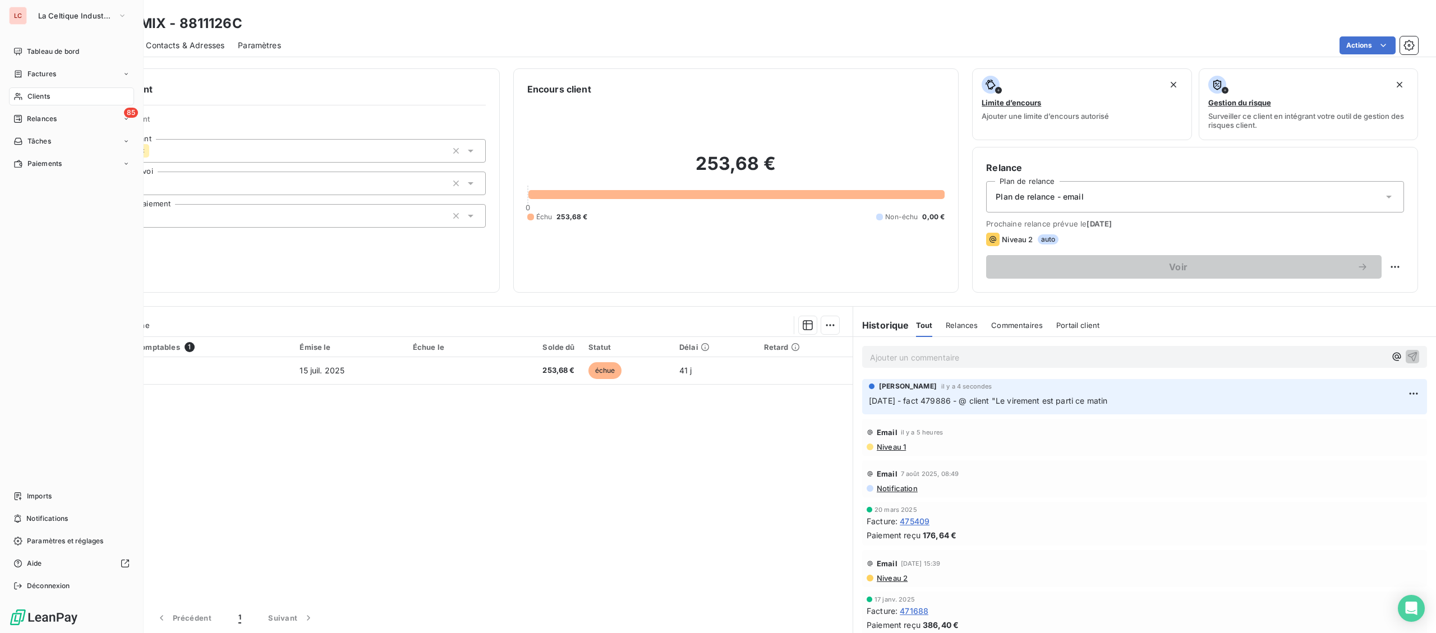
click at [38, 99] on span "Clients" at bounding box center [38, 96] width 22 height 10
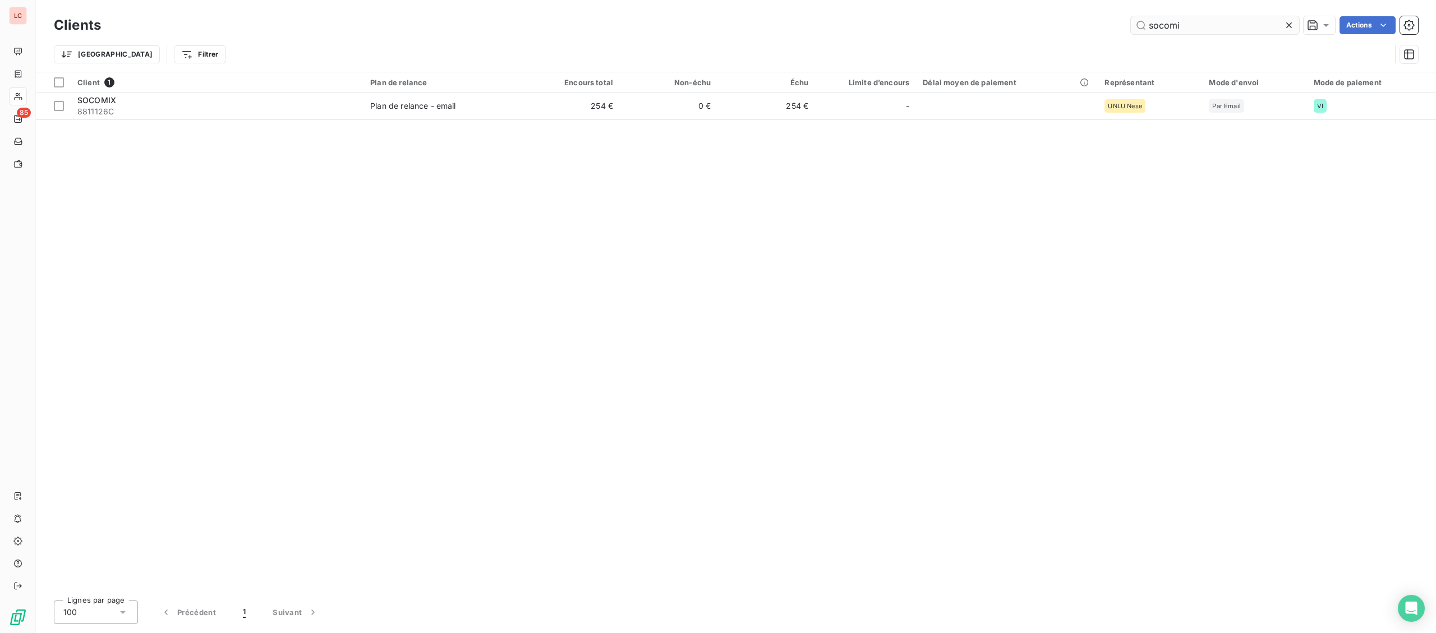
drag, startPoint x: 1185, startPoint y: 22, endPoint x: 1026, endPoint y: 29, distance: 160.0
click at [1131, 29] on input "socomi" at bounding box center [1215, 25] width 168 height 18
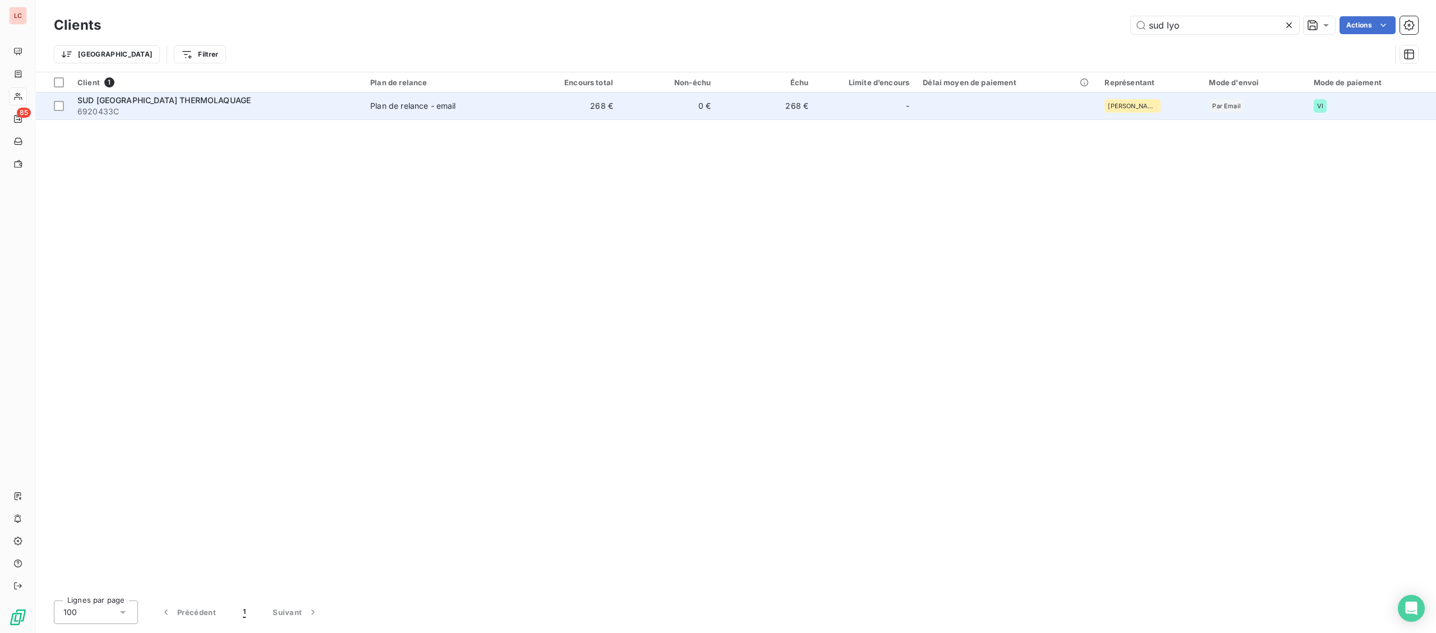
type input "sud lyo"
click at [212, 102] on div "SUD LYON THERMOLAQUAGE" at bounding box center [216, 100] width 279 height 11
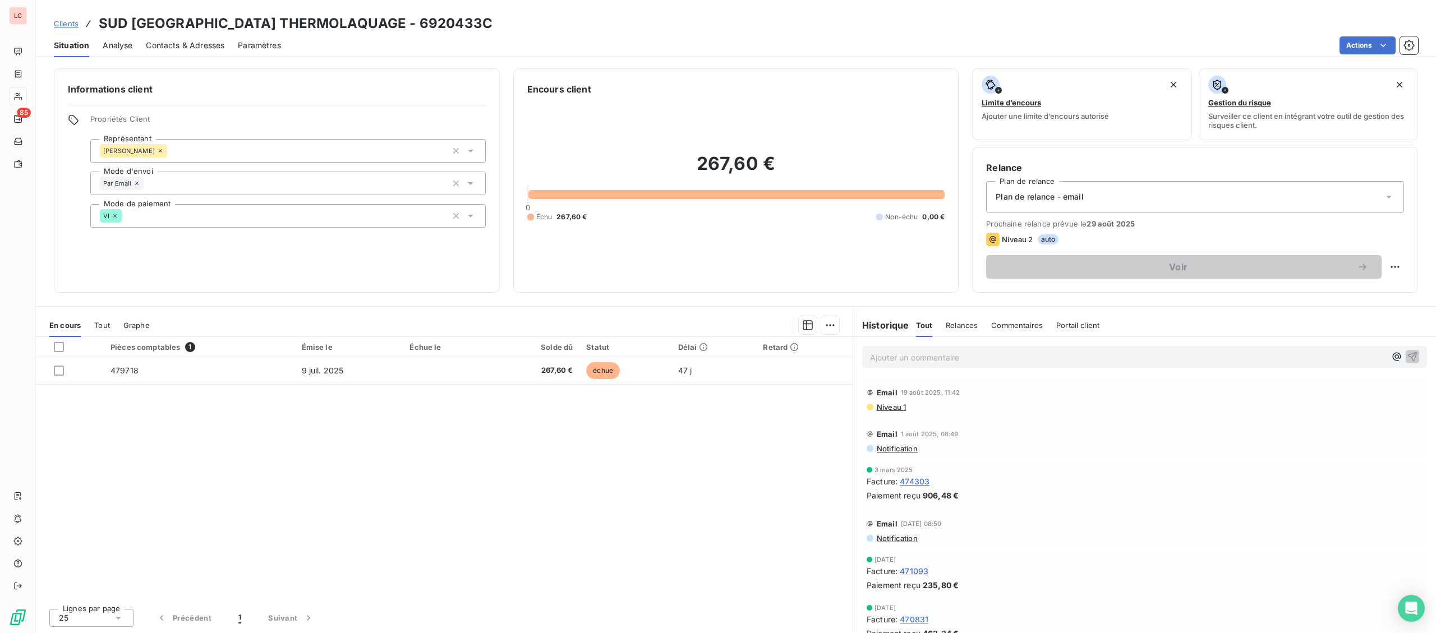
click at [923, 355] on p "Ajouter un commentaire ﻿" at bounding box center [1128, 358] width 516 height 14
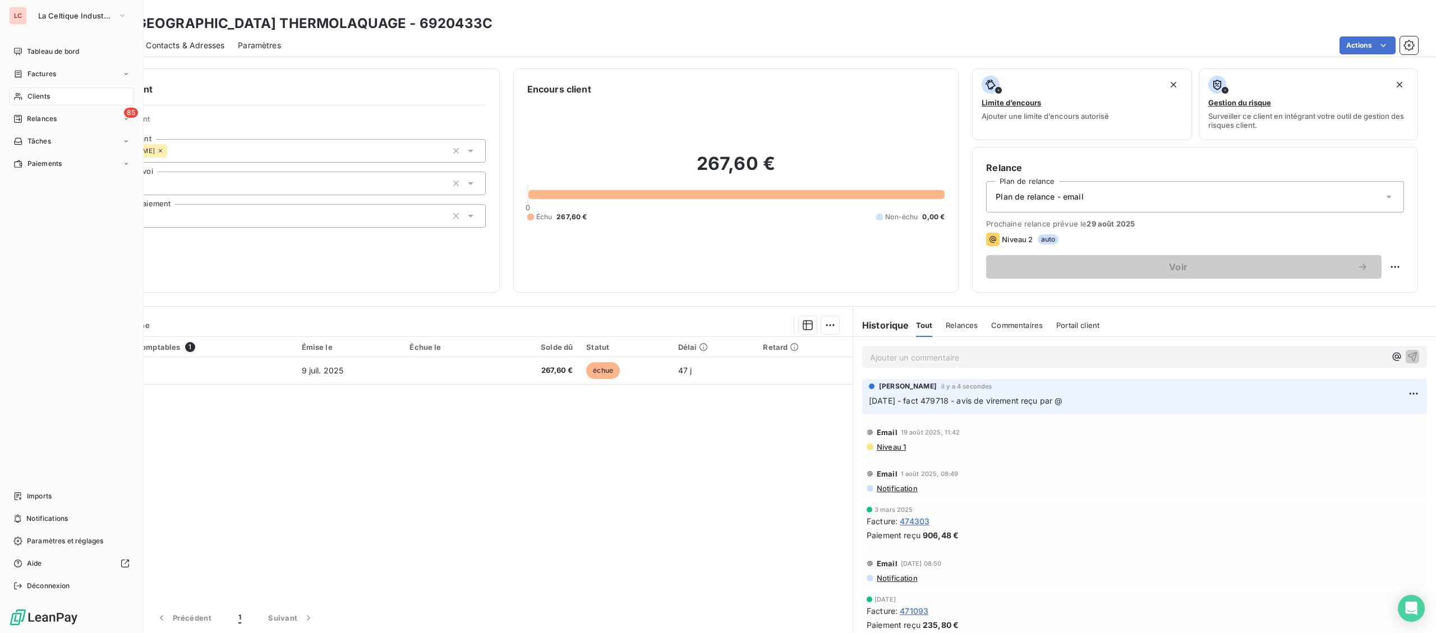
click at [40, 96] on span "Clients" at bounding box center [38, 96] width 22 height 10
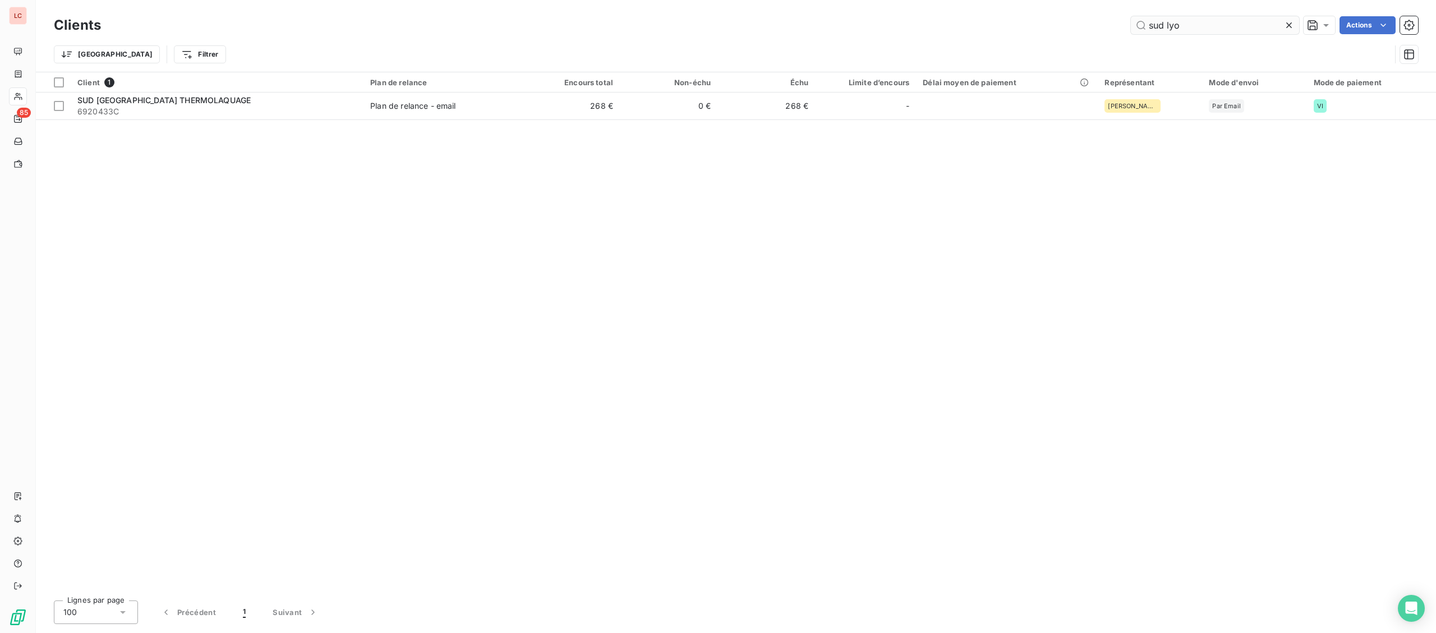
drag, startPoint x: 1109, startPoint y: 22, endPoint x: 1052, endPoint y: 25, distance: 56.2
click at [1131, 25] on input "sud lyo" at bounding box center [1215, 25] width 168 height 18
drag, startPoint x: 1230, startPoint y: 24, endPoint x: 1005, endPoint y: 29, distance: 225.0
click at [1131, 29] on input "frica" at bounding box center [1215, 25] width 168 height 18
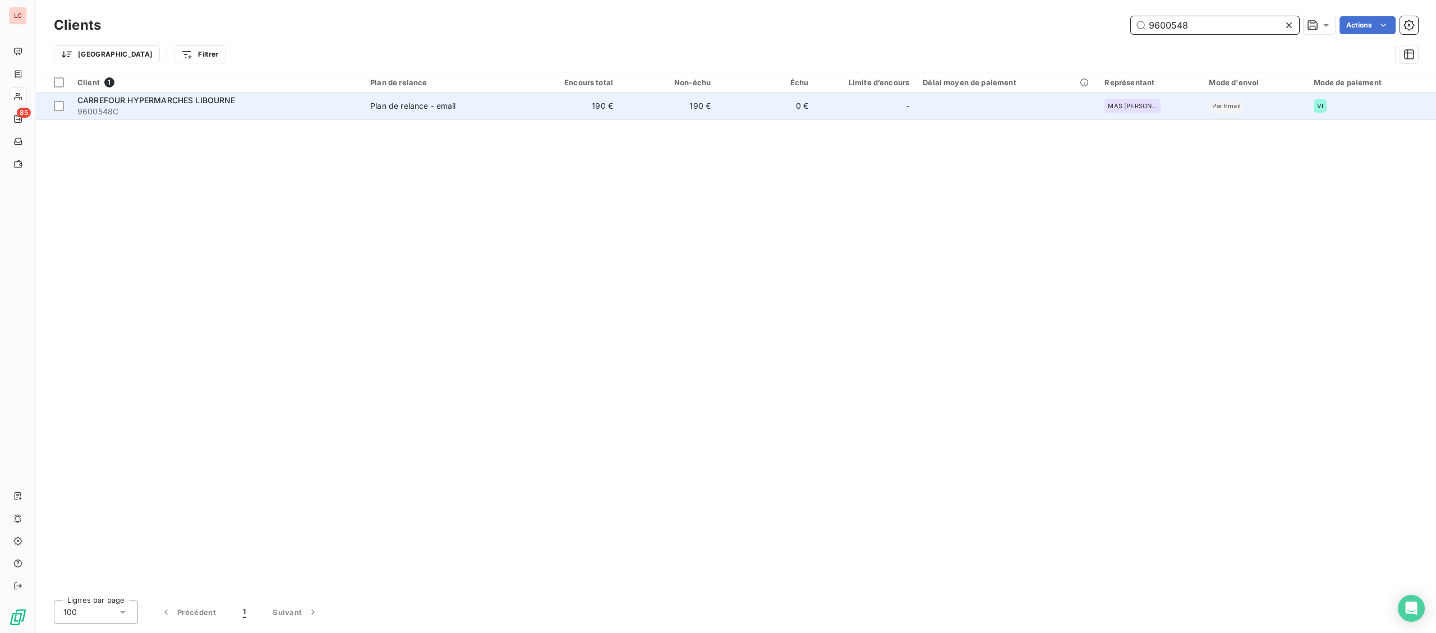
type input "9600548"
click at [229, 112] on span "9600548C" at bounding box center [216, 111] width 279 height 11
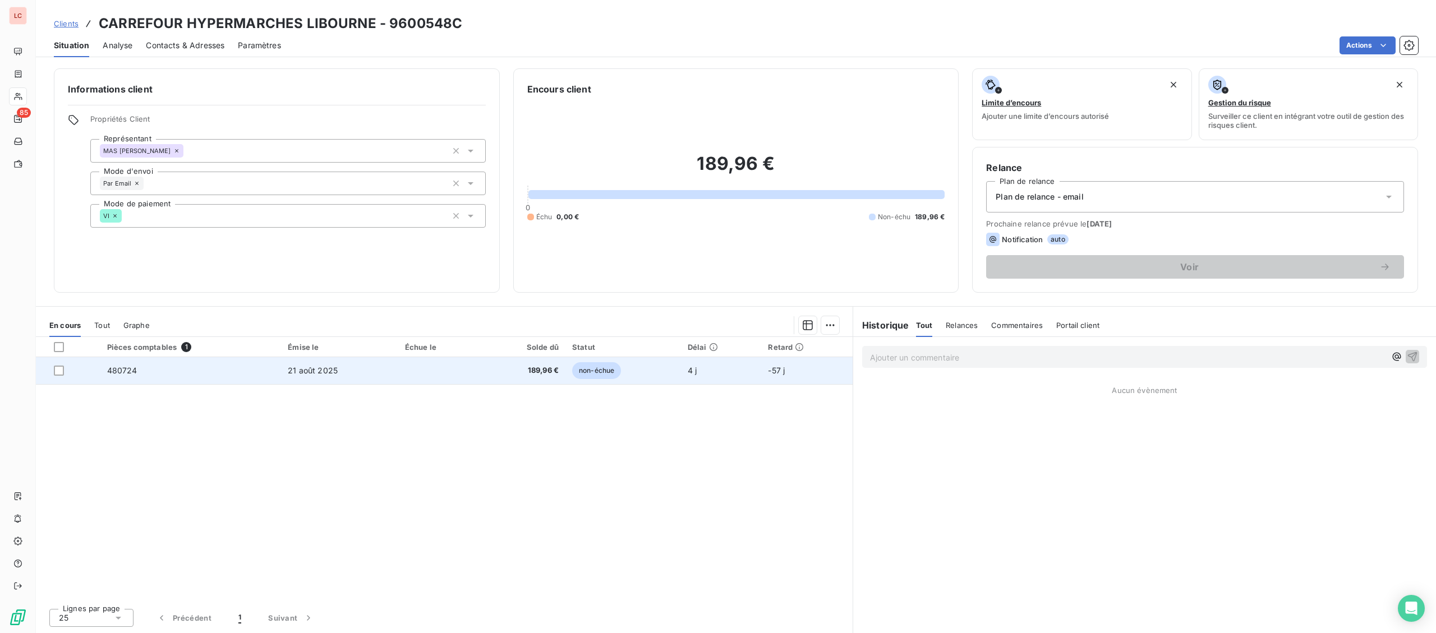
click at [503, 381] on td "189,96 €" at bounding box center [523, 370] width 84 height 27
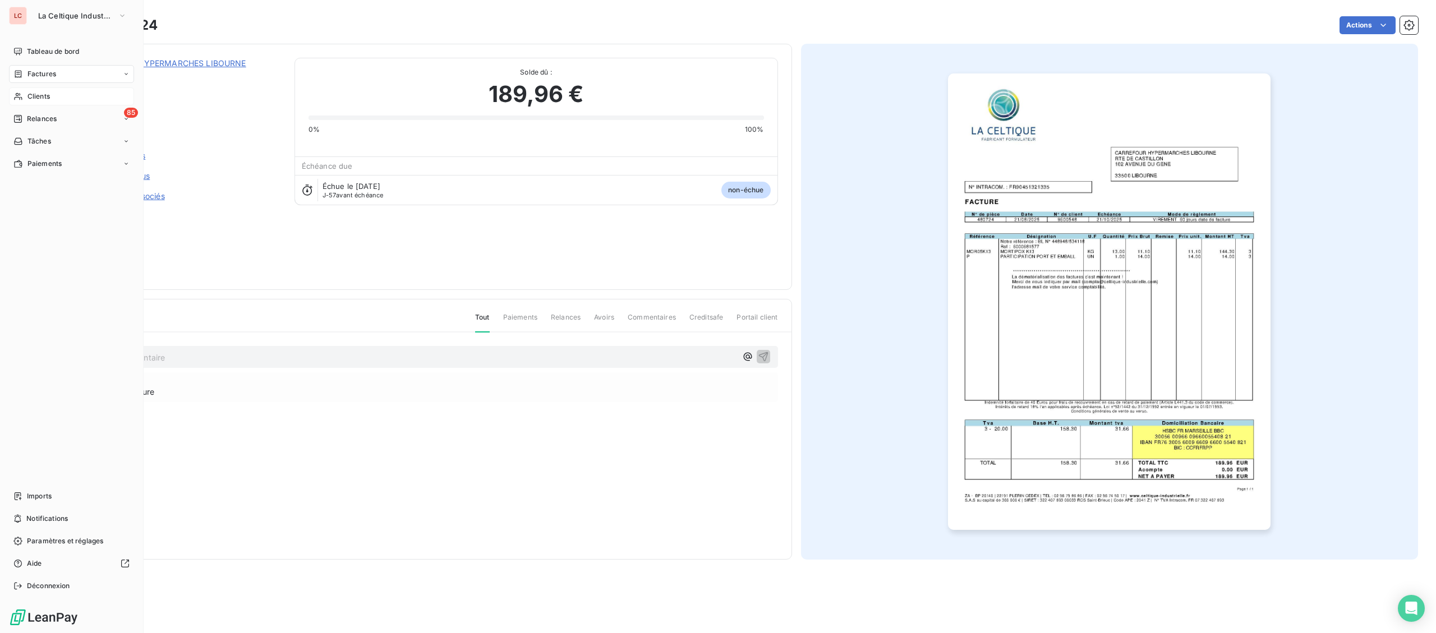
click at [29, 94] on span "Clients" at bounding box center [38, 96] width 22 height 10
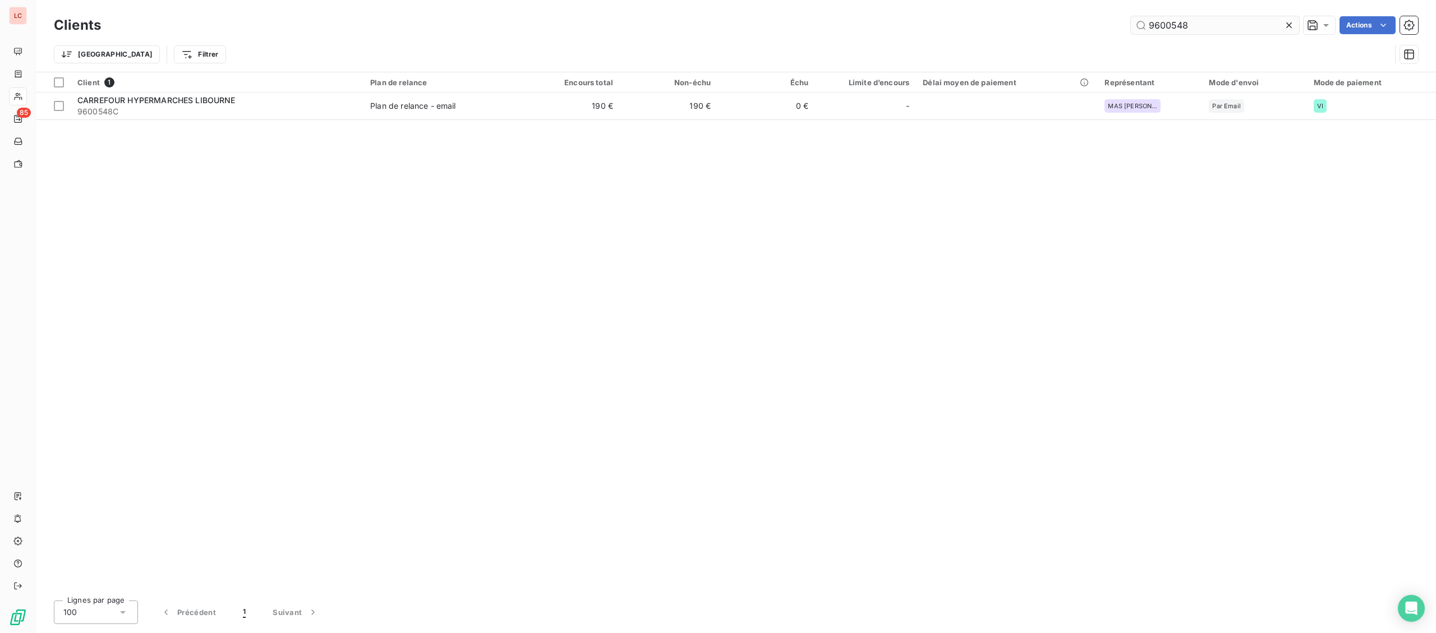
drag, startPoint x: 1240, startPoint y: 17, endPoint x: 1115, endPoint y: 22, distance: 125.7
click at [1131, 22] on input "9600548" at bounding box center [1215, 25] width 168 height 18
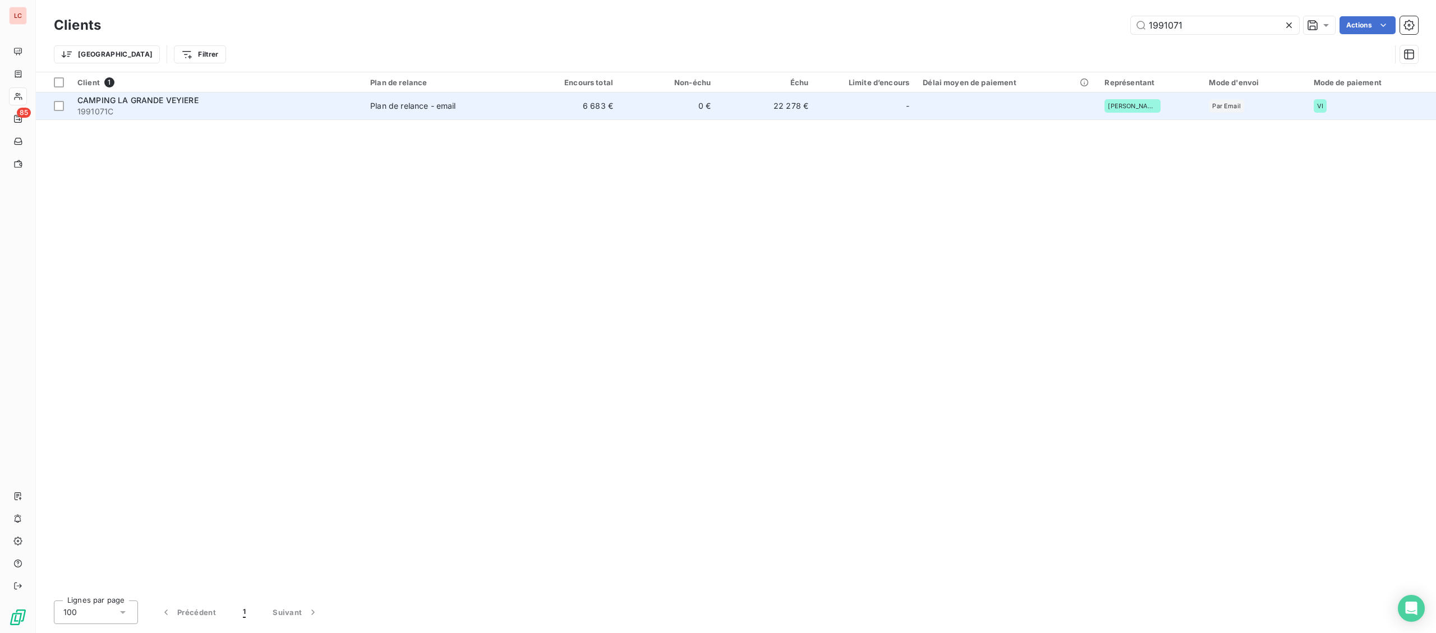
type input "1991071"
click at [217, 109] on span "1991071C" at bounding box center [216, 111] width 279 height 11
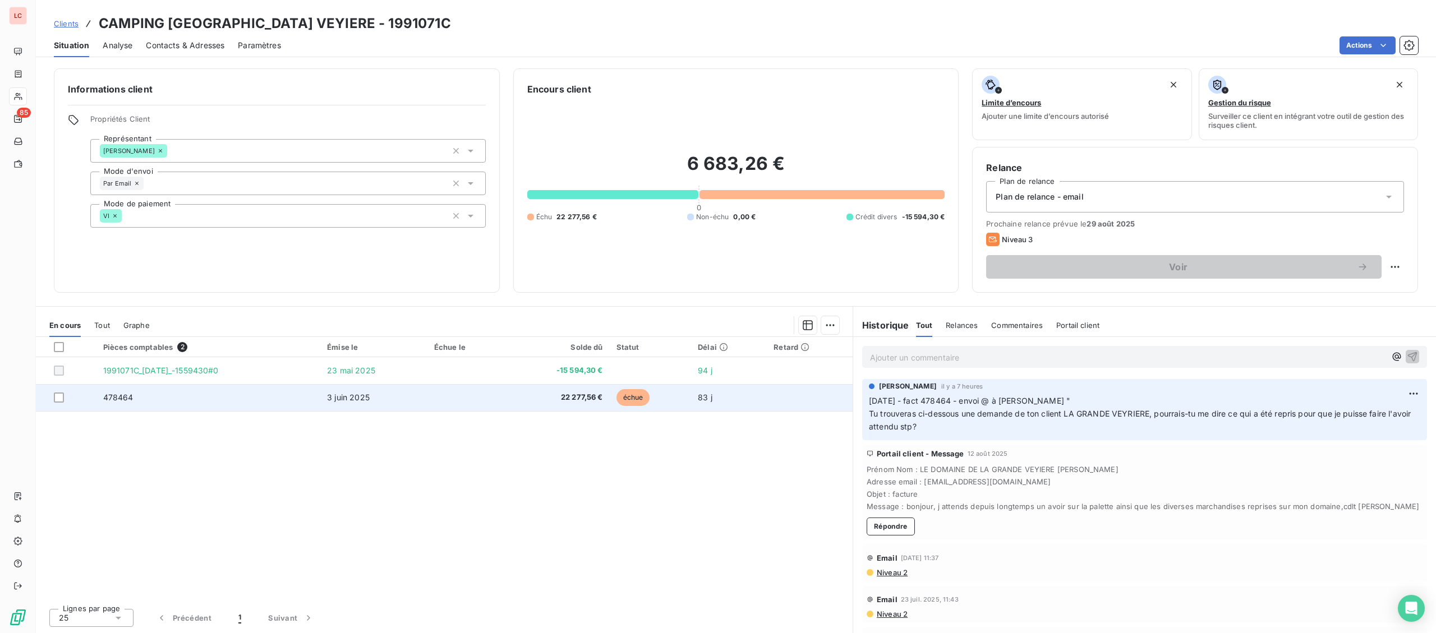
click at [564, 399] on span "22 277,56 €" at bounding box center [557, 397] width 91 height 11
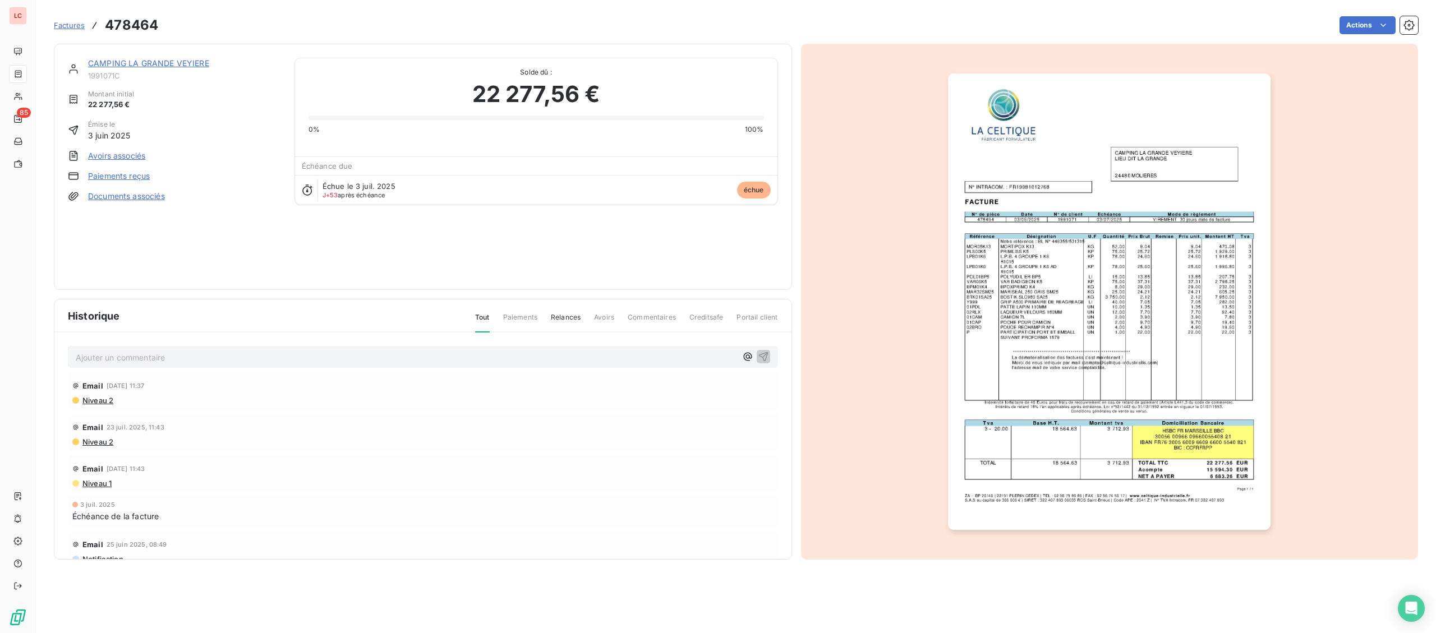
click at [1227, 370] on img "button" at bounding box center [1109, 301] width 323 height 457
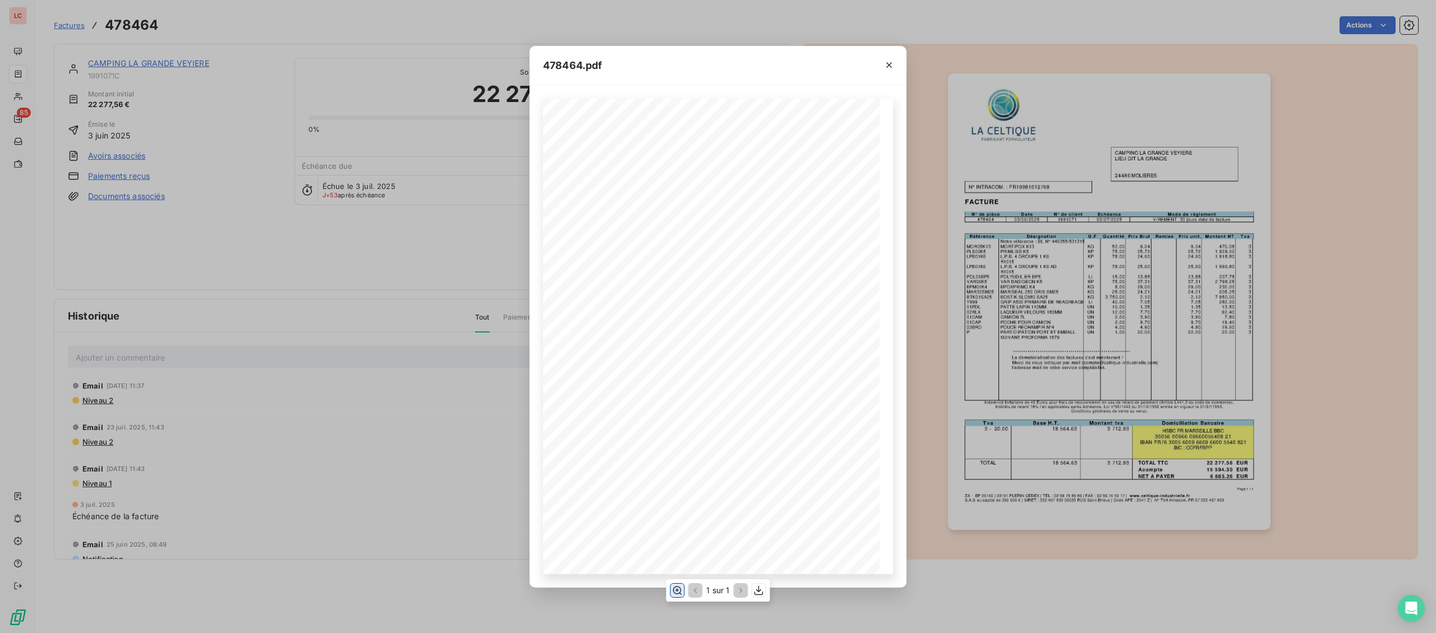
click at [674, 593] on icon "button" at bounding box center [677, 590] width 11 height 11
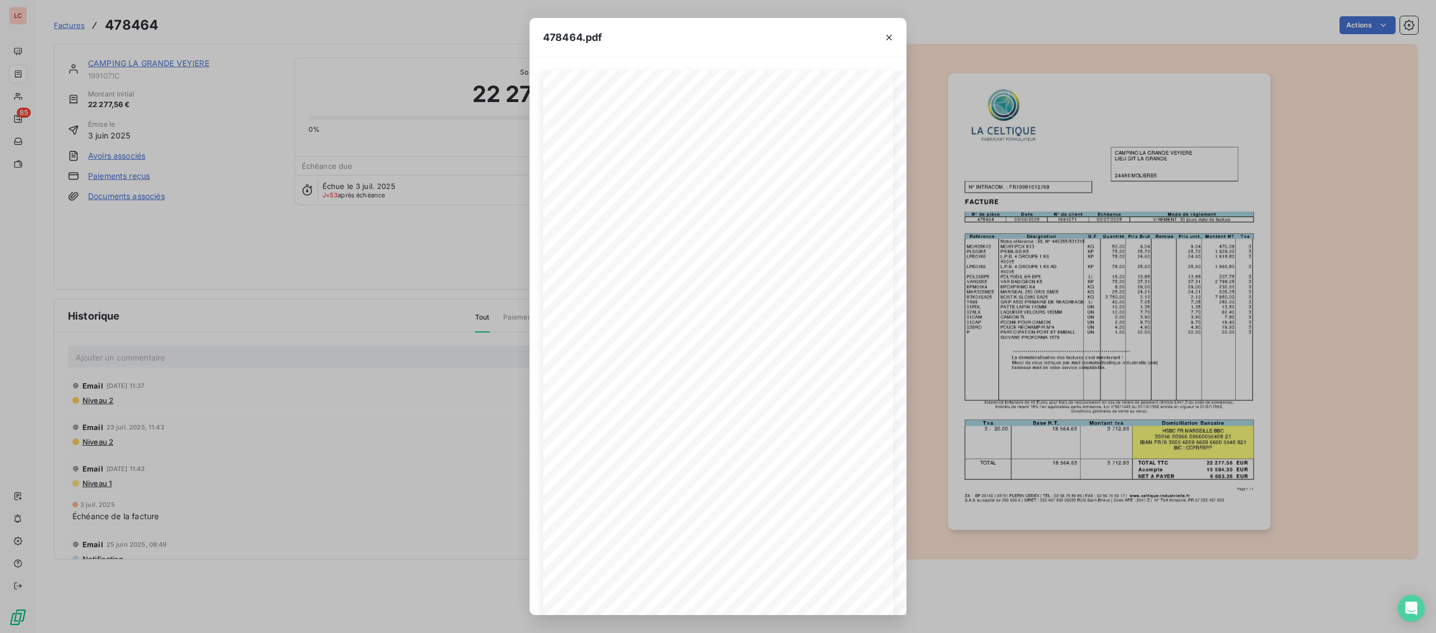
click at [227, 312] on div "478464.pdf Page 1 / 1 ZA - BP 20140 | 22191 PLERIN CEDEX | TEL : 02 96 79 86 86…" at bounding box center [718, 316] width 1436 height 633
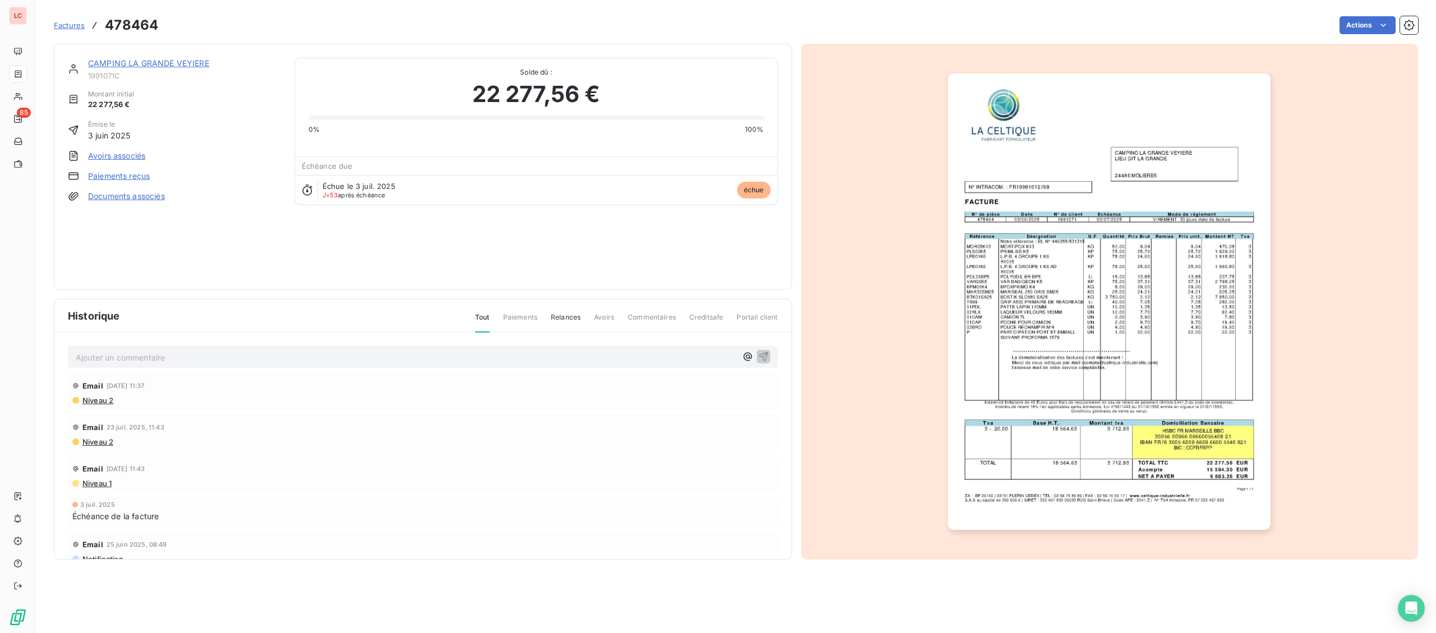
click at [154, 61] on link "CAMPING LA GRANDE VEYIERE" at bounding box center [148, 63] width 121 height 10
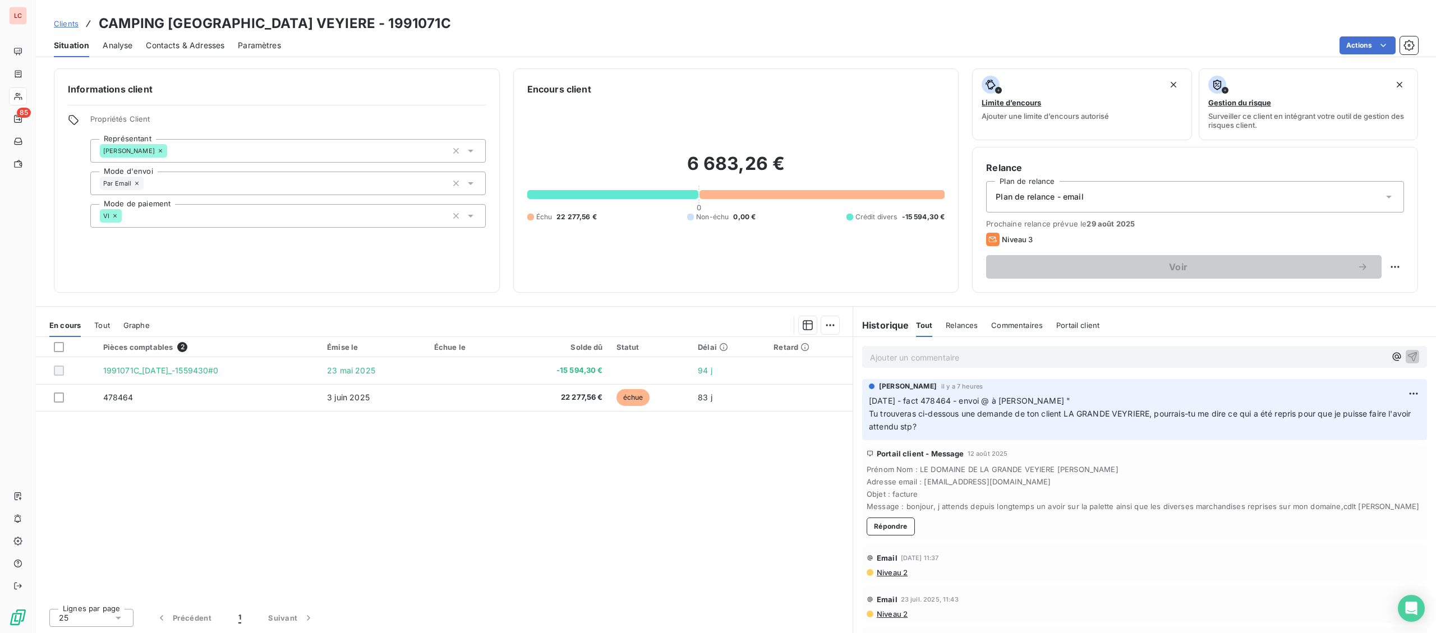
click at [969, 358] on p "Ajouter un commentaire ﻿" at bounding box center [1128, 358] width 516 height 14
click at [1097, 364] on div "25/08/2025 - fact 478464 - @ Dominique "" at bounding box center [1144, 356] width 565 height 21
click at [1097, 359] on p "25/08/2025 - fact 478464 - @ Dominique "" at bounding box center [1128, 357] width 516 height 13
